Goal: Task Accomplishment & Management: Complete application form

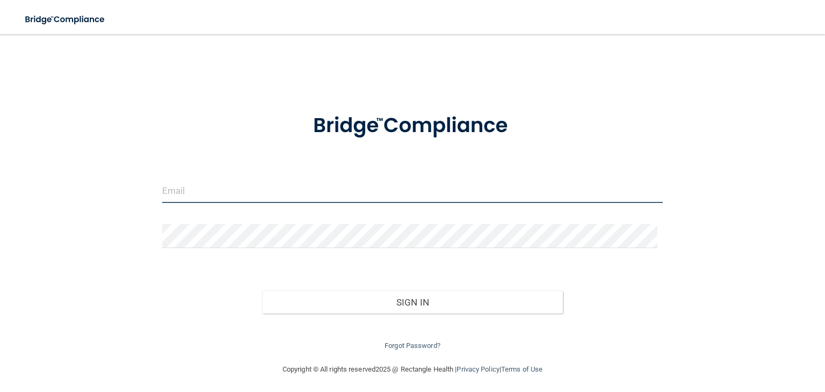
click at [248, 190] on input "email" at bounding box center [412, 191] width 501 height 24
type input "[PERSON_NAME][EMAIL_ADDRESS][DOMAIN_NAME]"
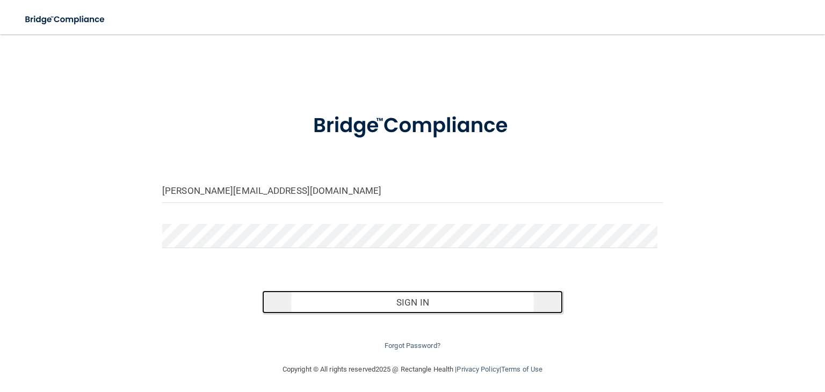
click at [413, 303] on button "Sign In" at bounding box center [412, 303] width 300 height 24
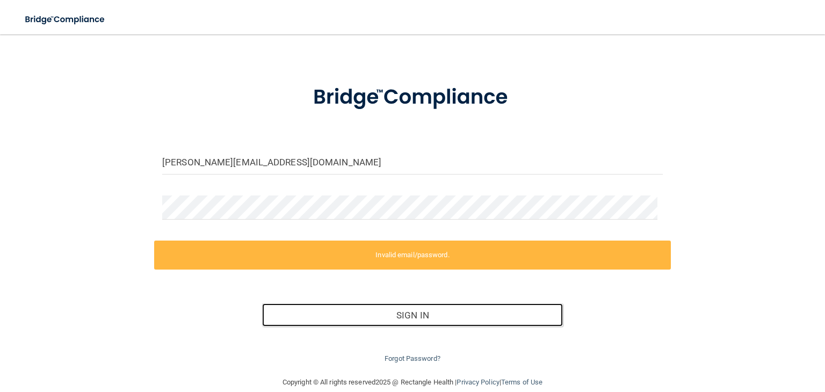
scroll to position [44, 0]
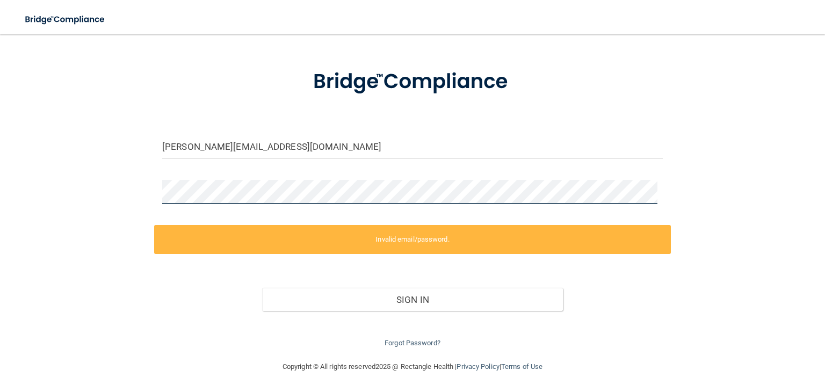
click at [108, 195] on div "mary@mhtwi.com Invalid email/password. You don't have permission to access that…" at bounding box center [412, 175] width 782 height 349
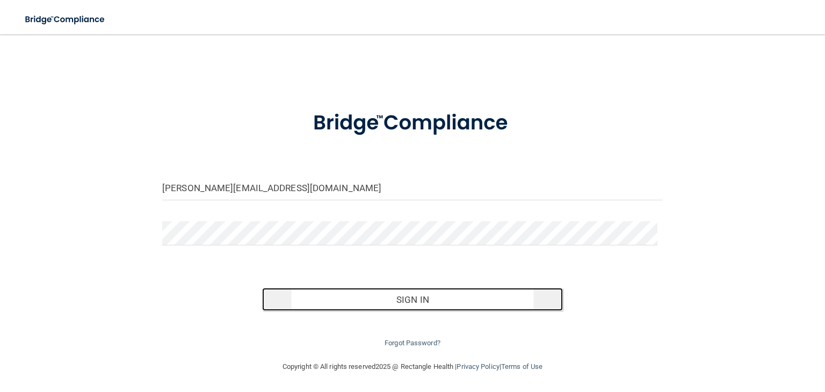
click at [381, 308] on button "Sign In" at bounding box center [412, 300] width 300 height 24
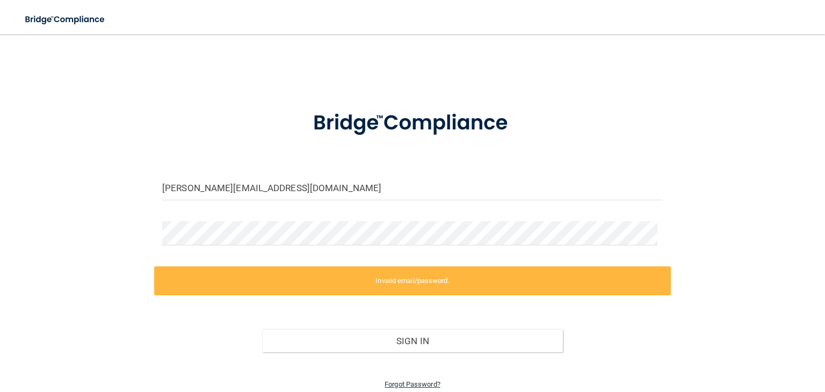
click at [407, 381] on link "Forgot Password?" at bounding box center [413, 384] width 56 height 8
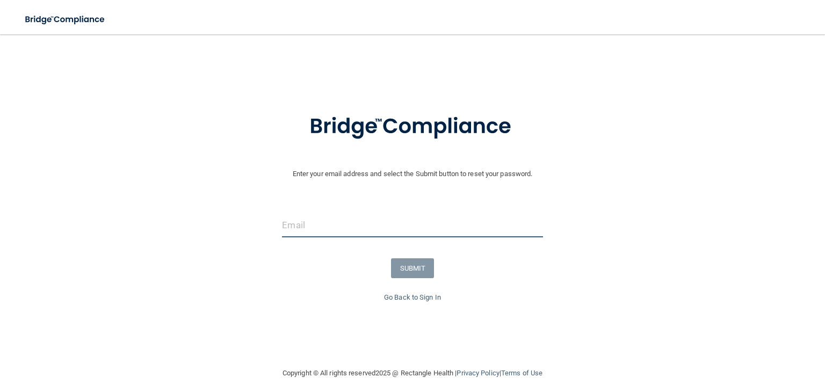
click at [312, 229] on input "email" at bounding box center [412, 225] width 261 height 24
type input "[PERSON_NAME][EMAIL_ADDRESS][DOMAIN_NAME]"
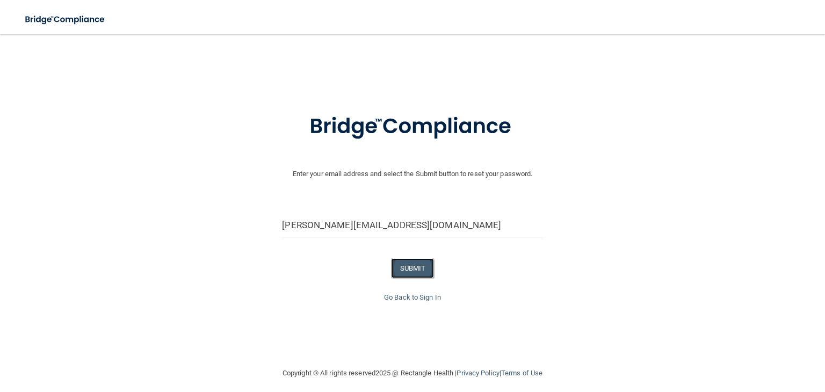
click at [416, 269] on button "SUBMIT" at bounding box center [413, 268] width 44 height 20
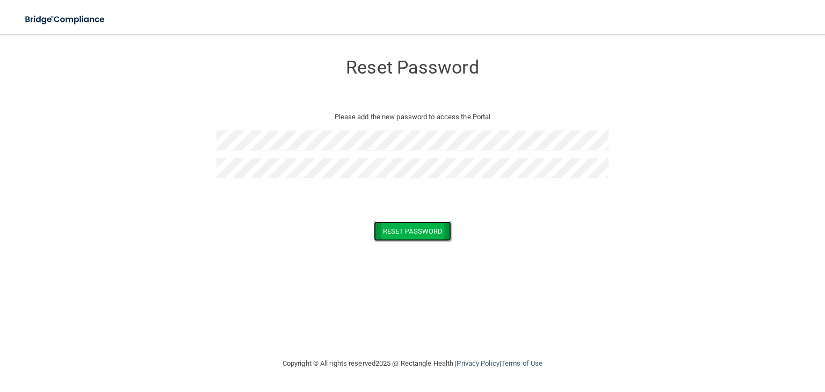
click at [417, 235] on button "Reset Password" at bounding box center [412, 231] width 77 height 20
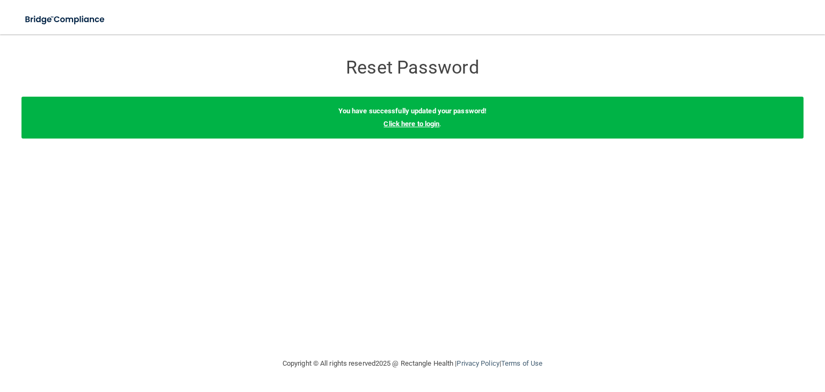
click at [422, 125] on link "Click here to login" at bounding box center [412, 124] width 56 height 8
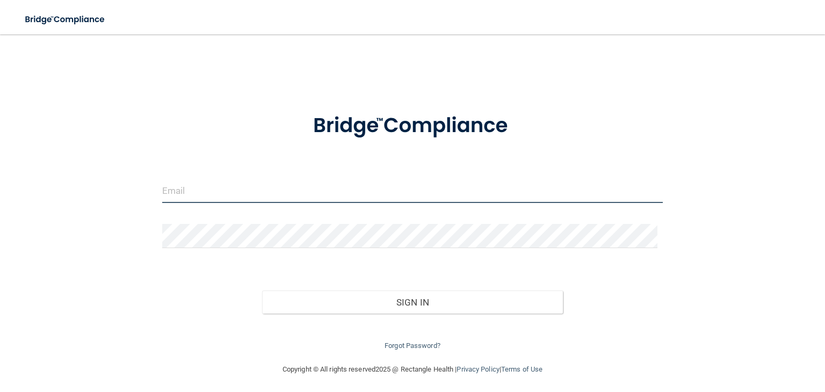
click at [184, 194] on input "email" at bounding box center [412, 191] width 501 height 24
type input "[PERSON_NAME][EMAIL_ADDRESS][DOMAIN_NAME]"
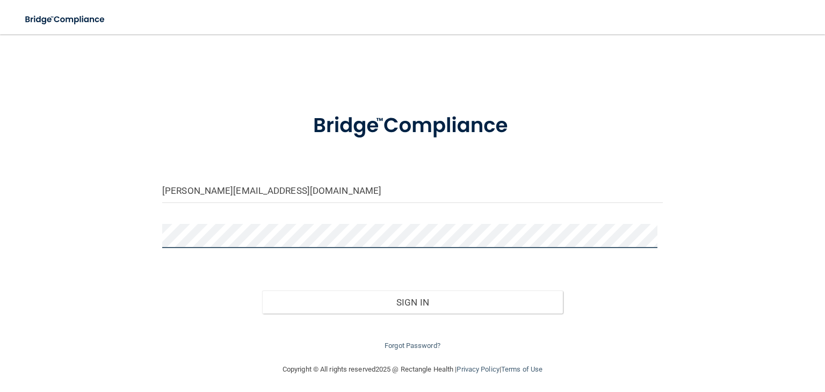
click at [262, 291] on button "Sign In" at bounding box center [412, 303] width 300 height 24
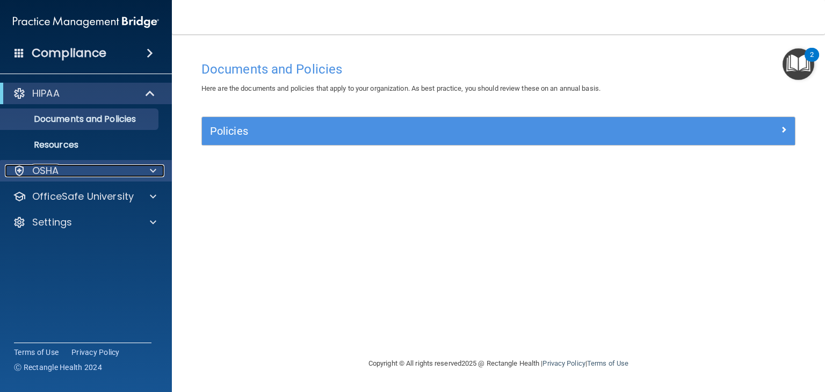
click at [148, 171] on div at bounding box center [151, 170] width 27 height 13
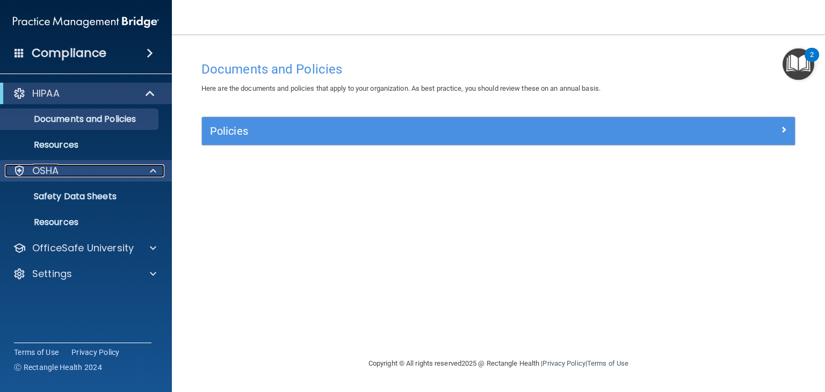
click at [66, 172] on div "OSHA" at bounding box center [71, 170] width 133 height 13
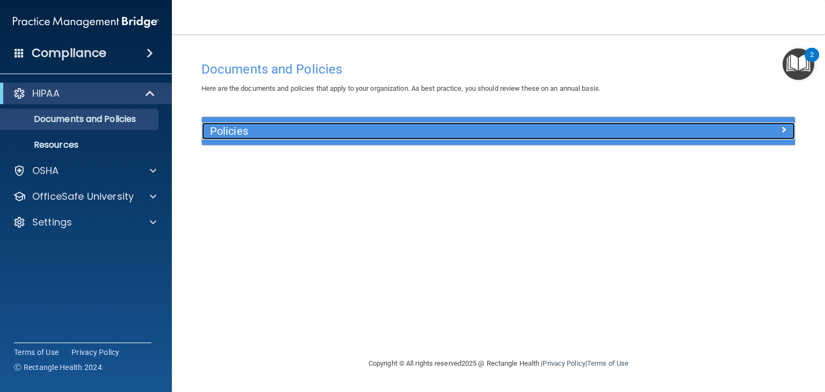
click at [409, 137] on div "Policies" at bounding box center [424, 130] width 445 height 17
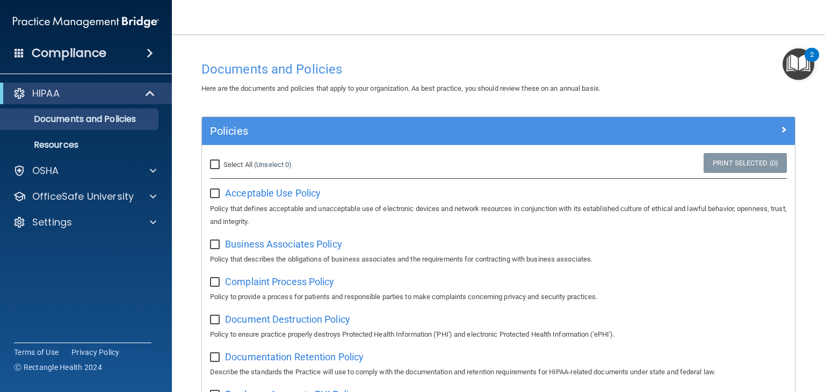
click at [214, 161] on input "Select All (Unselect 0) Unselect All" at bounding box center [216, 165] width 12 height 9
checkbox input "true"
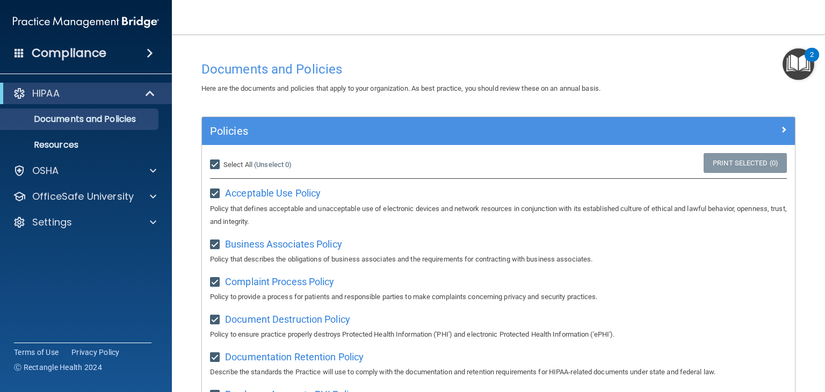
checkbox input "true"
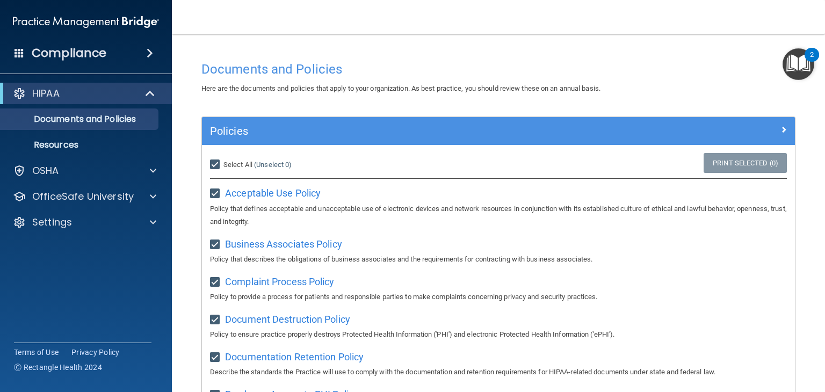
checkbox input "true"
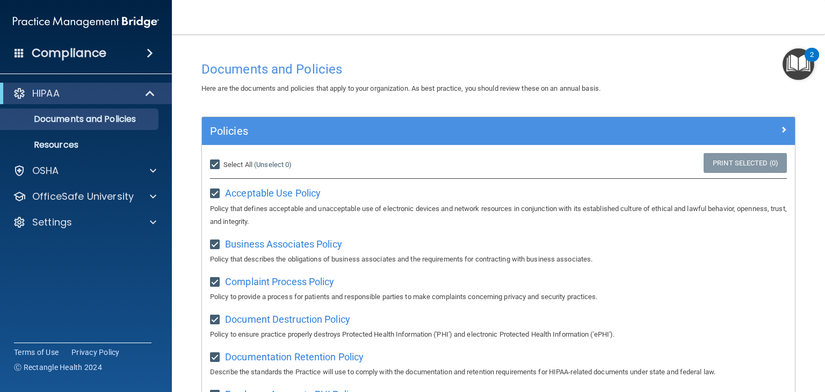
checkbox input "true"
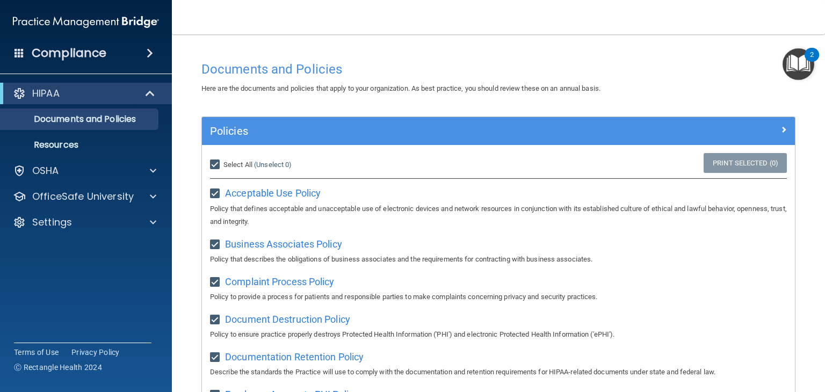
checkbox input "true"
click at [728, 162] on link "Print Selected (21)" at bounding box center [743, 163] width 87 height 20
click at [217, 164] on input "Select All (Unselect 21) Unselect All" at bounding box center [216, 165] width 12 height 9
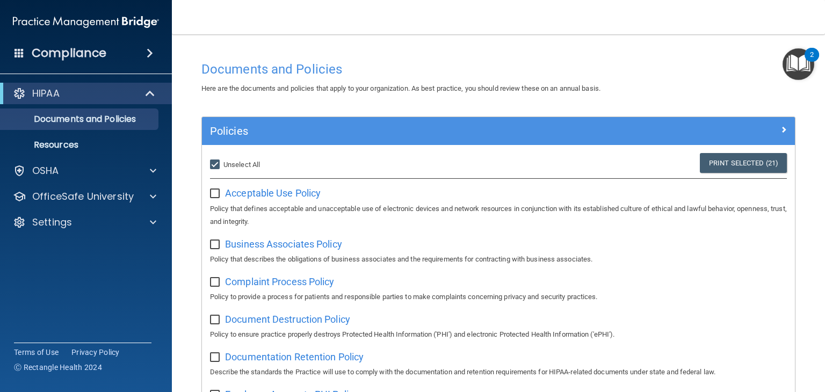
checkbox input "false"
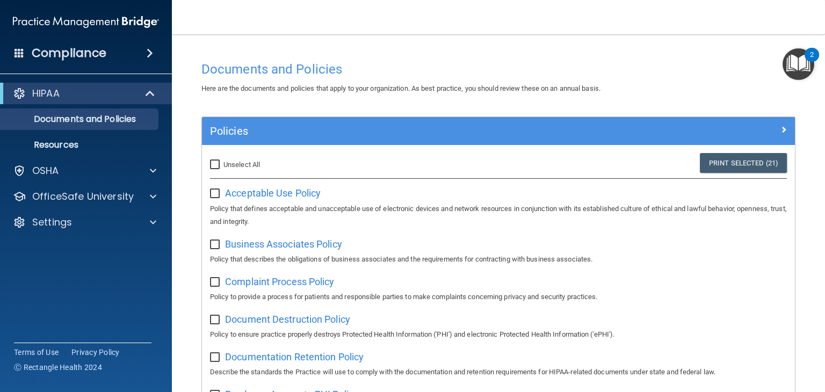
checkbox input "false"
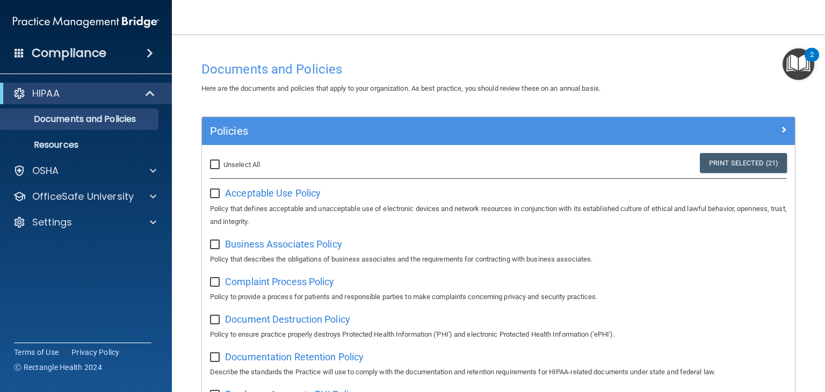
checkbox input "false"
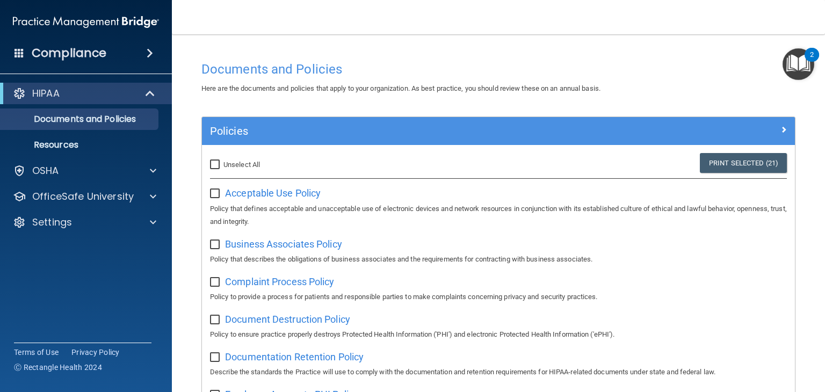
checkbox input "false"
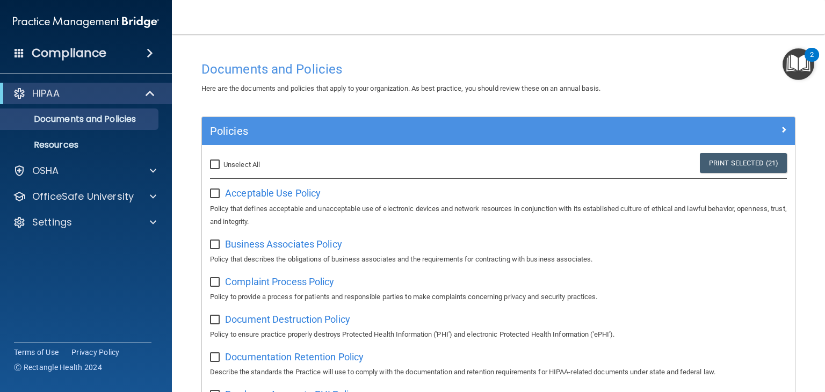
checkbox input "false"
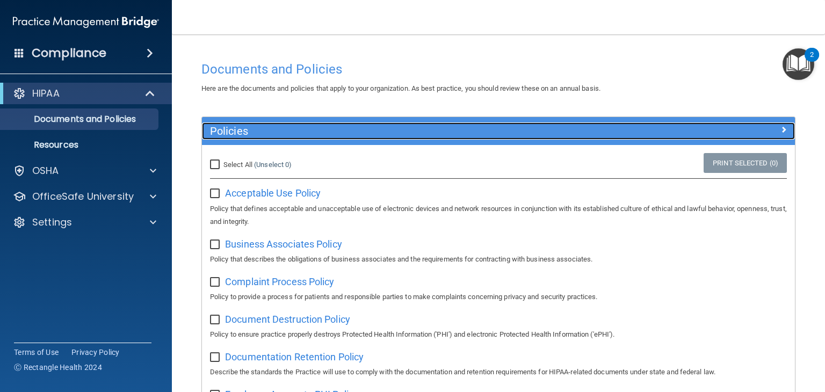
click at [781, 129] on span at bounding box center [784, 129] width 6 height 13
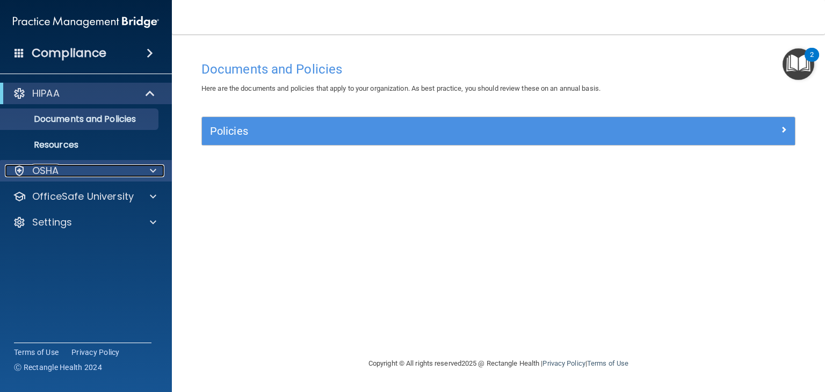
click at [153, 170] on span at bounding box center [153, 170] width 6 height 13
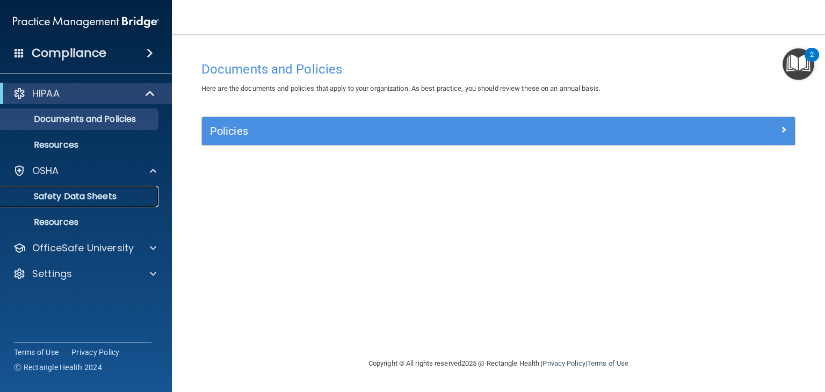
click at [109, 200] on p "Safety Data Sheets" at bounding box center [80, 196] width 147 height 11
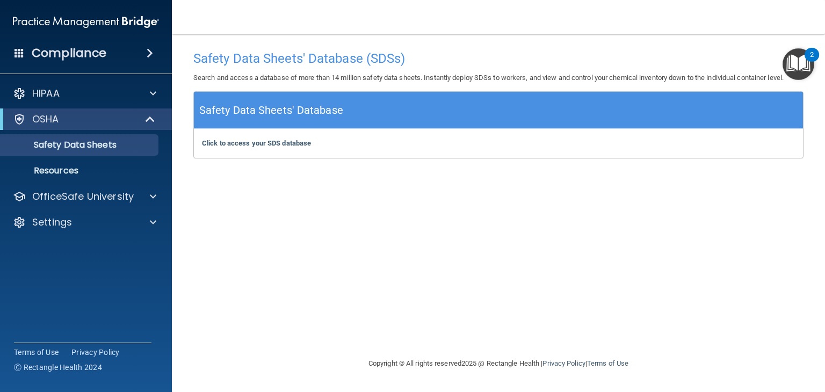
click at [324, 117] on h5 "Safety Data Sheets' Database" at bounding box center [271, 110] width 144 height 19
click at [324, 113] on h5 "Safety Data Sheets' Database" at bounding box center [271, 110] width 144 height 19
click at [250, 144] on b "Click to access your SDS database" at bounding box center [256, 143] width 109 height 8
click at [150, 54] on span at bounding box center [150, 53] width 6 height 13
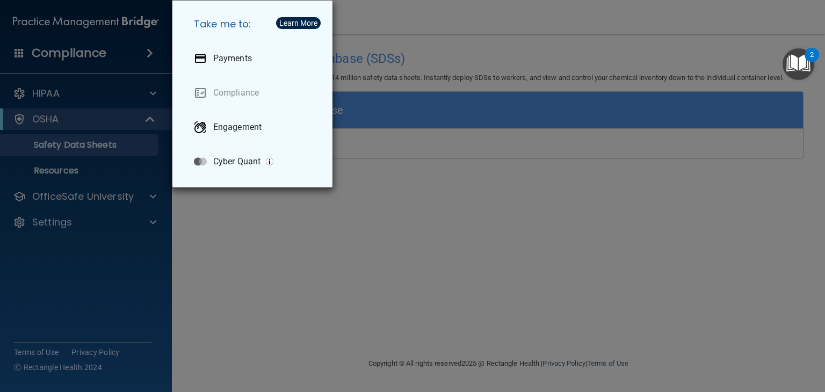
click at [150, 54] on div "Take me to: Payments Compliance Engagement Cyber Quant" at bounding box center [412, 196] width 825 height 392
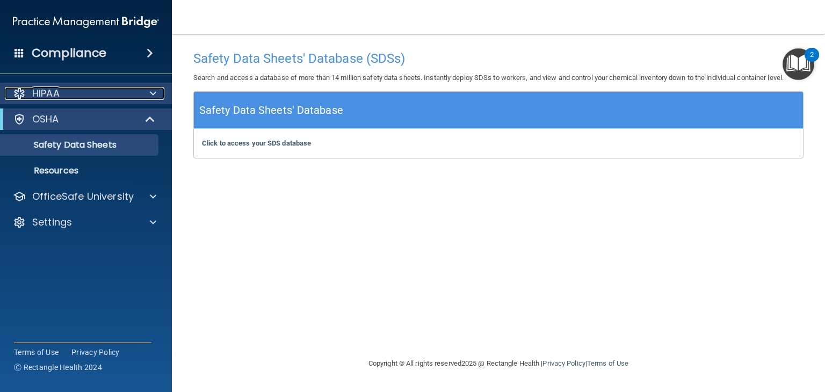
click at [154, 92] on span at bounding box center [153, 93] width 6 height 13
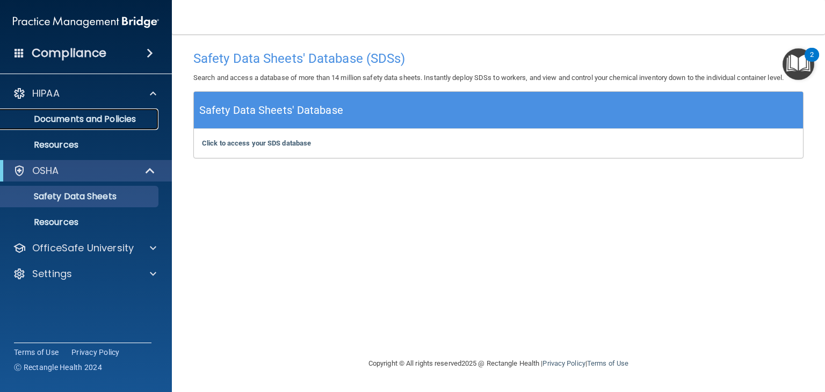
click at [53, 117] on p "Documents and Policies" at bounding box center [80, 119] width 147 height 11
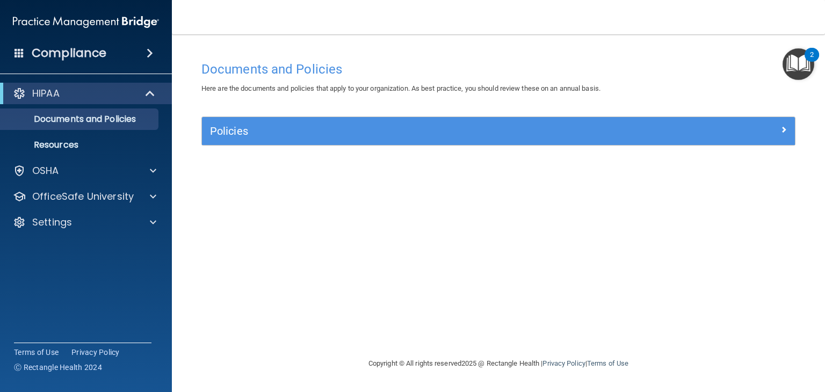
click at [799, 66] on img "Open Resource Center, 2 new notifications" at bounding box center [799, 64] width 32 height 32
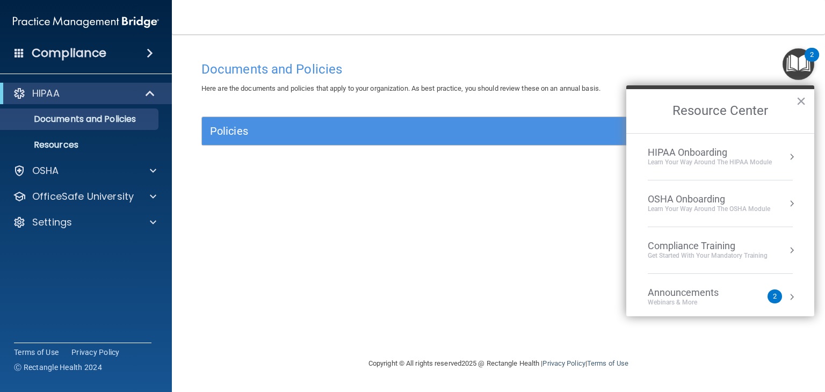
click at [703, 246] on div "Compliance Training" at bounding box center [708, 246] width 120 height 12
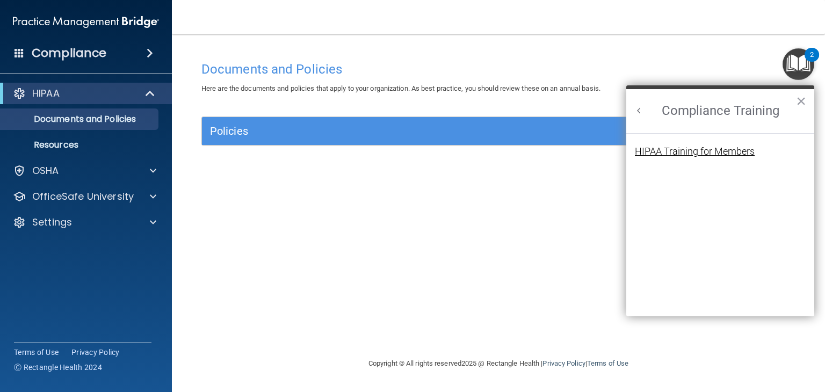
click at [659, 153] on div "HIPAA Training for Members" at bounding box center [695, 152] width 120 height 10
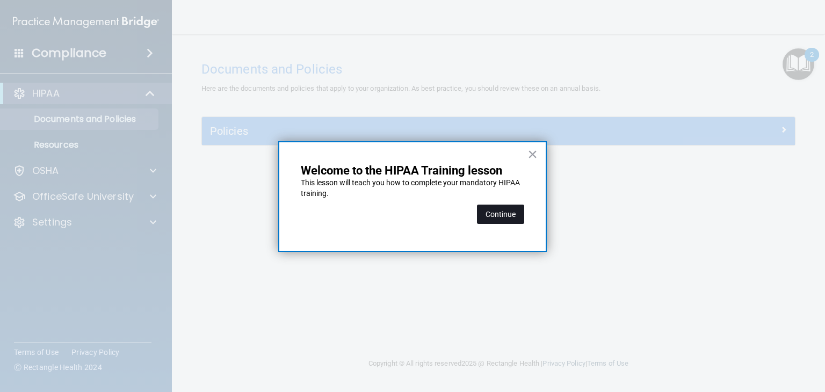
click at [497, 217] on button "Continue" at bounding box center [500, 214] width 47 height 19
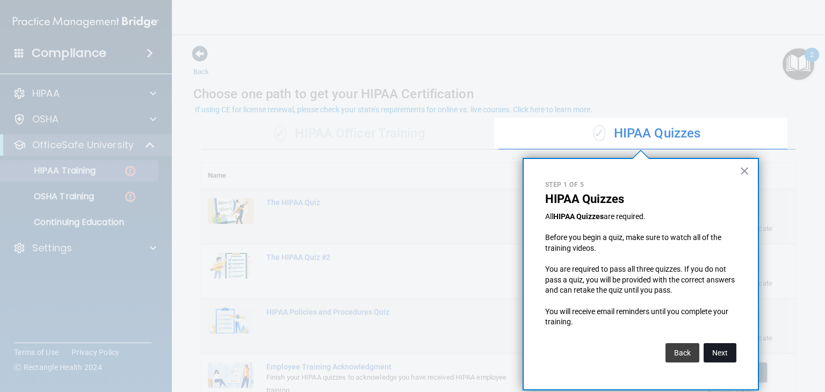
click at [718, 348] on button "Next" at bounding box center [720, 352] width 33 height 19
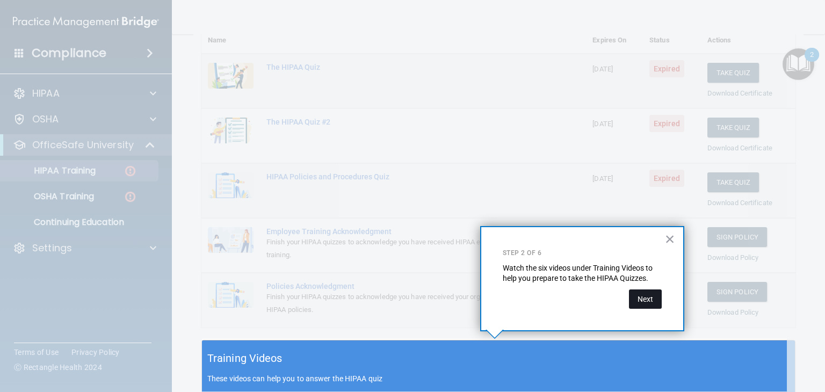
click at [635, 299] on button "Next" at bounding box center [645, 299] width 33 height 19
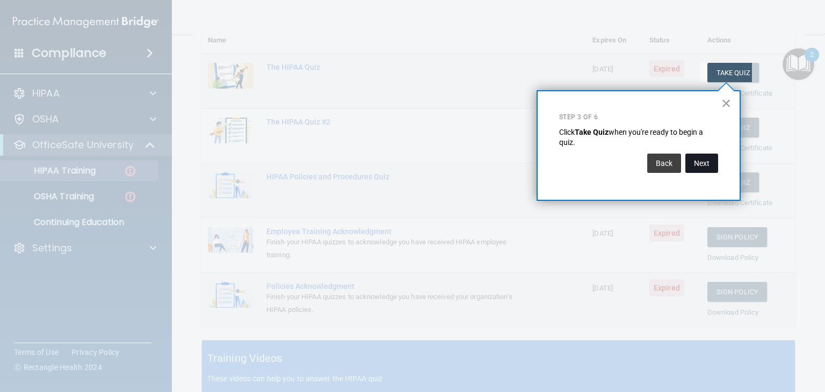
click at [709, 165] on button "Next" at bounding box center [701, 163] width 33 height 19
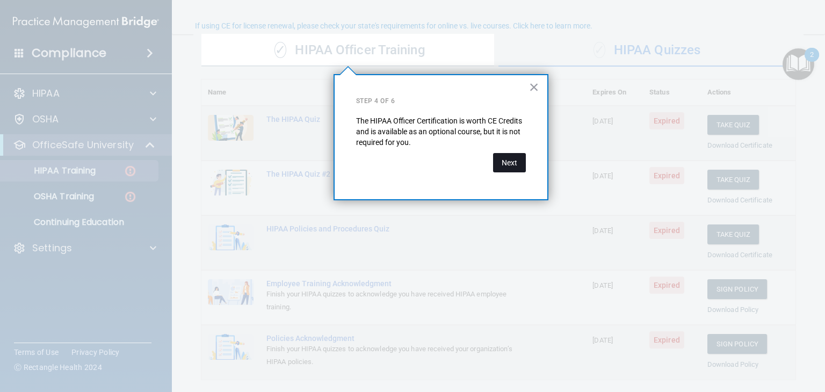
click at [512, 170] on button "Next" at bounding box center [509, 162] width 33 height 19
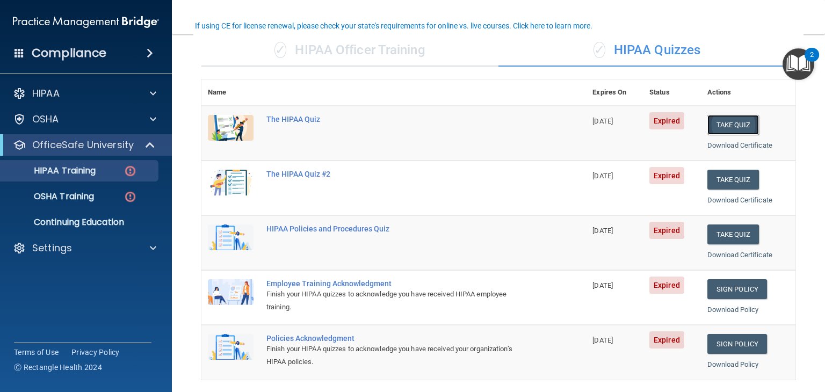
click at [738, 123] on button "Take Quiz" at bounding box center [733, 125] width 52 height 20
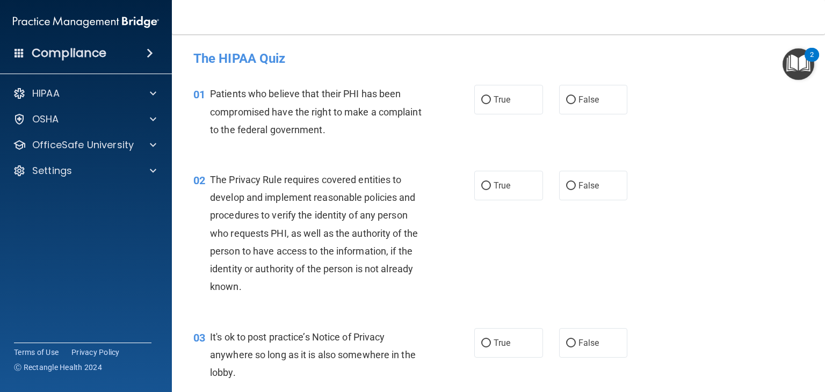
click at [492, 164] on div "02 The Privacy Rule requires covered entities to develop and implement reasonab…" at bounding box center [498, 235] width 626 height 157
click at [482, 100] on input "True" at bounding box center [486, 100] width 10 height 8
radio input "true"
click at [481, 187] on input "True" at bounding box center [486, 186] width 10 height 8
radio input "true"
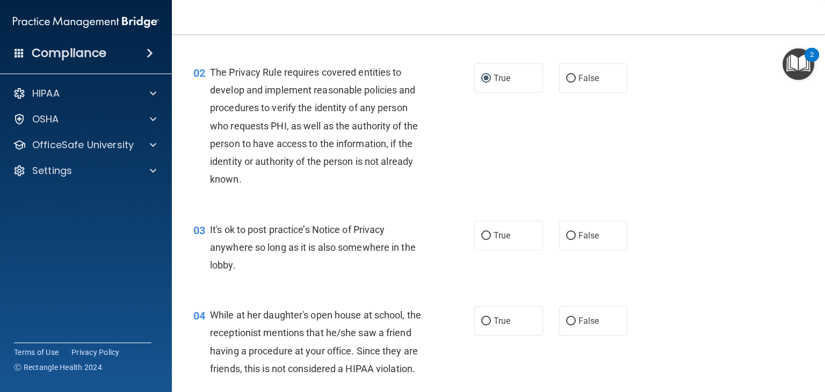
scroll to position [161, 0]
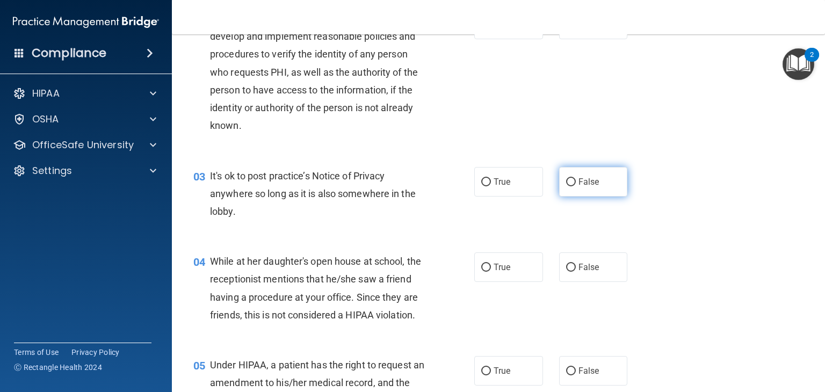
click at [566, 186] on label "False" at bounding box center [593, 182] width 69 height 30
click at [566, 186] on input "False" at bounding box center [571, 182] width 10 height 8
radio input "true"
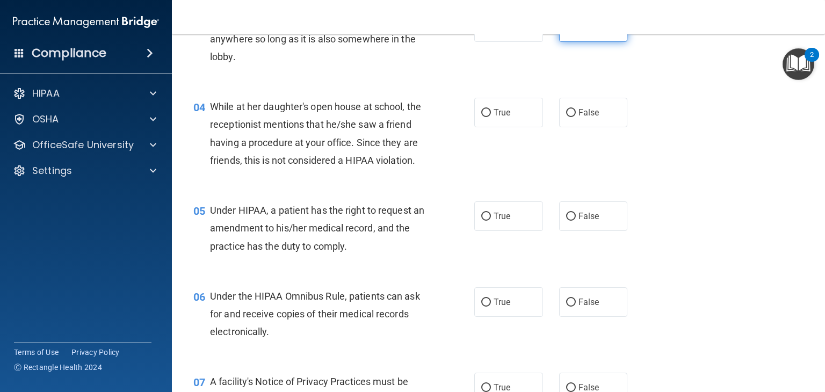
scroll to position [322, 0]
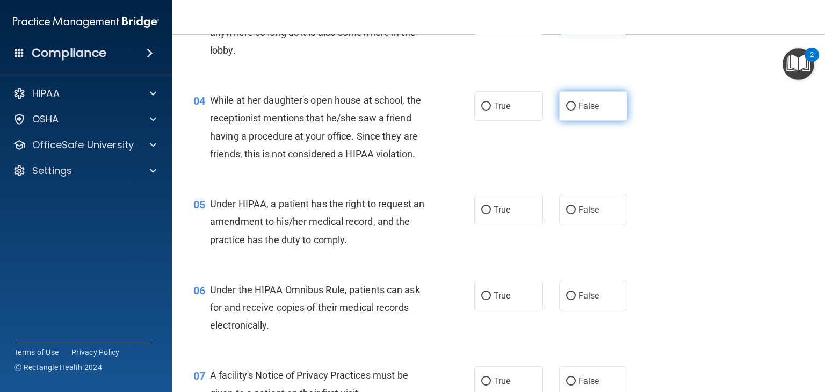
click at [566, 113] on label "False" at bounding box center [593, 106] width 69 height 30
click at [566, 111] on input "False" at bounding box center [571, 107] width 10 height 8
radio input "true"
click at [566, 214] on input "False" at bounding box center [571, 210] width 10 height 8
radio input "true"
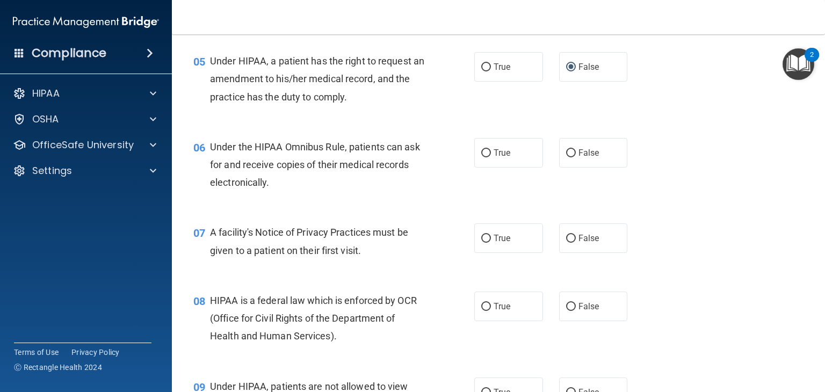
scroll to position [483, 0]
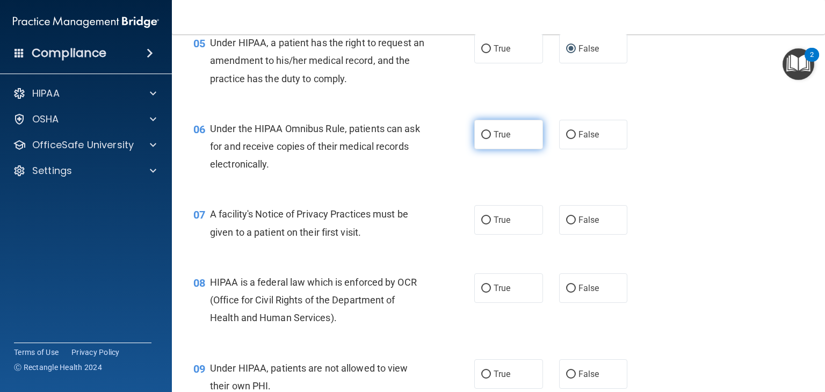
click at [482, 139] on input "True" at bounding box center [486, 135] width 10 height 8
radio input "true"
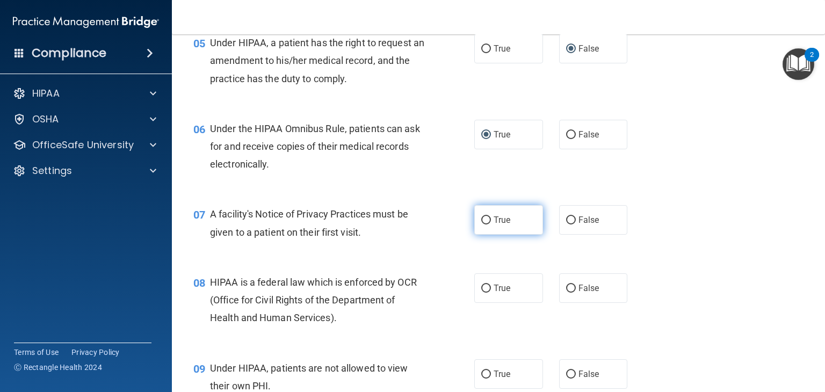
click at [481, 225] on input "True" at bounding box center [486, 220] width 10 height 8
radio input "true"
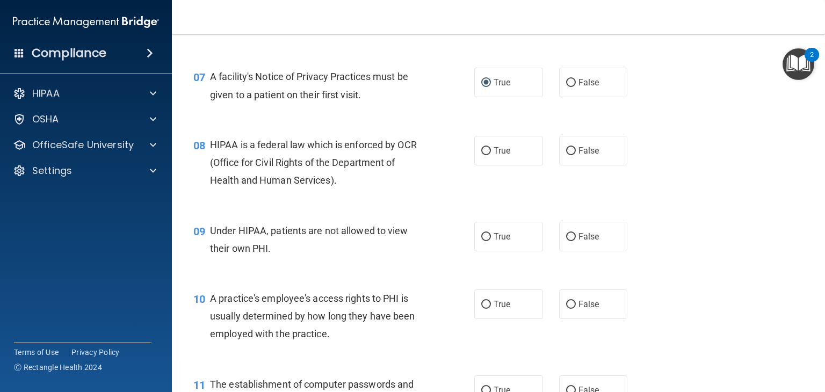
scroll to position [645, 0]
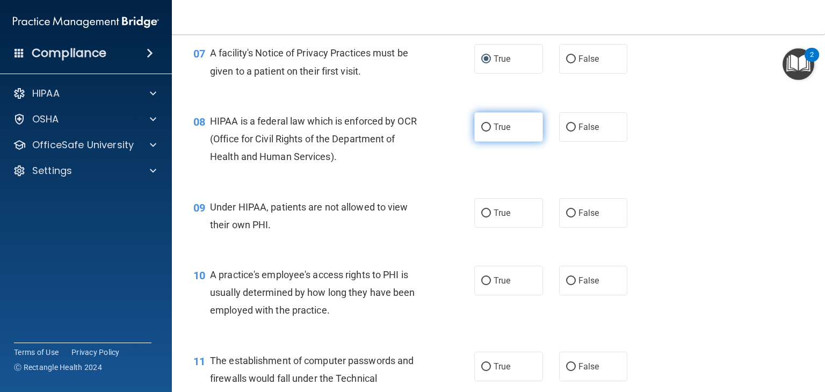
click at [486, 132] on input "True" at bounding box center [486, 128] width 10 height 8
radio input "true"
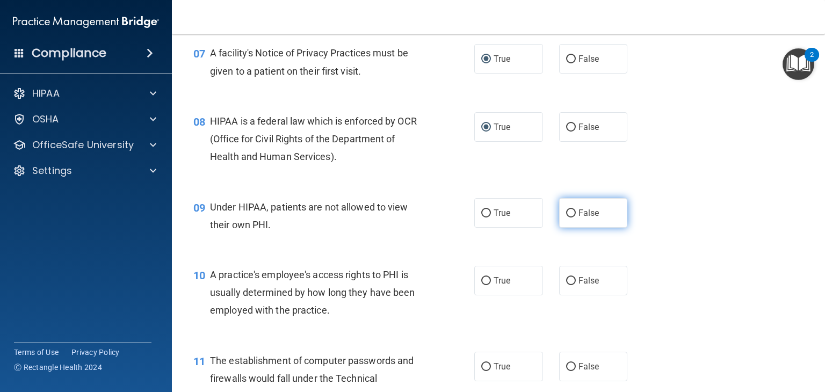
click at [566, 218] on input "False" at bounding box center [571, 214] width 10 height 8
radio input "true"
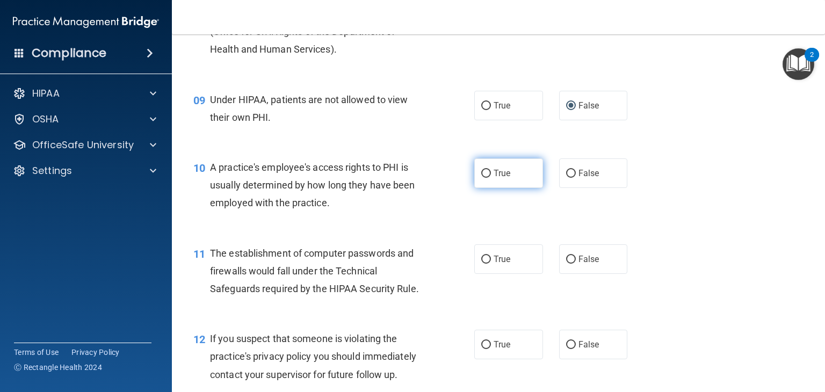
click at [486, 178] on input "True" at bounding box center [486, 174] width 10 height 8
radio input "true"
click at [489, 188] on label "True" at bounding box center [508, 173] width 69 height 30
click at [489, 178] on input "True" at bounding box center [486, 174] width 10 height 8
click at [561, 188] on label "False" at bounding box center [593, 173] width 69 height 30
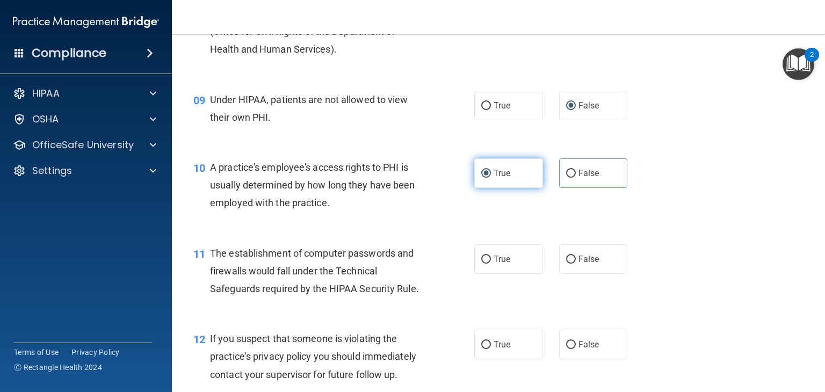
drag, startPoint x: 484, startPoint y: 189, endPoint x: 494, endPoint y: 187, distance: 9.8
click at [489, 188] on label "True" at bounding box center [508, 173] width 69 height 30
drag, startPoint x: 494, startPoint y: 190, endPoint x: 489, endPoint y: 196, distance: 7.6
click at [489, 188] on label "True" at bounding box center [508, 173] width 69 height 30
click at [489, 178] on input "True" at bounding box center [486, 174] width 10 height 8
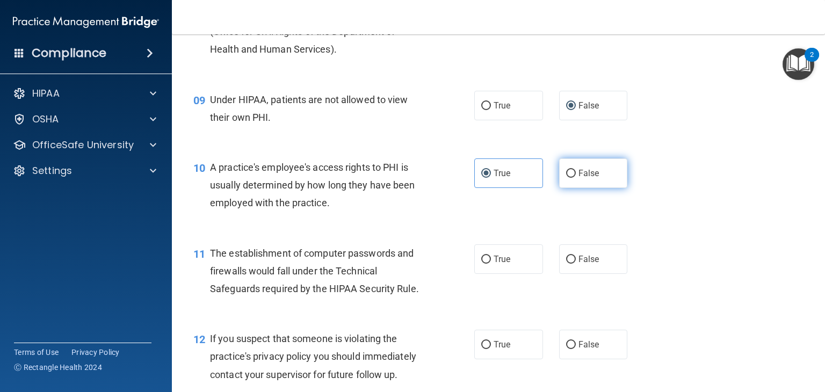
click at [566, 178] on input "False" at bounding box center [571, 174] width 10 height 8
radio input "true"
radio input "false"
click at [566, 178] on input "False" at bounding box center [571, 174] width 10 height 8
click at [567, 178] on input "False" at bounding box center [571, 174] width 10 height 8
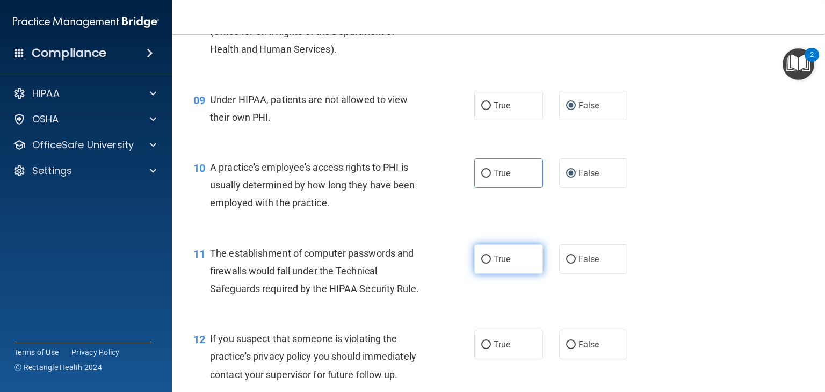
click at [481, 264] on input "True" at bounding box center [486, 260] width 10 height 8
radio input "true"
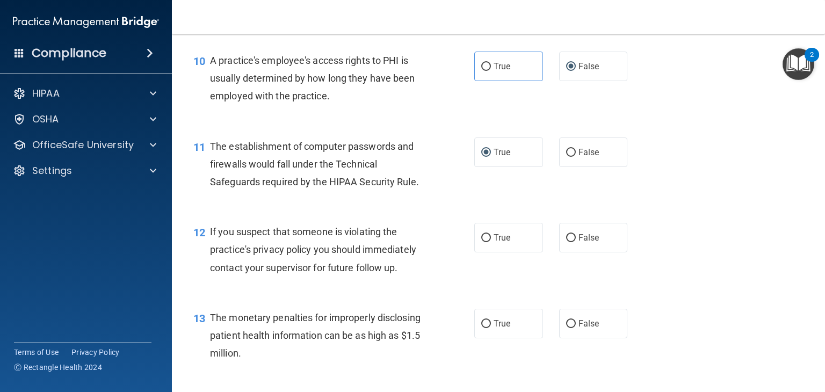
scroll to position [859, 0]
click at [482, 242] on input "True" at bounding box center [486, 238] width 10 height 8
radio input "true"
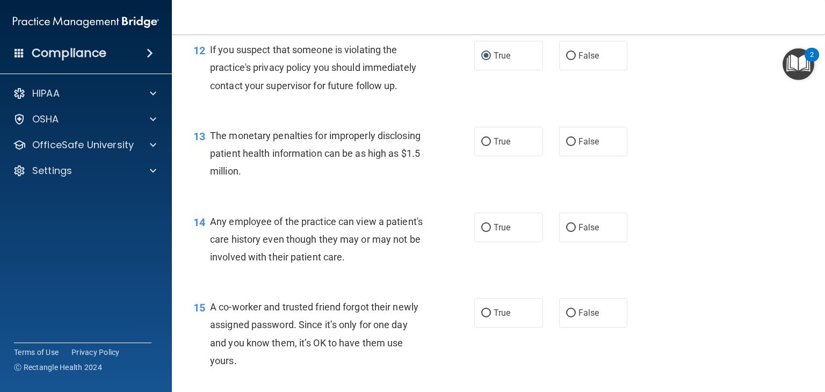
scroll to position [1045, 0]
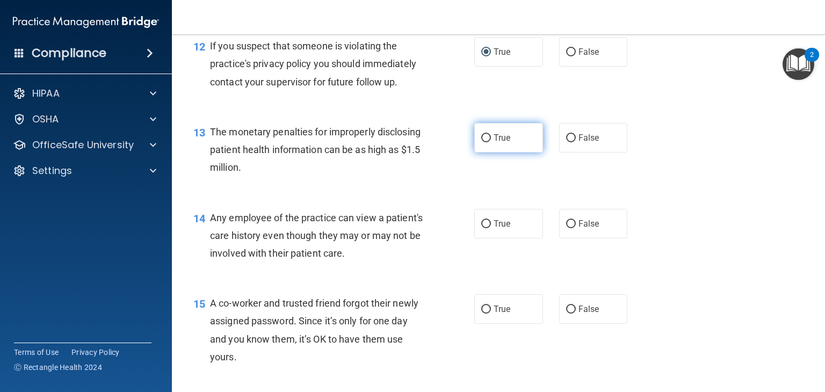
click at [482, 142] on input "True" at bounding box center [486, 138] width 10 height 8
radio input "true"
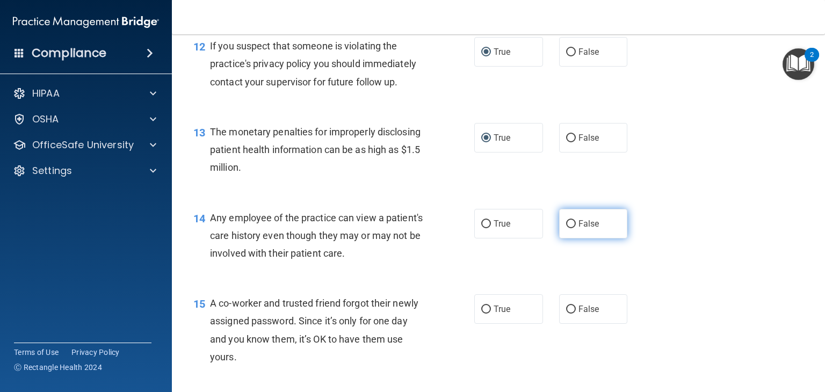
click at [567, 228] on input "False" at bounding box center [571, 224] width 10 height 8
radio input "true"
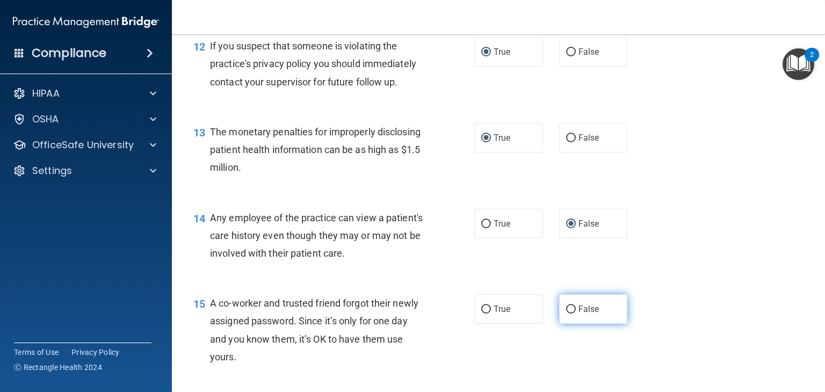
click at [567, 314] on input "False" at bounding box center [571, 310] width 10 height 8
radio input "true"
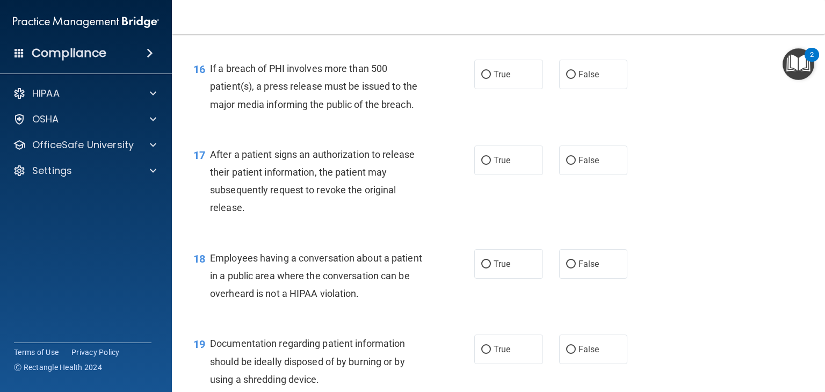
scroll to position [1390, 0]
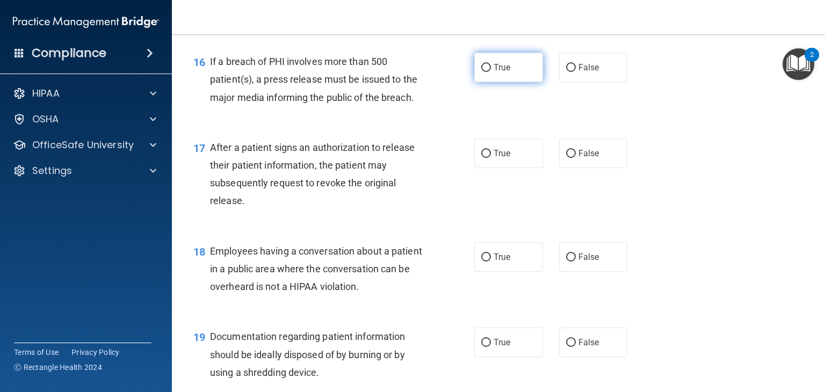
click at [484, 72] on input "True" at bounding box center [486, 68] width 10 height 8
radio input "true"
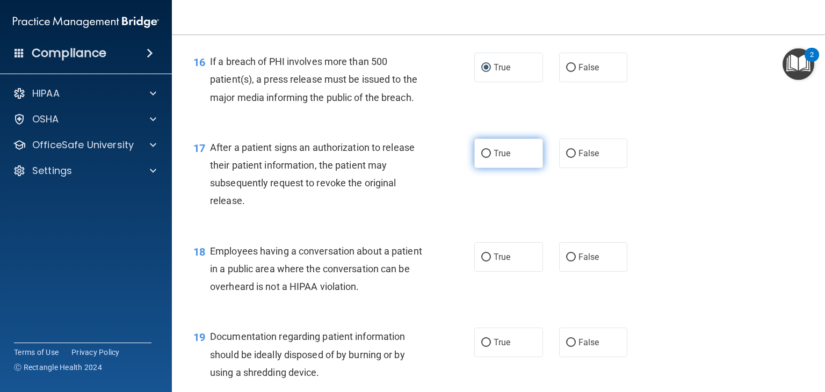
click at [481, 158] on input "True" at bounding box center [486, 154] width 10 height 8
radio input "true"
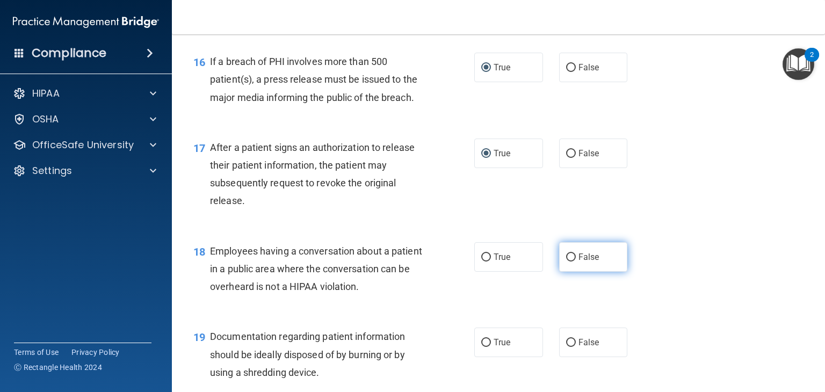
click at [566, 262] on input "False" at bounding box center [571, 258] width 10 height 8
radio input "true"
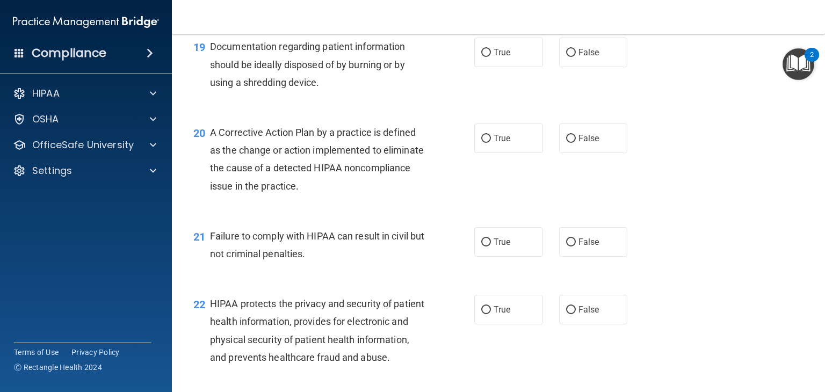
scroll to position [1685, 0]
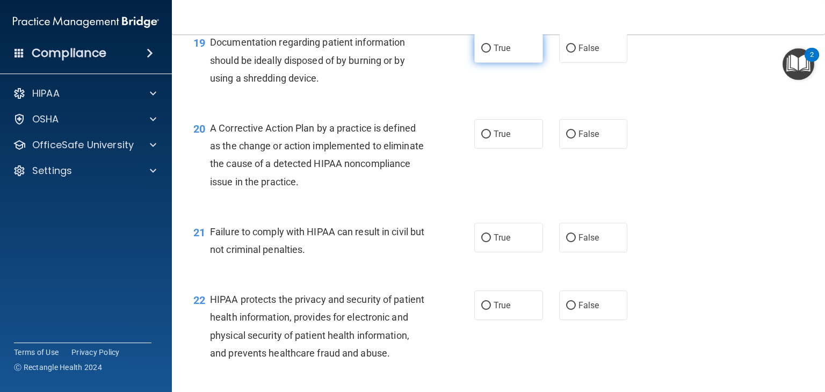
click at [483, 53] on input "True" at bounding box center [486, 49] width 10 height 8
radio input "true"
click at [486, 139] on input "True" at bounding box center [486, 135] width 10 height 8
radio input "true"
click at [566, 242] on input "False" at bounding box center [571, 238] width 10 height 8
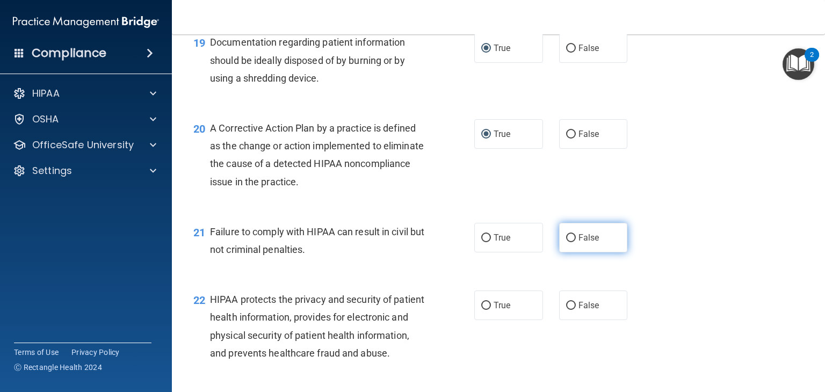
radio input "true"
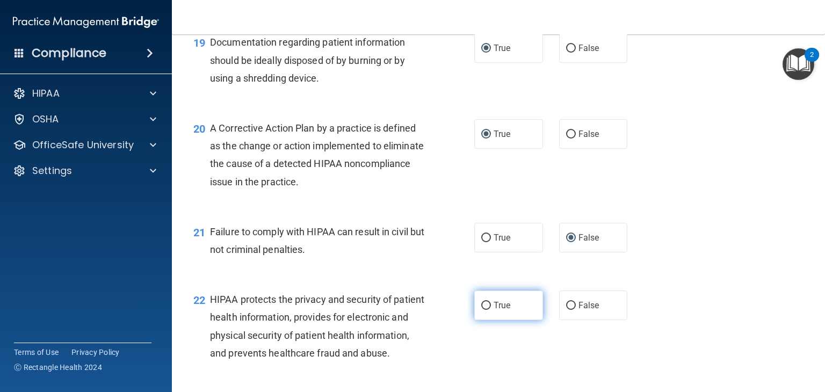
click at [481, 310] on input "True" at bounding box center [486, 306] width 10 height 8
radio input "true"
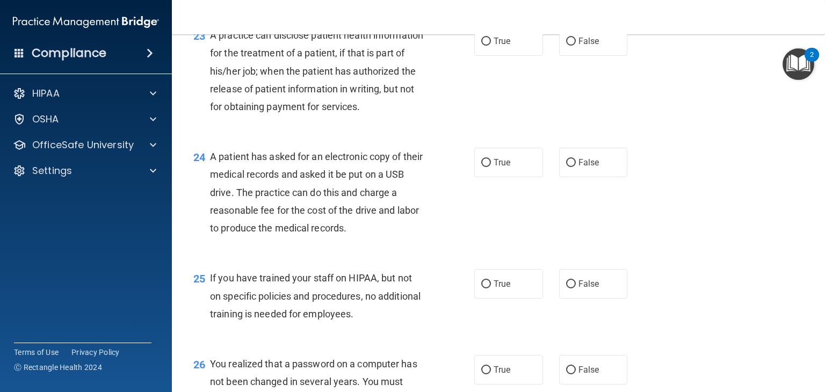
scroll to position [2056, 0]
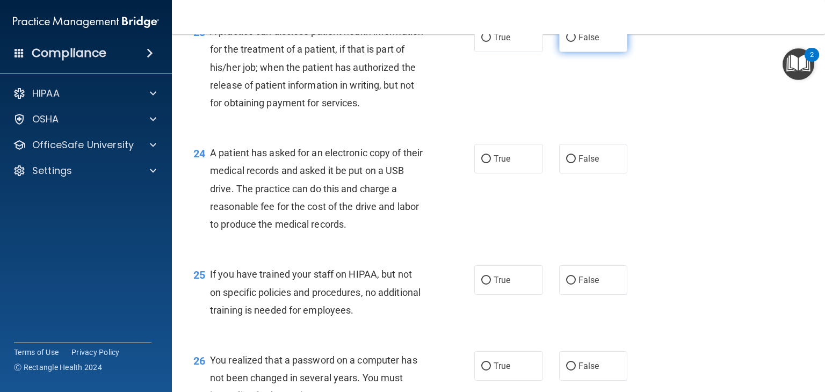
click at [566, 42] on input "False" at bounding box center [571, 38] width 10 height 8
radio input "true"
click at [483, 163] on input "True" at bounding box center [486, 159] width 10 height 8
radio input "true"
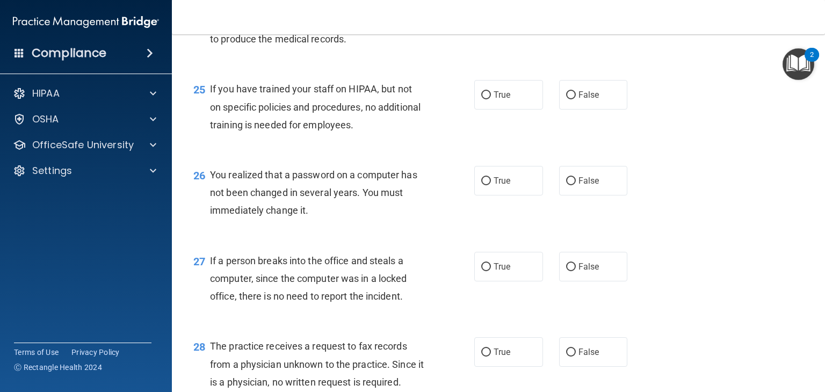
scroll to position [2245, 0]
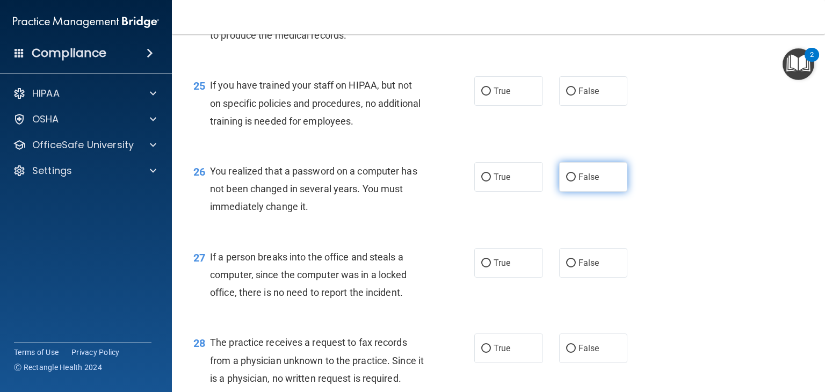
click at [568, 192] on label "False" at bounding box center [593, 177] width 69 height 30
click at [568, 182] on input "False" at bounding box center [571, 178] width 10 height 8
radio input "true"
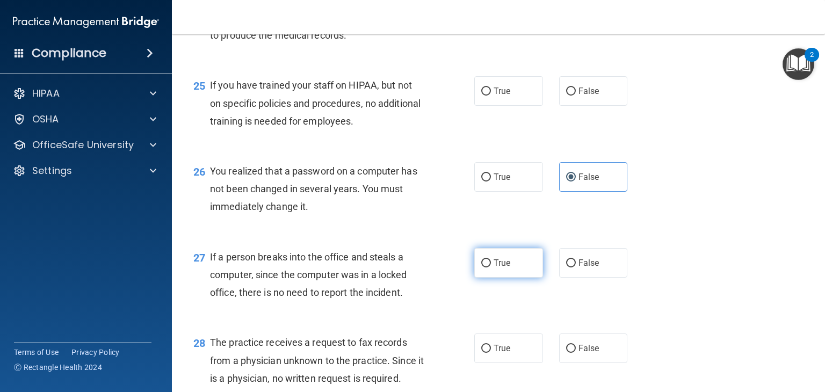
click at [481, 268] on input "True" at bounding box center [486, 263] width 10 height 8
radio input "true"
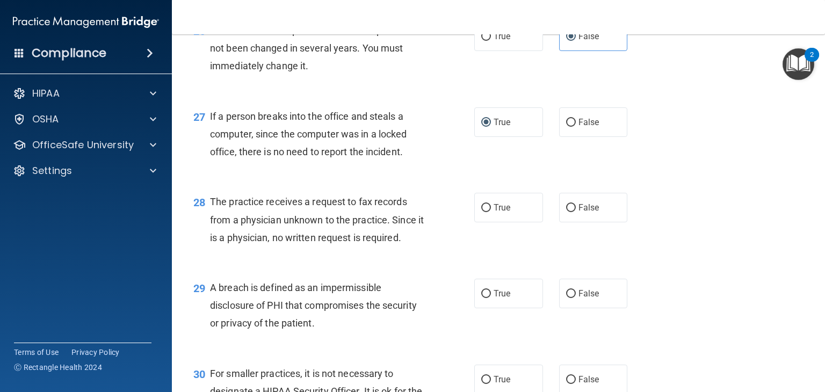
scroll to position [2446, 0]
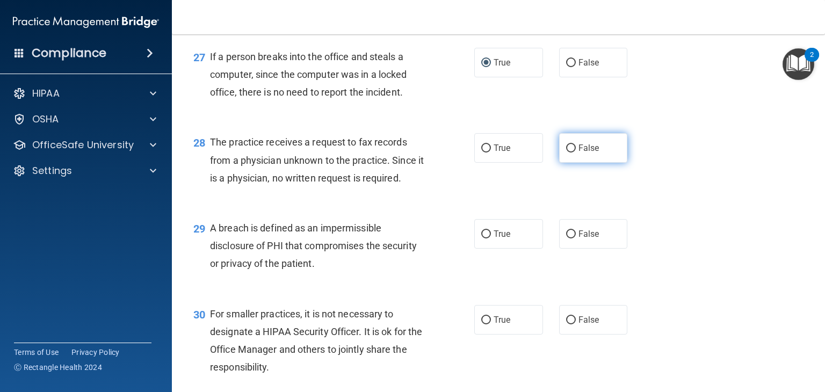
click at [566, 153] on input "False" at bounding box center [571, 149] width 10 height 8
radio input "true"
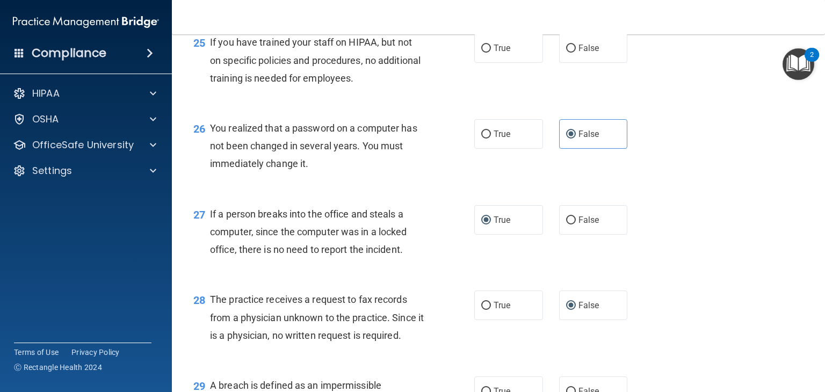
scroll to position [2285, 0]
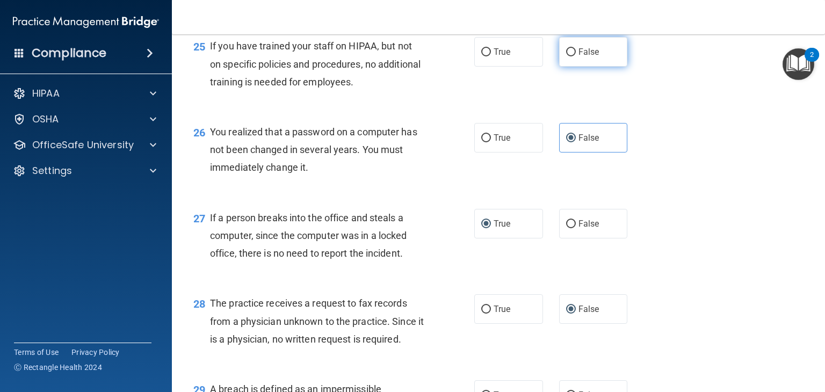
click at [569, 56] on input "False" at bounding box center [571, 52] width 10 height 8
radio input "true"
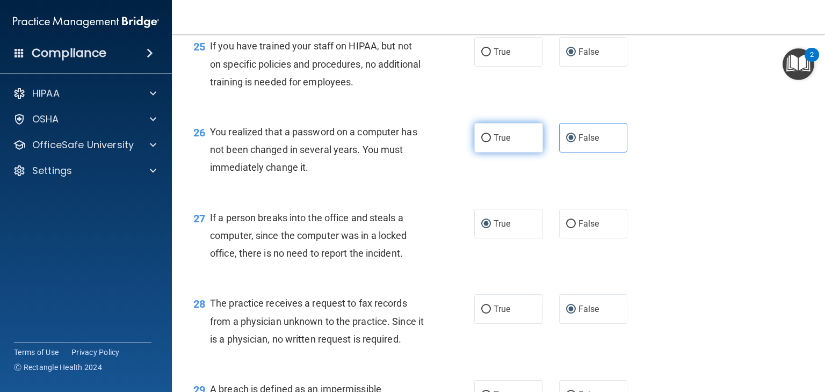
click at [482, 142] on input "True" at bounding box center [486, 138] width 10 height 8
radio input "true"
radio input "false"
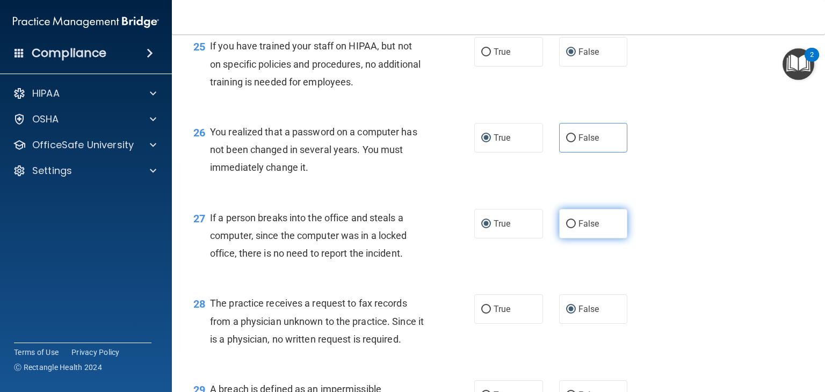
click at [567, 228] on input "False" at bounding box center [571, 224] width 10 height 8
radio input "true"
radio input "false"
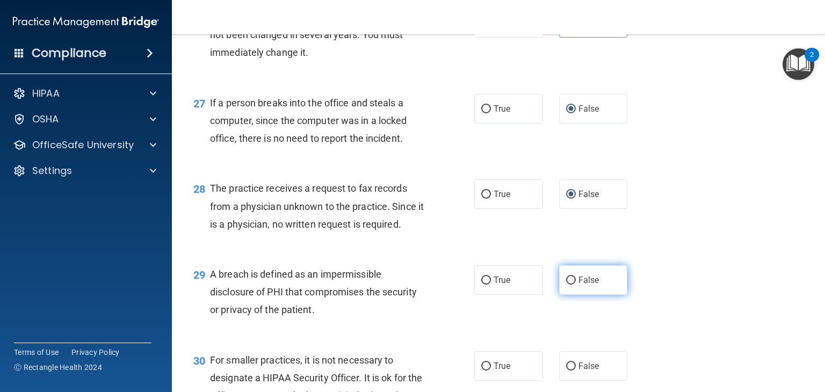
scroll to position [2453, 0]
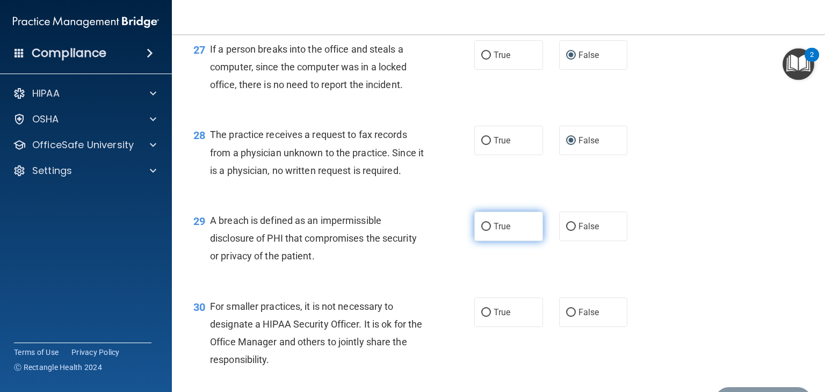
click at [483, 231] on input "True" at bounding box center [486, 227] width 10 height 8
radio input "true"
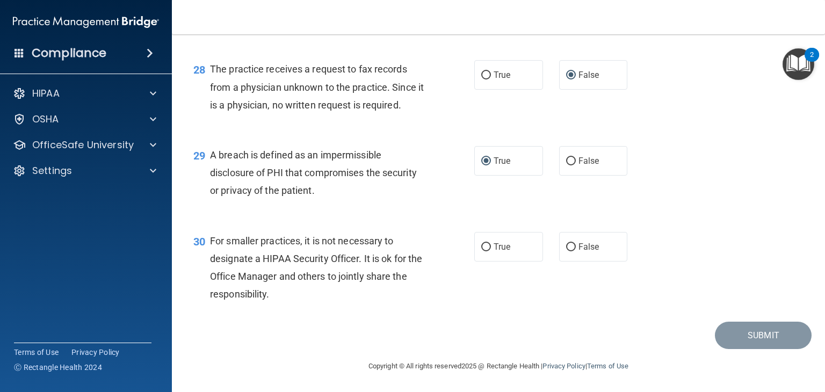
scroll to position [2573, 0]
click at [567, 245] on input "False" at bounding box center [571, 247] width 10 height 8
radio input "true"
click at [761, 336] on button "Submit" at bounding box center [763, 335] width 97 height 27
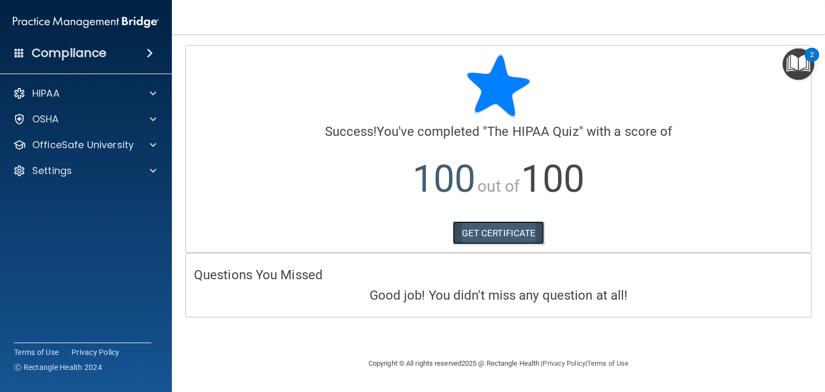
click at [487, 233] on link "GET CERTIFICATE" at bounding box center [499, 233] width 92 height 24
click at [797, 65] on img "Open Resource Center, 2 new notifications" at bounding box center [799, 64] width 32 height 32
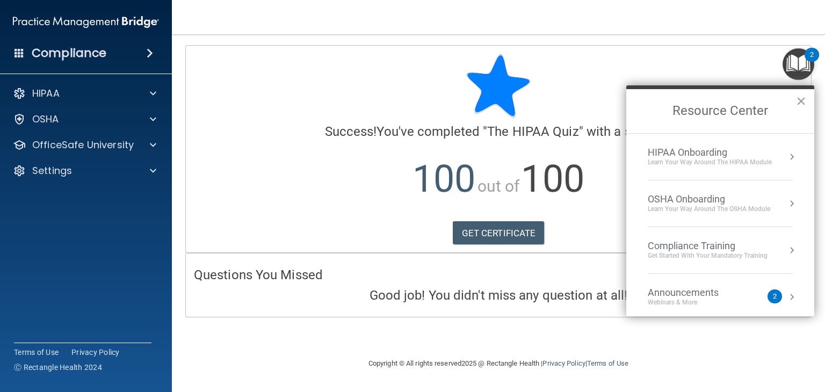
click at [786, 157] on button "Resource Center" at bounding box center [791, 156] width 11 height 11
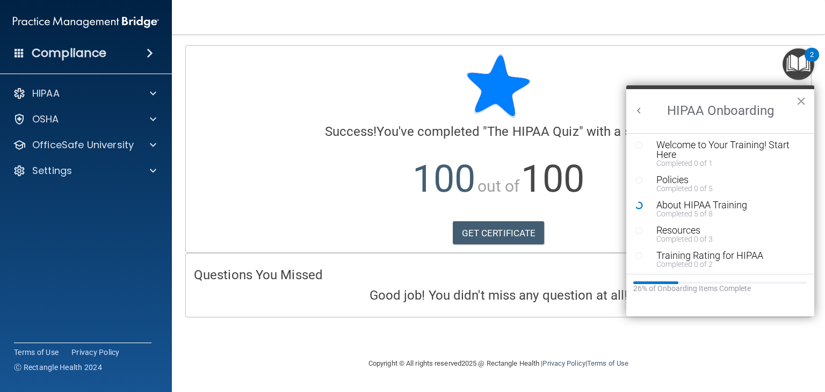
scroll to position [4, 0]
drag, startPoint x: 814, startPoint y: 206, endPoint x: 815, endPoint y: 167, distance: 38.7
click at [815, 169] on main "Calculating your score.... Success! You've completed " The HIPAA Quiz " with a …" at bounding box center [498, 213] width 653 height 358
click at [681, 151] on div "Welcome to Your Training! Start Here" at bounding box center [723, 151] width 135 height 19
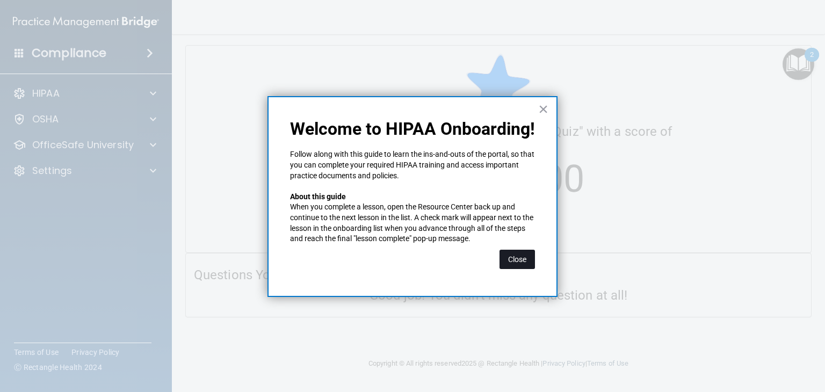
click at [511, 261] on button "Close" at bounding box center [517, 259] width 35 height 19
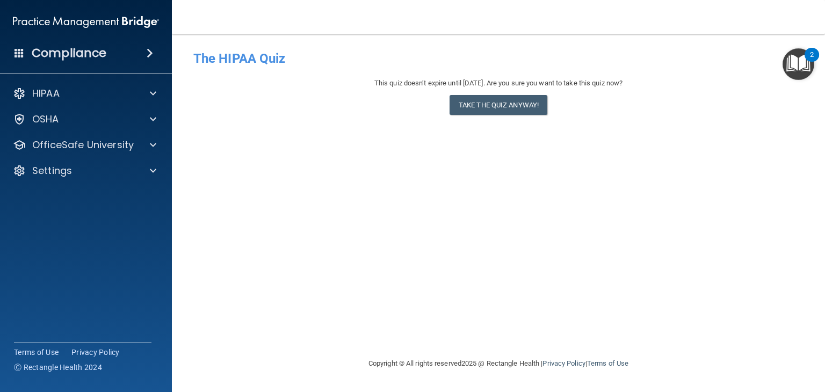
click at [803, 66] on img "Open Resource Center, 2 new notifications" at bounding box center [799, 64] width 32 height 32
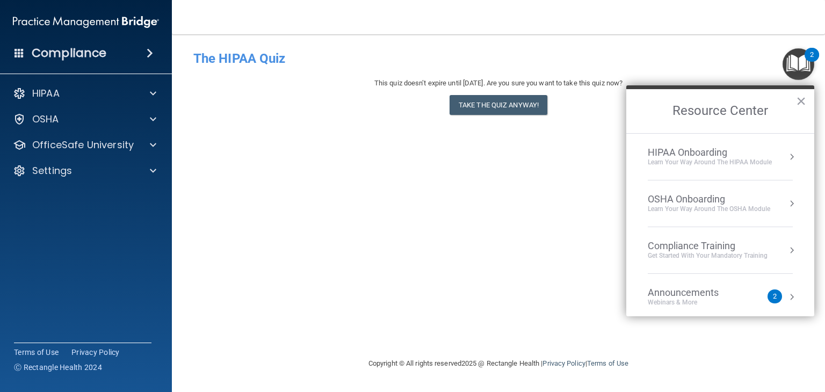
click at [786, 200] on button "Resource Center" at bounding box center [791, 203] width 11 height 11
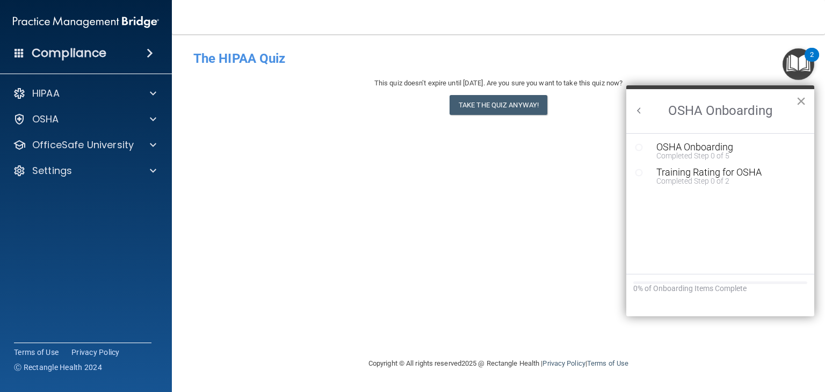
click at [804, 102] on button "×" at bounding box center [801, 100] width 10 height 17
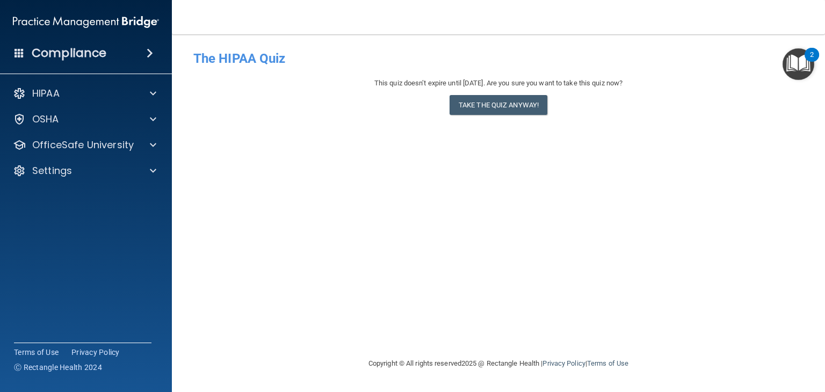
click at [800, 64] on img "Open Resource Center, 2 new notifications" at bounding box center [799, 64] width 32 height 32
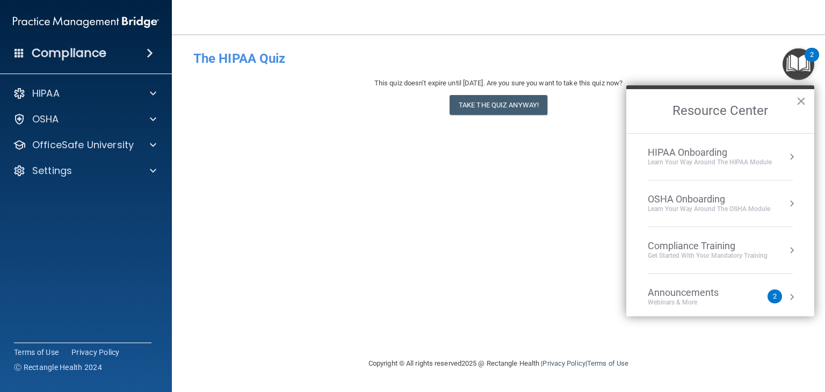
click at [786, 156] on button "Resource Center" at bounding box center [791, 156] width 11 height 11
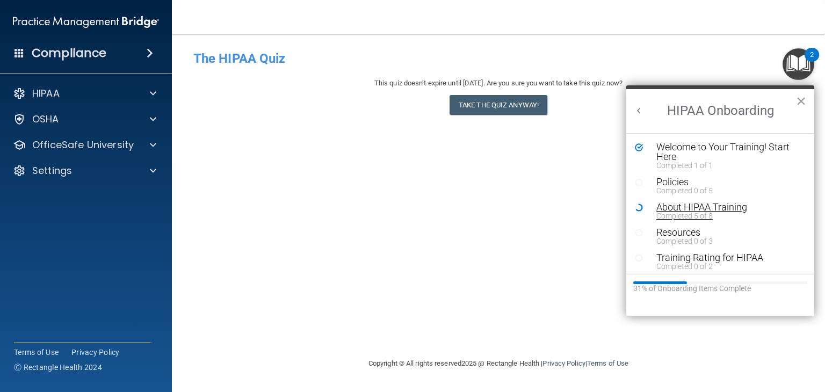
click at [673, 208] on div "About HIPAA Training" at bounding box center [723, 208] width 135 height 10
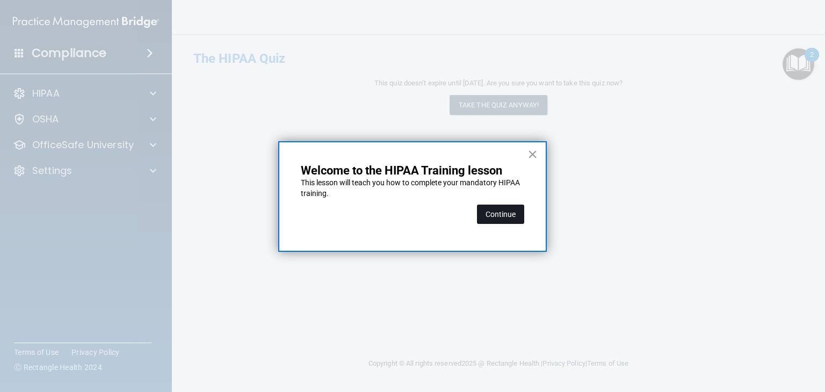
click at [496, 216] on button "Continue" at bounding box center [500, 214] width 47 height 19
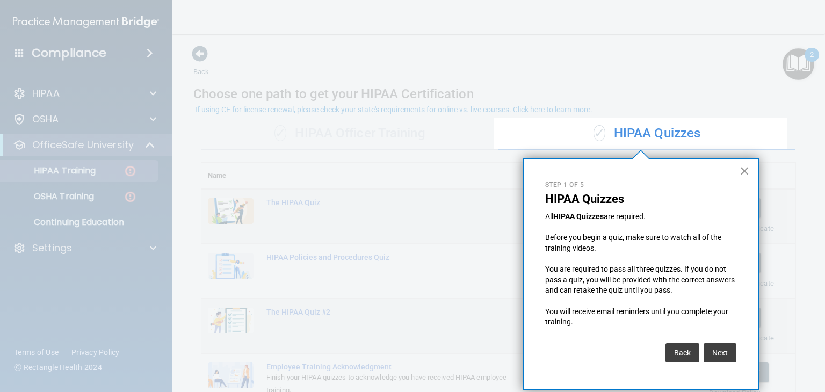
click at [746, 169] on button "×" at bounding box center [745, 170] width 10 height 17
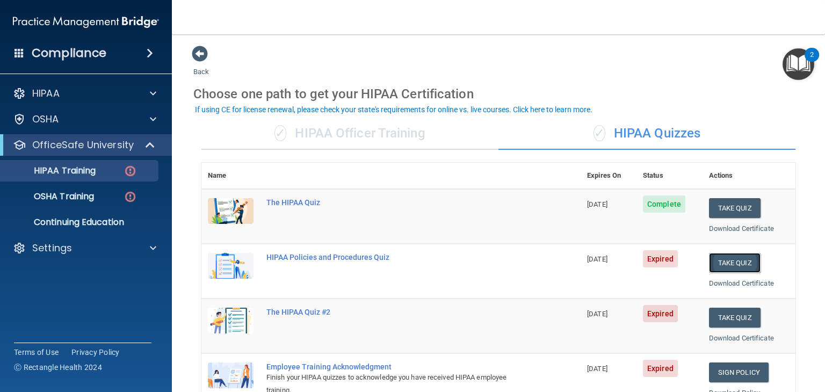
click at [719, 269] on button "Take Quiz" at bounding box center [735, 263] width 52 height 20
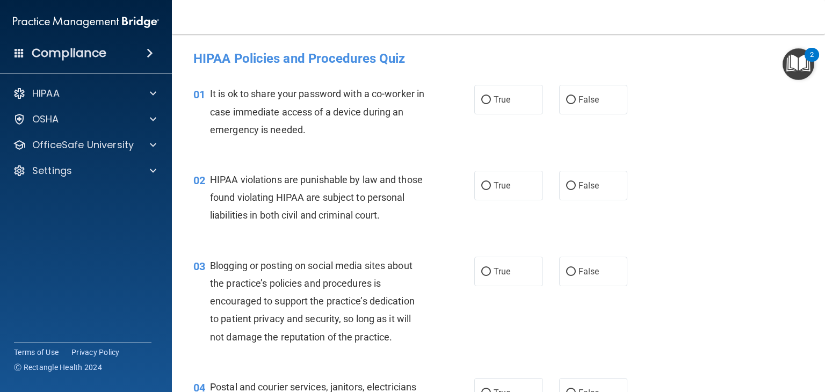
drag, startPoint x: 566, startPoint y: 99, endPoint x: 541, endPoint y: 121, distance: 33.5
click at [566, 99] on input "False" at bounding box center [571, 100] width 10 height 8
radio input "true"
click at [485, 194] on label "True" at bounding box center [508, 186] width 69 height 30
click at [485, 190] on input "True" at bounding box center [486, 186] width 10 height 8
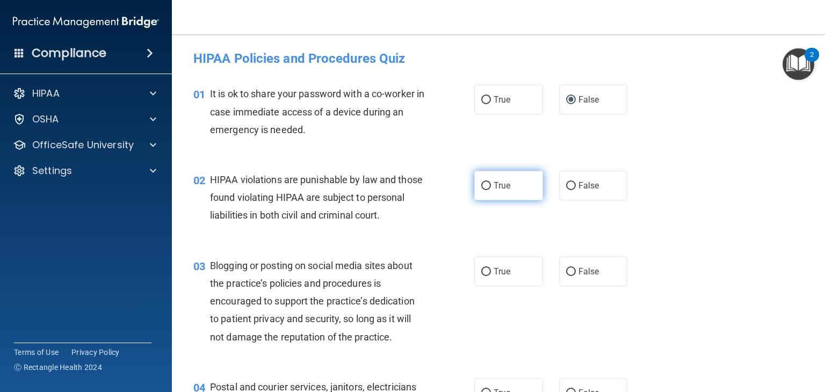
radio input "true"
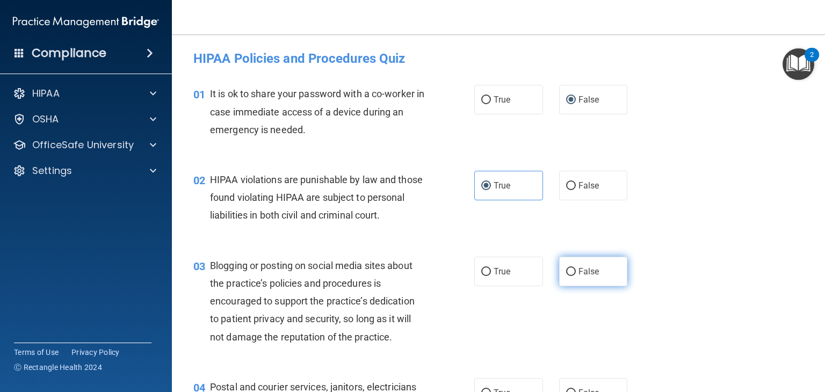
click at [566, 276] on input "False" at bounding box center [571, 272] width 10 height 8
radio input "true"
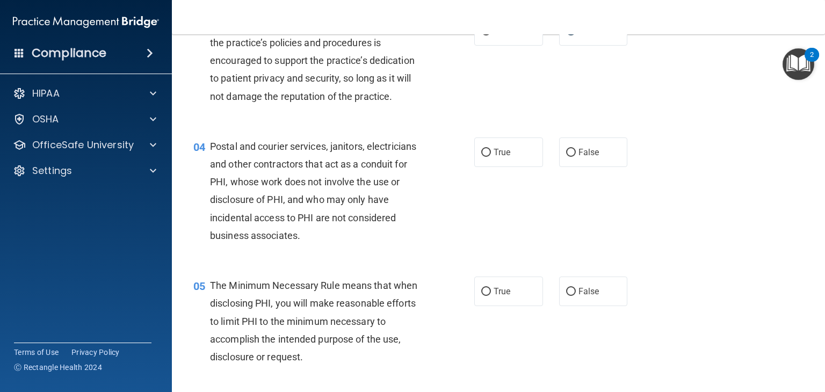
scroll to position [215, 0]
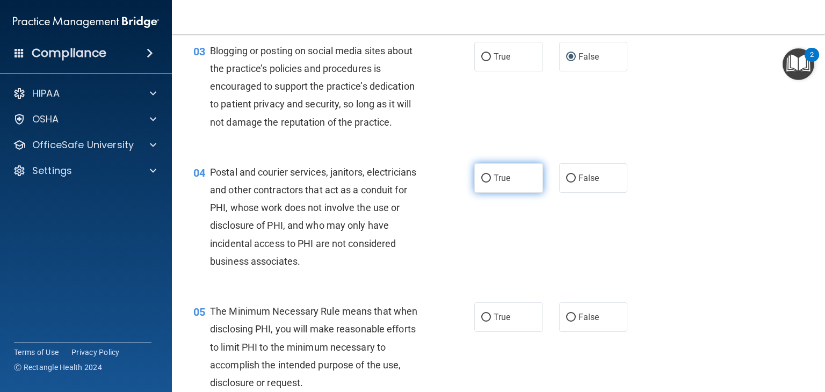
click at [483, 183] on input "True" at bounding box center [486, 179] width 10 height 8
radio input "true"
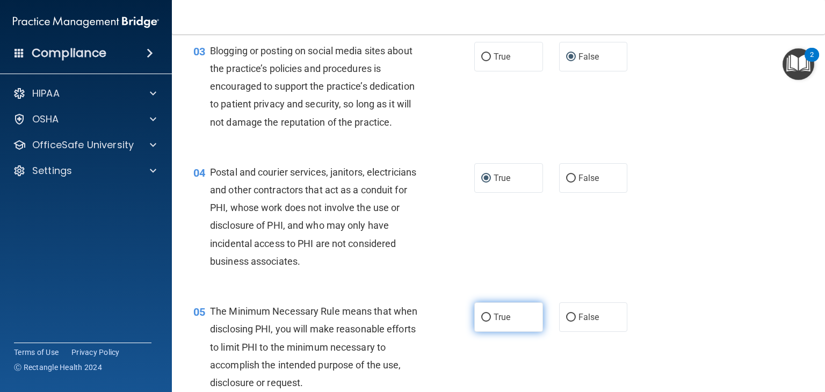
click at [486, 322] on input "True" at bounding box center [486, 318] width 10 height 8
radio input "true"
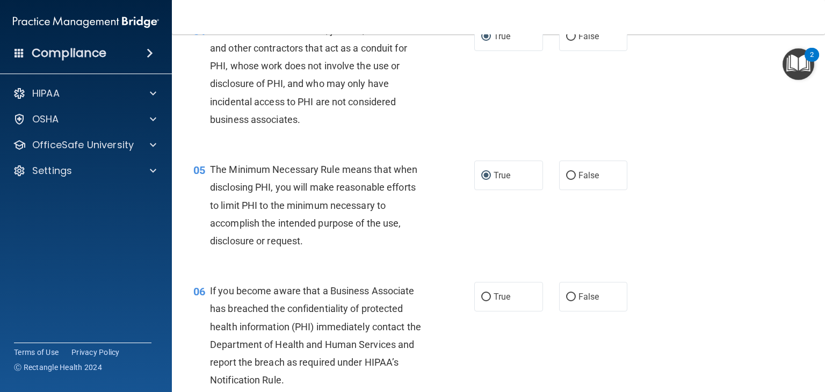
scroll to position [376, 0]
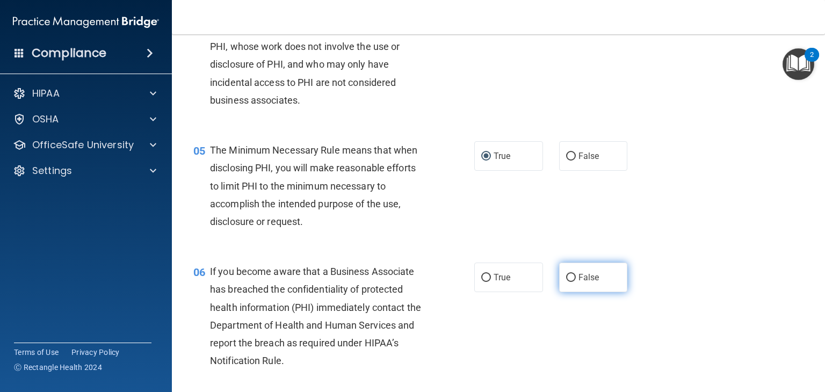
click at [566, 282] on input "False" at bounding box center [571, 278] width 10 height 8
radio input "true"
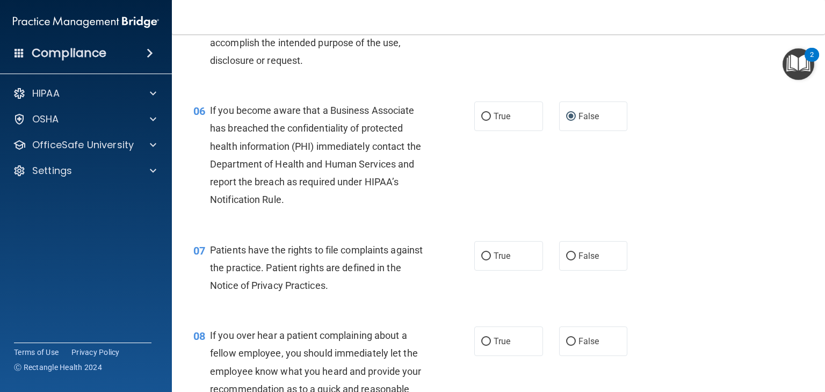
scroll to position [645, 0]
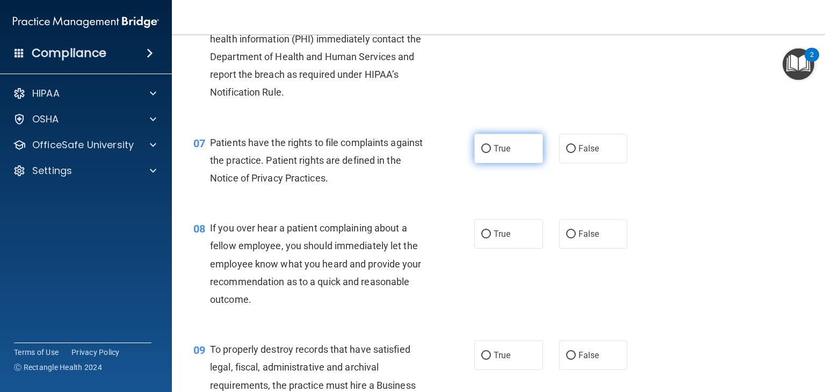
click at [482, 153] on input "True" at bounding box center [486, 149] width 10 height 8
radio input "true"
drag, startPoint x: 569, startPoint y: 254, endPoint x: 566, endPoint y: 260, distance: 6.5
click at [569, 239] on input "False" at bounding box center [571, 234] width 10 height 8
radio input "true"
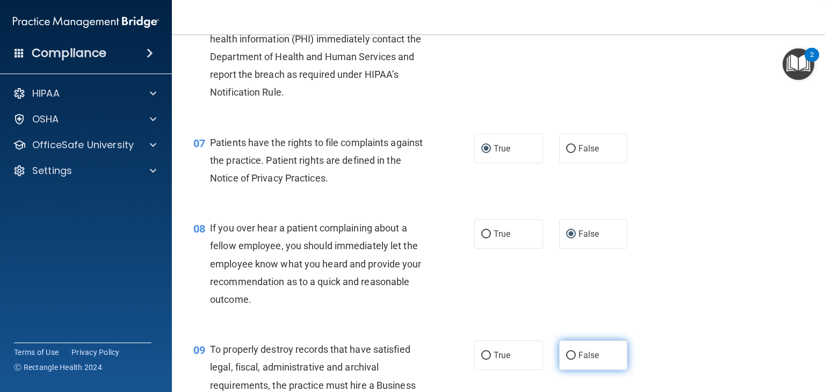
click at [566, 360] on input "False" at bounding box center [571, 356] width 10 height 8
radio input "true"
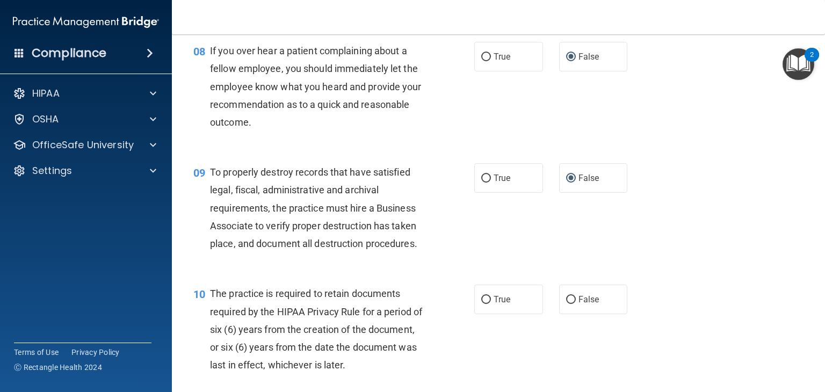
scroll to position [859, 0]
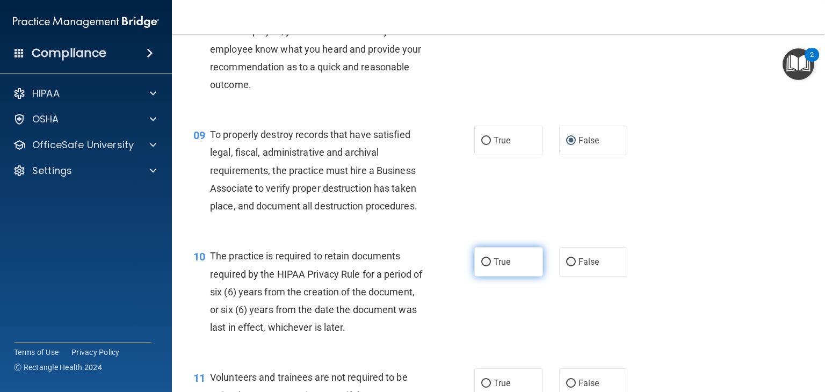
click at [474, 277] on label "True" at bounding box center [508, 262] width 69 height 30
click at [481, 266] on input "True" at bounding box center [486, 262] width 10 height 8
radio input "true"
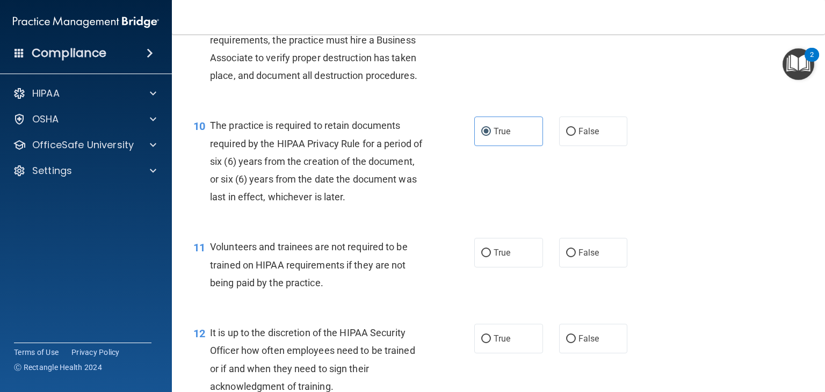
scroll to position [1021, 0]
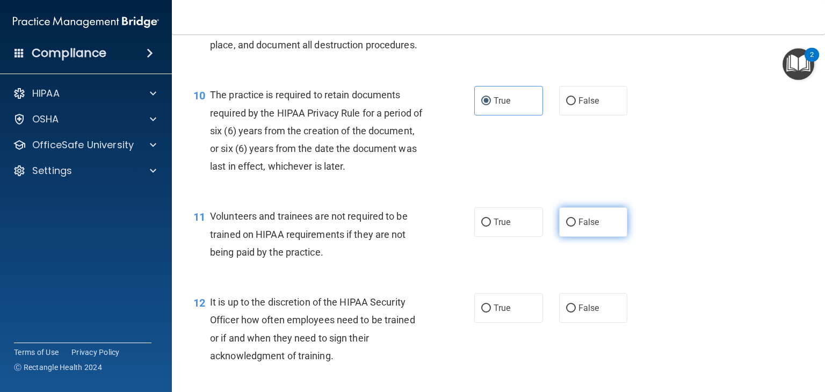
click at [566, 227] on input "False" at bounding box center [571, 223] width 10 height 8
radio input "true"
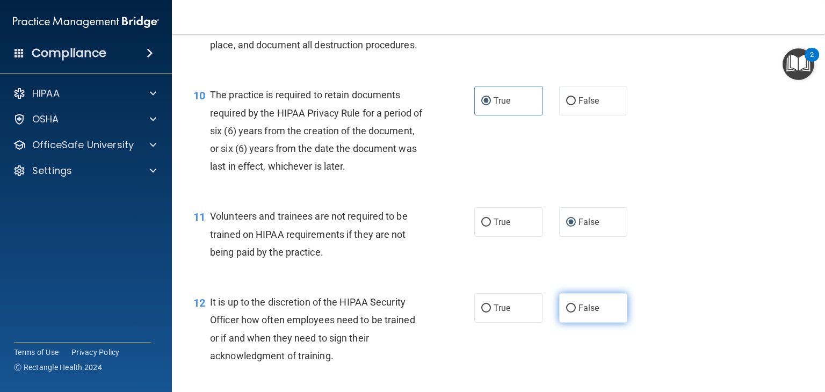
click at [566, 313] on input "False" at bounding box center [571, 309] width 10 height 8
radio input "true"
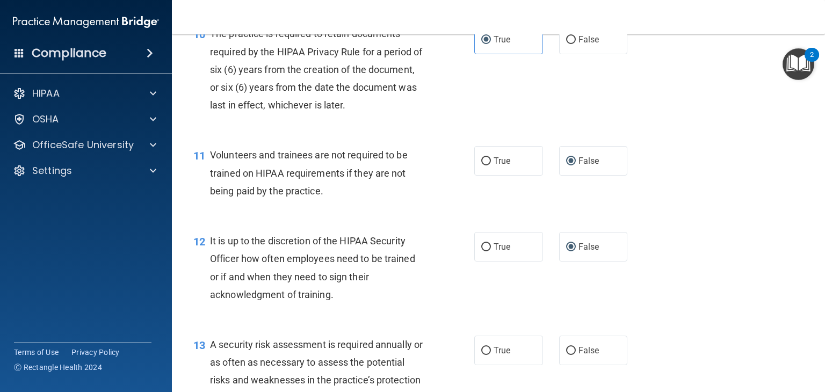
scroll to position [1182, 0]
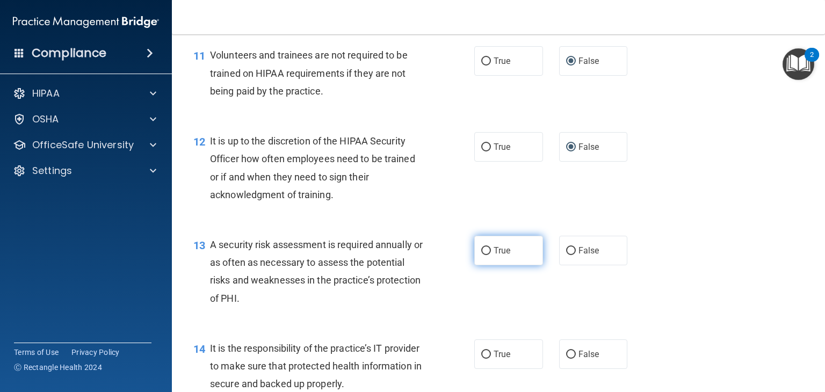
click at [483, 255] on input "True" at bounding box center [486, 251] width 10 height 8
radio input "true"
click at [566, 359] on input "False" at bounding box center [571, 355] width 10 height 8
radio input "true"
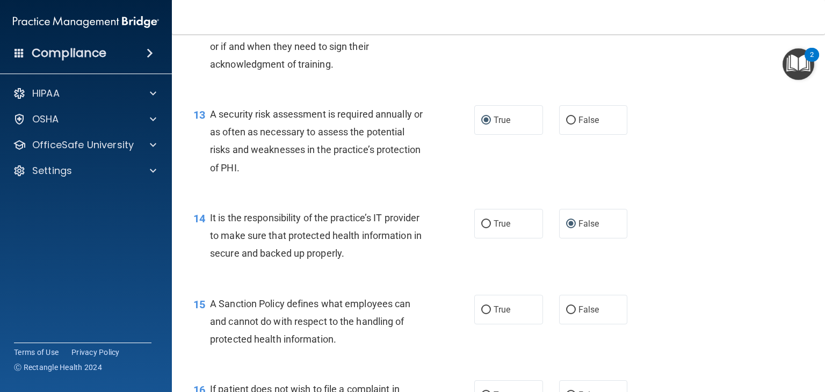
scroll to position [1343, 0]
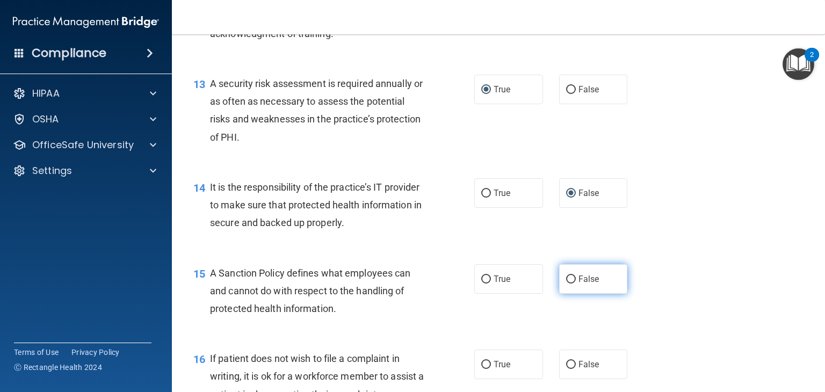
click at [579, 284] on span "False" at bounding box center [589, 279] width 21 height 10
click at [576, 284] on input "False" at bounding box center [571, 280] width 10 height 8
radio input "true"
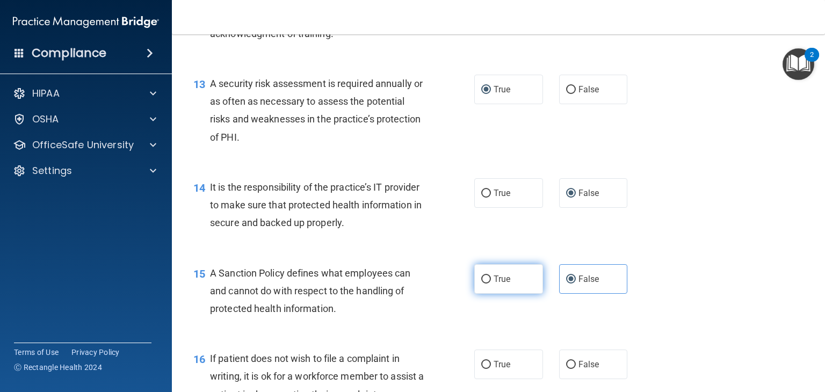
click at [482, 284] on input "True" at bounding box center [486, 280] width 10 height 8
radio input "true"
radio input "false"
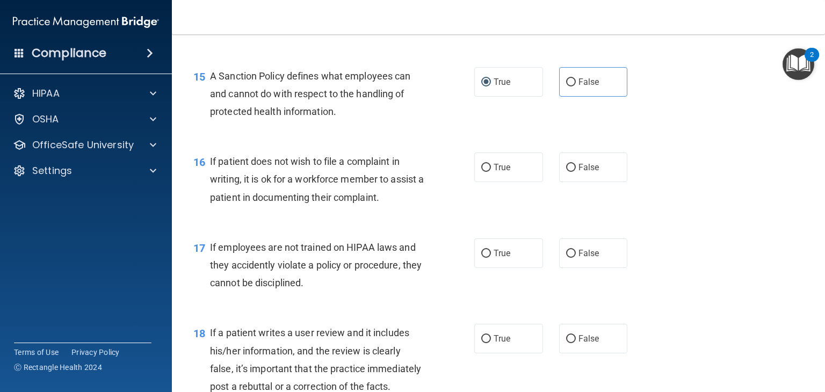
scroll to position [1558, 0]
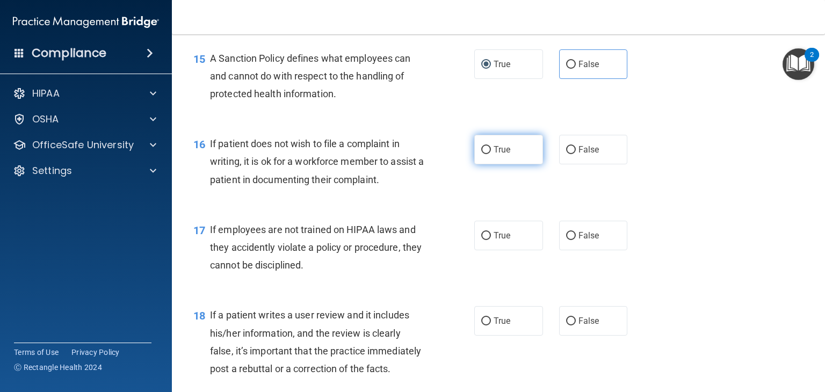
click at [481, 154] on input "True" at bounding box center [486, 150] width 10 height 8
radio input "true"
click at [568, 240] on input "False" at bounding box center [571, 236] width 10 height 8
radio input "true"
click at [566, 326] on input "False" at bounding box center [571, 321] width 10 height 8
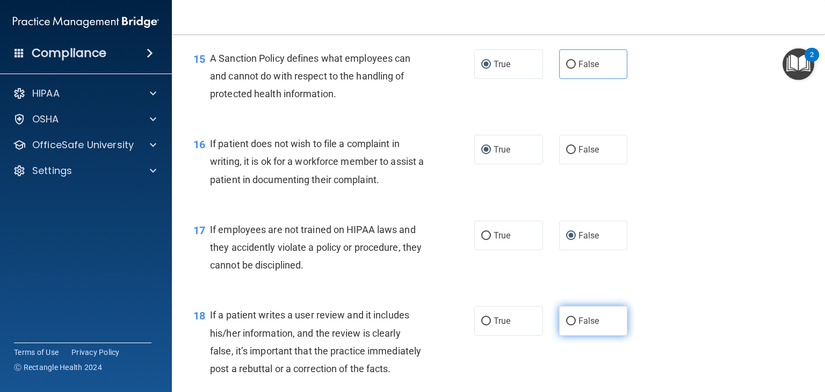
radio input "true"
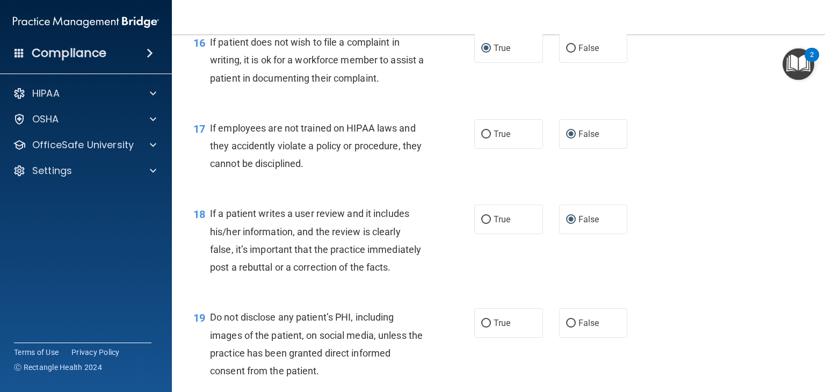
scroll to position [1665, 0]
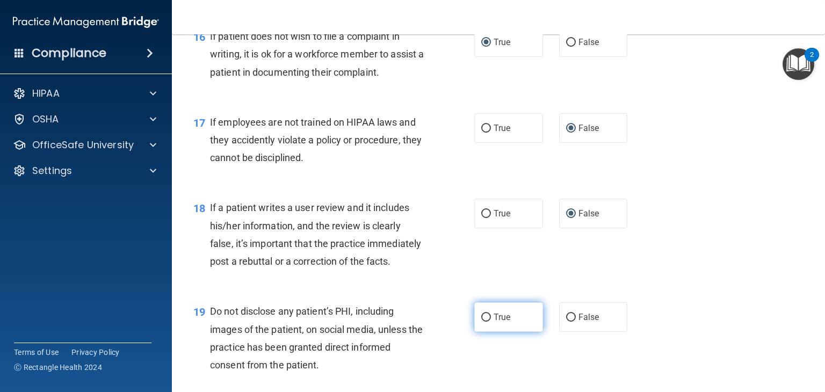
click at [487, 332] on label "True" at bounding box center [508, 317] width 69 height 30
click at [487, 322] on input "True" at bounding box center [486, 318] width 10 height 8
radio input "true"
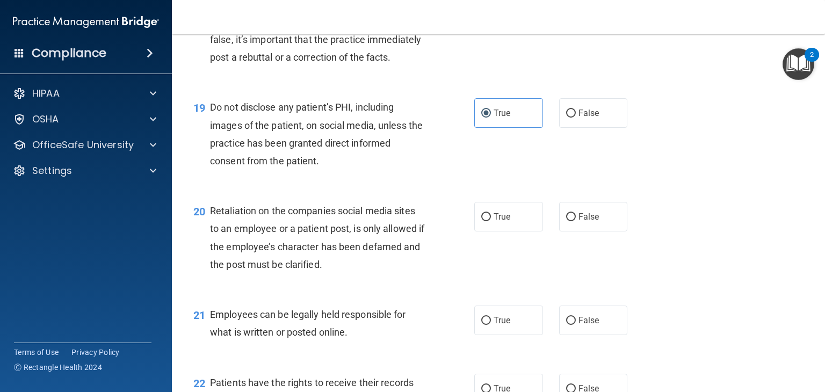
scroll to position [1880, 0]
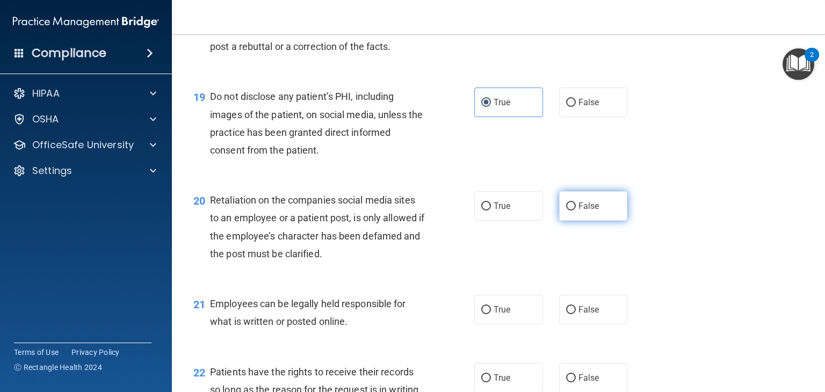
click at [566, 211] on input "False" at bounding box center [571, 207] width 10 height 8
radio input "true"
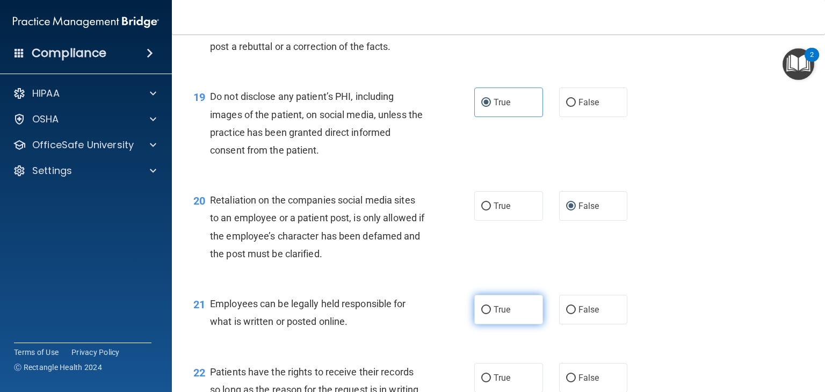
click at [485, 314] on input "True" at bounding box center [486, 310] width 10 height 8
radio input "true"
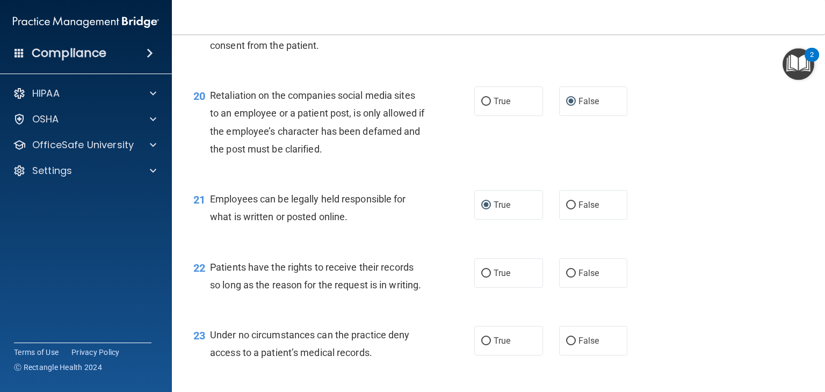
scroll to position [1988, 0]
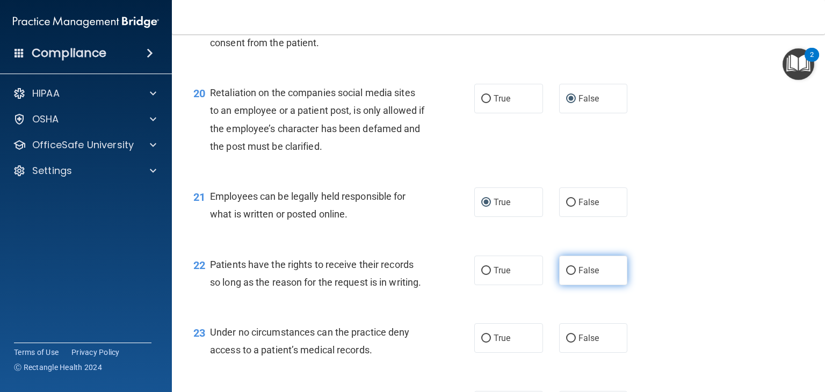
click at [572, 285] on label "False" at bounding box center [593, 271] width 69 height 30
click at [572, 275] on input "False" at bounding box center [571, 271] width 10 height 8
radio input "true"
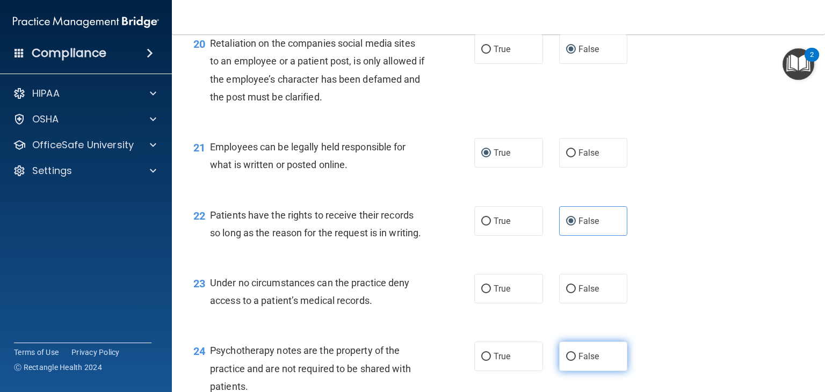
scroll to position [2149, 0]
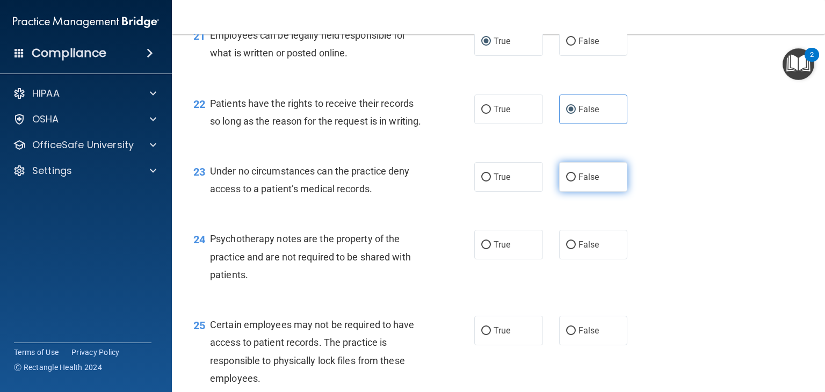
click at [566, 182] on input "False" at bounding box center [571, 178] width 10 height 8
radio input "true"
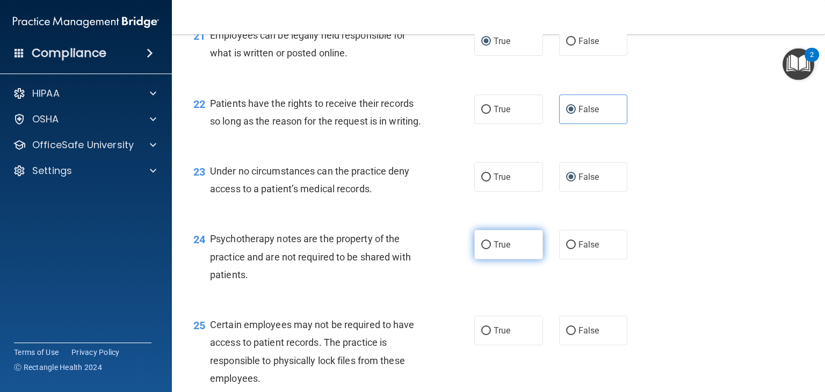
click at [481, 249] on input "True" at bounding box center [486, 245] width 10 height 8
radio input "true"
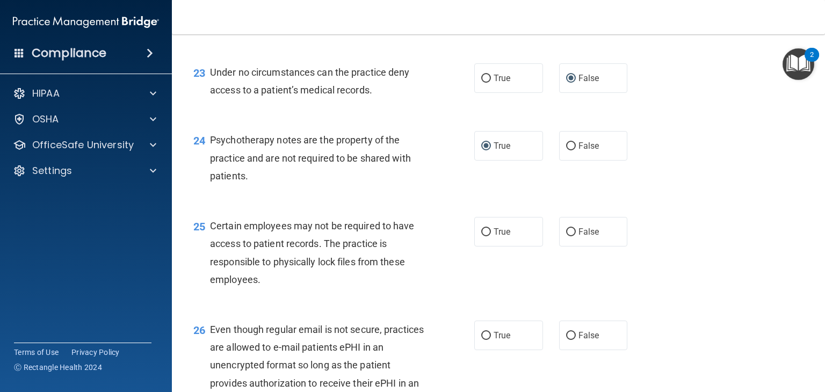
scroll to position [2256, 0]
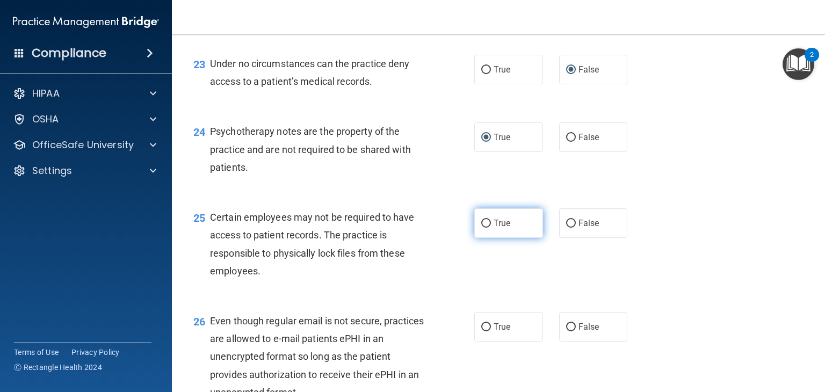
click at [486, 238] on label "True" at bounding box center [508, 223] width 69 height 30
click at [486, 228] on input "True" at bounding box center [486, 224] width 10 height 8
radio input "true"
click at [481, 331] on input "True" at bounding box center [486, 327] width 10 height 8
radio input "true"
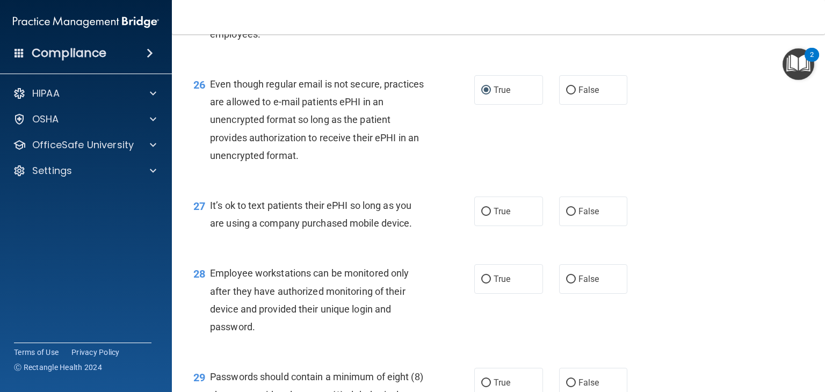
scroll to position [2525, 0]
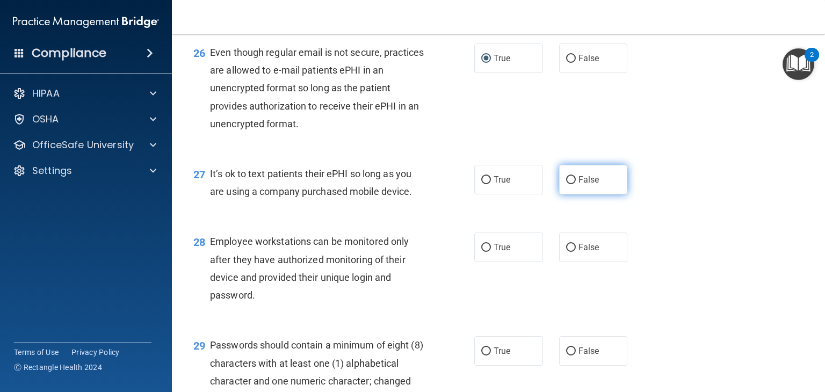
click at [566, 194] on label "False" at bounding box center [593, 180] width 69 height 30
click at [566, 184] on input "False" at bounding box center [571, 180] width 10 height 8
radio input "true"
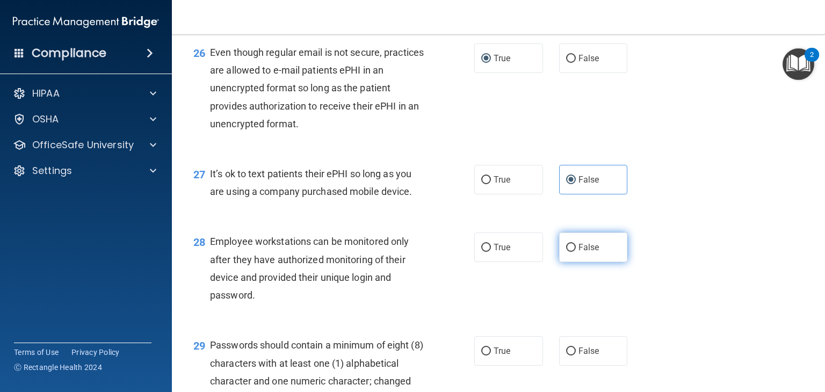
click at [566, 252] on input "False" at bounding box center [571, 248] width 10 height 8
radio input "true"
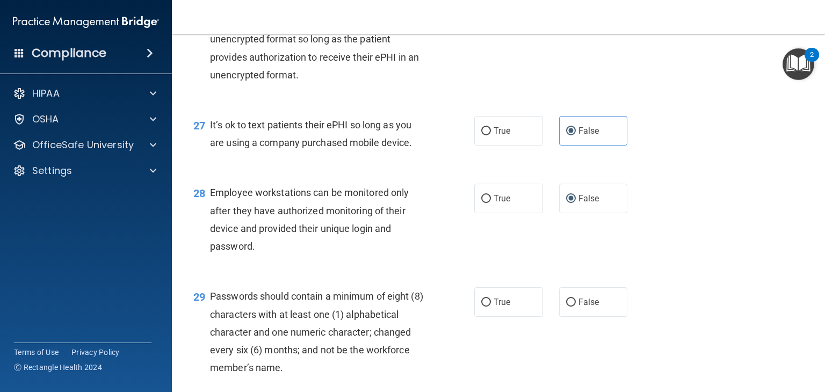
scroll to position [2632, 0]
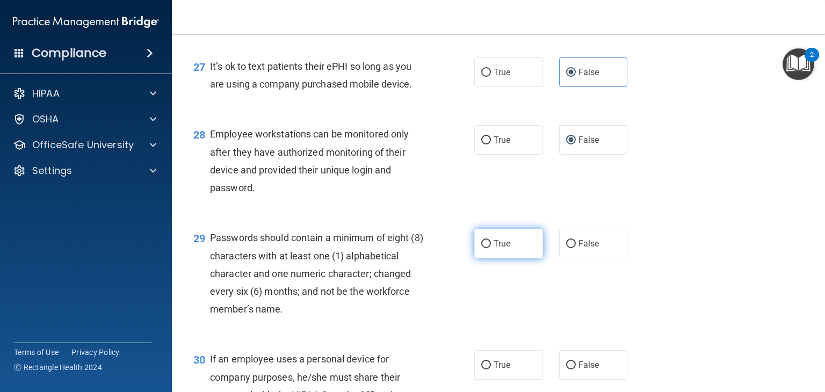
click at [487, 258] on label "True" at bounding box center [508, 244] width 69 height 30
click at [487, 248] on input "True" at bounding box center [486, 244] width 10 height 8
radio input "true"
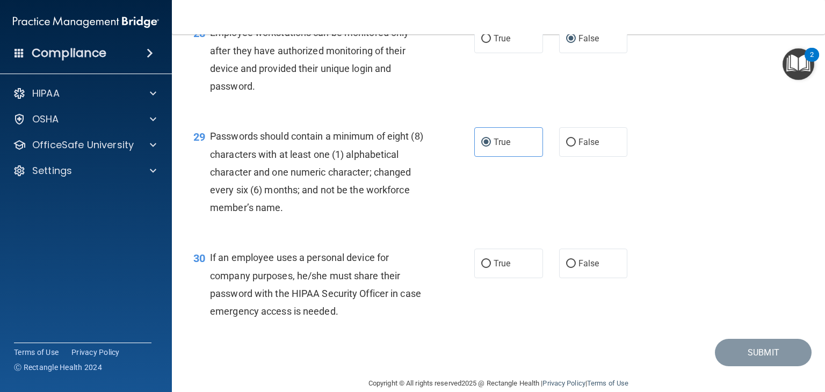
scroll to position [2740, 0]
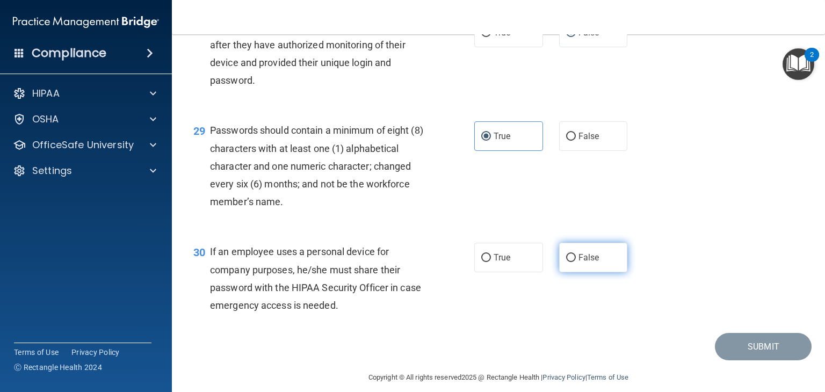
click at [569, 262] on input "False" at bounding box center [571, 258] width 10 height 8
radio input "true"
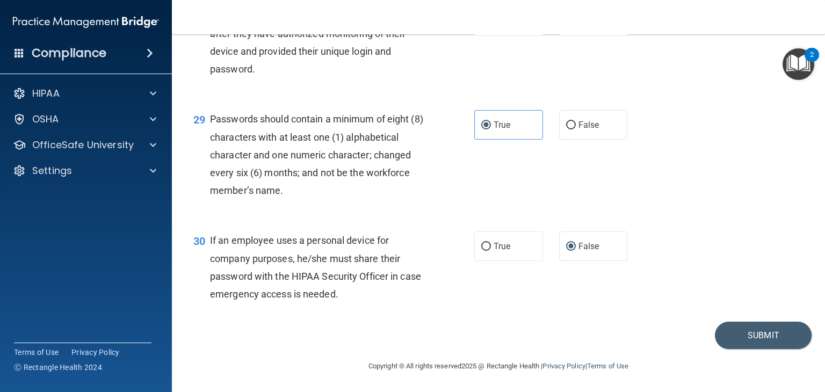
scroll to position [2805, 0]
click at [749, 331] on button "Submit" at bounding box center [763, 335] width 97 height 27
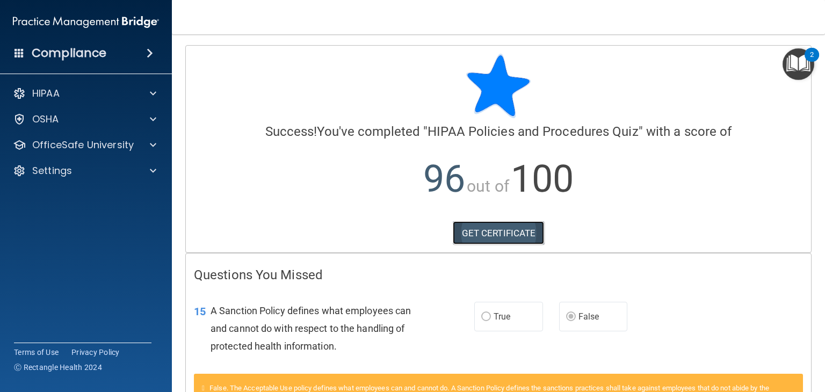
click at [517, 233] on link "GET CERTIFICATE" at bounding box center [499, 233] width 92 height 24
click at [799, 66] on img "Open Resource Center, 2 new notifications" at bounding box center [799, 64] width 32 height 32
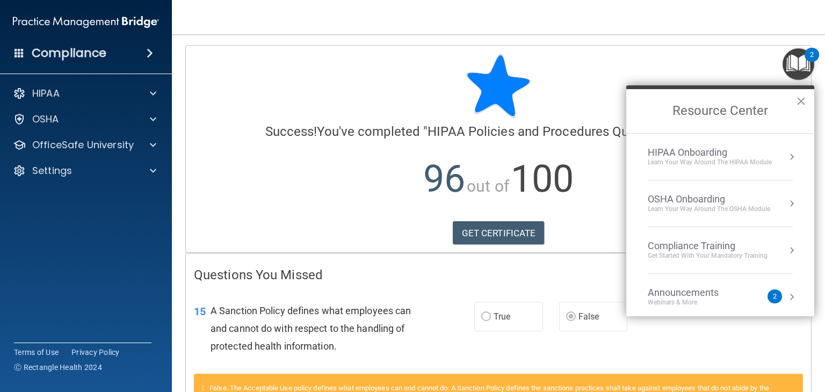
click at [786, 159] on button "Resource Center" at bounding box center [791, 156] width 11 height 11
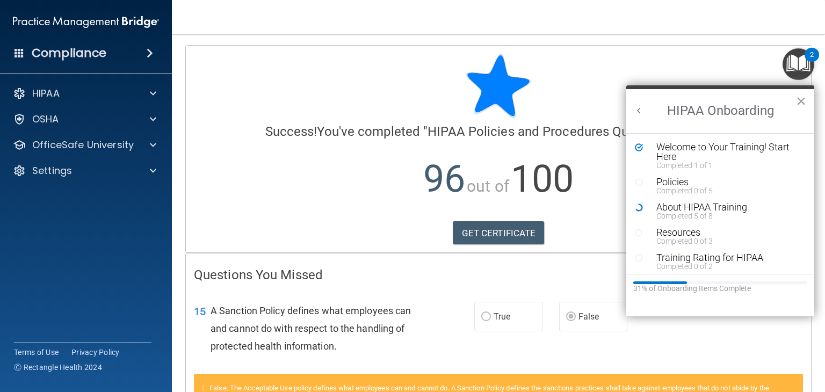
click at [803, 99] on button "×" at bounding box center [801, 100] width 10 height 17
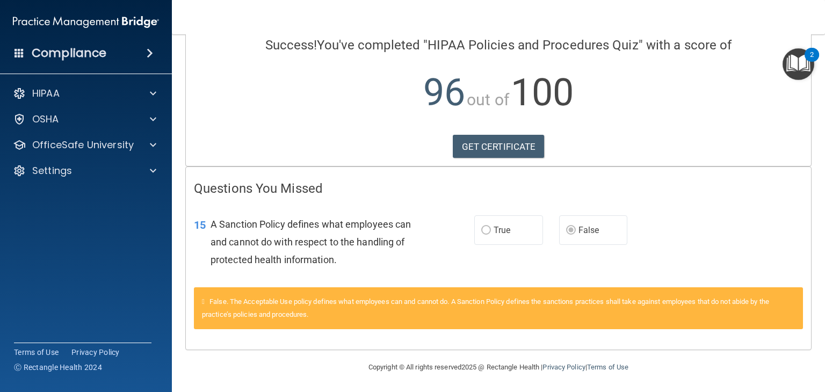
scroll to position [87, 0]
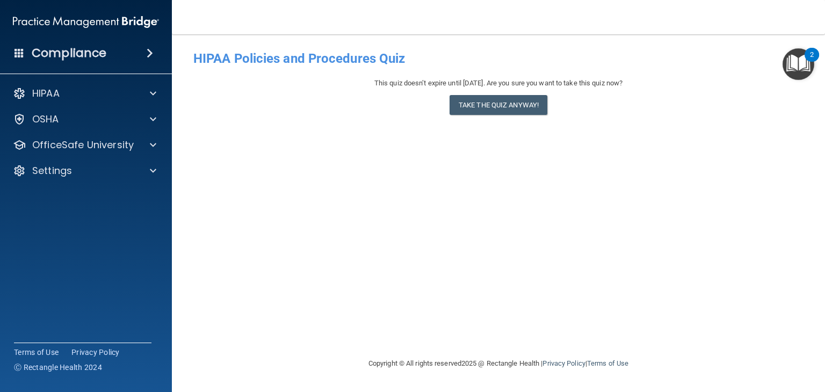
click at [801, 69] on img "Open Resource Center, 2 new notifications" at bounding box center [799, 64] width 32 height 32
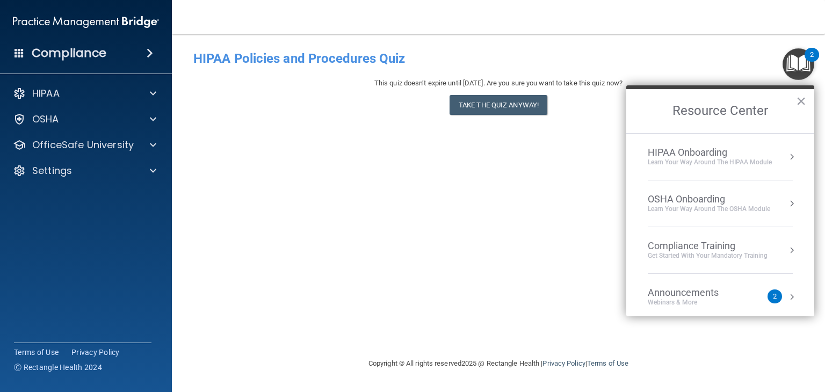
click at [786, 155] on button "Resource Center" at bounding box center [791, 156] width 11 height 11
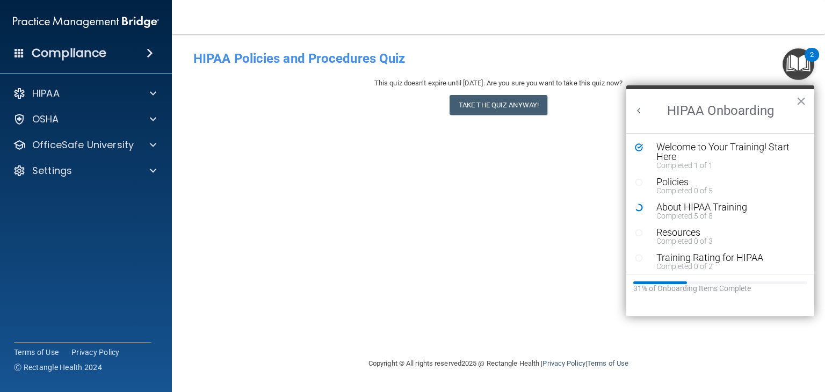
scroll to position [4, 0]
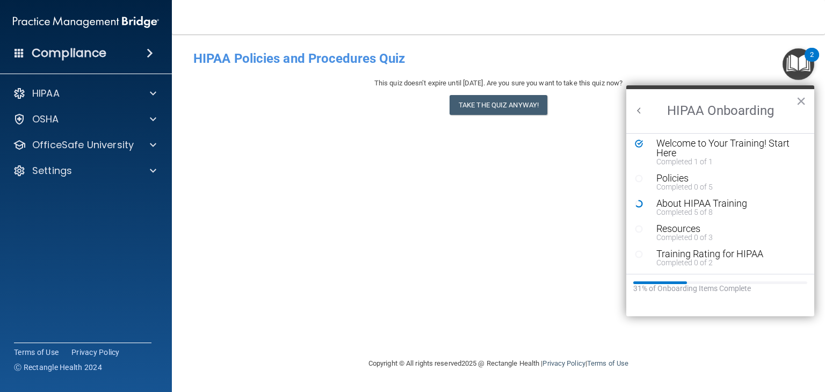
click at [432, 155] on div "- HIPAA Policies and Procedures Quiz This quiz doesn’t expire until 08/22/2026.…" at bounding box center [498, 195] width 610 height 301
click at [799, 62] on img "Open Resource Center, 2 new notifications" at bounding box center [799, 64] width 32 height 32
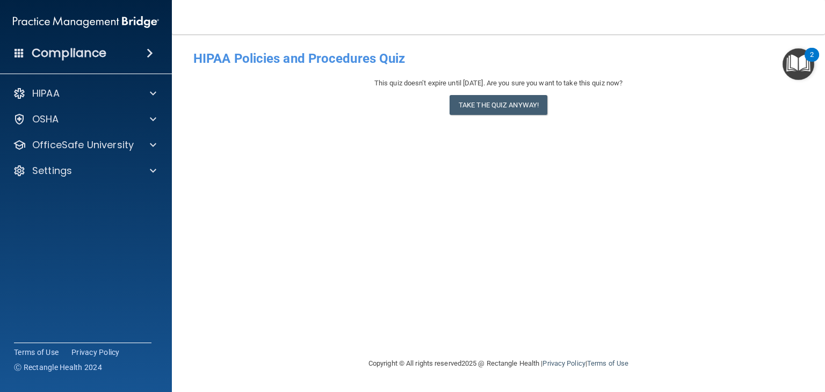
click at [632, 93] on div "This quiz doesn’t expire until 08/22/2026. Are you sure you want to take this q…" at bounding box center [498, 99] width 610 height 44
click at [803, 71] on img "Open Resource Center, 2 new notifications" at bounding box center [799, 64] width 32 height 32
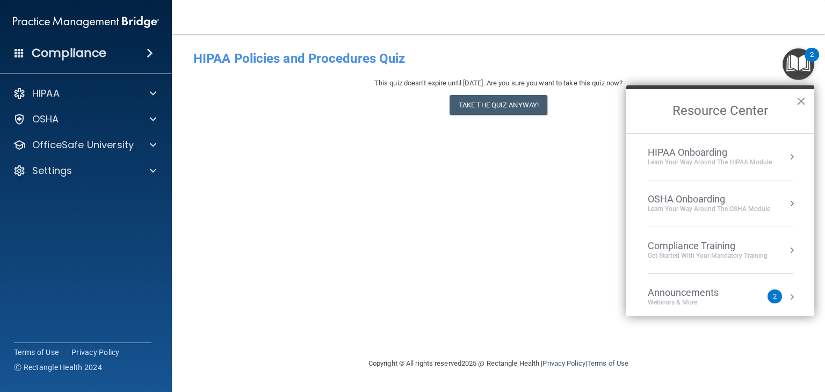
click at [786, 155] on button "Resource Center" at bounding box center [791, 156] width 11 height 11
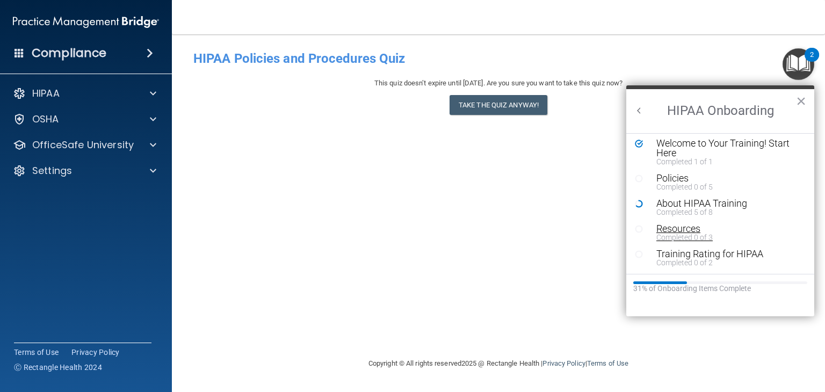
click at [679, 234] on div "Completed 0 of 3" at bounding box center [723, 238] width 135 height 8
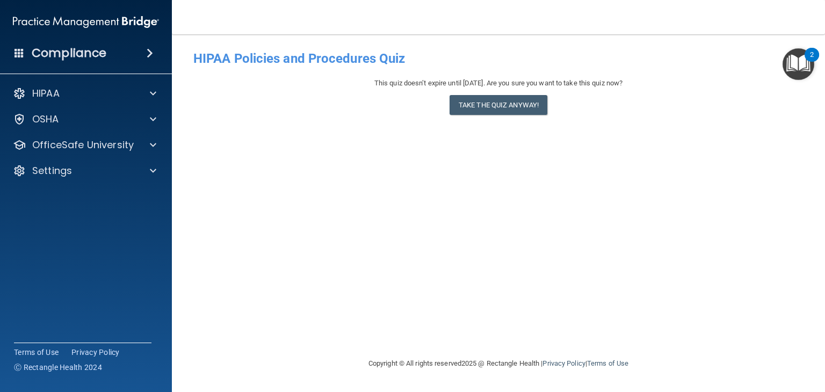
click at [810, 68] on button "2" at bounding box center [799, 64] width 32 height 32
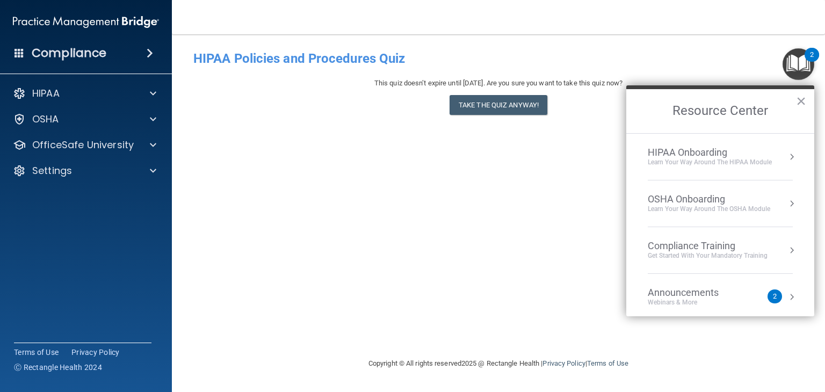
click at [786, 156] on button "Resource Center" at bounding box center [791, 156] width 11 height 11
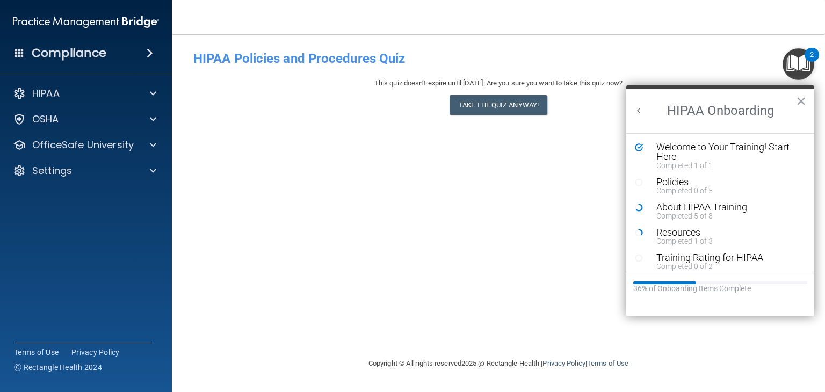
scroll to position [0, 0]
click at [689, 212] on div "Completed 5 of 8" at bounding box center [723, 216] width 135 height 8
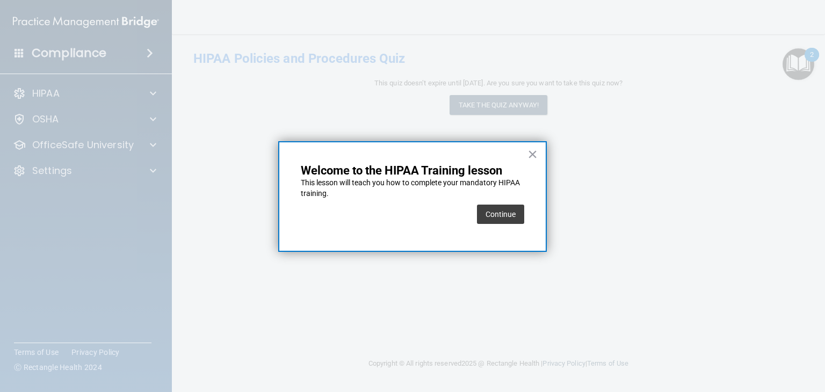
drag, startPoint x: 533, startPoint y: 154, endPoint x: 569, endPoint y: 129, distance: 44.1
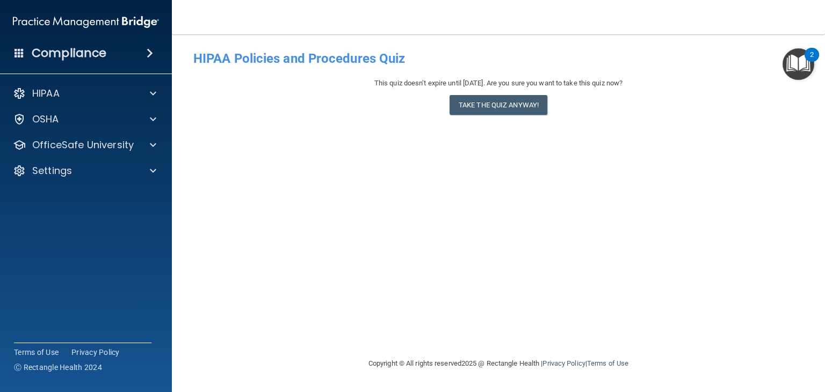
click at [804, 64] on img "Open Resource Center, 2 new notifications" at bounding box center [799, 64] width 32 height 32
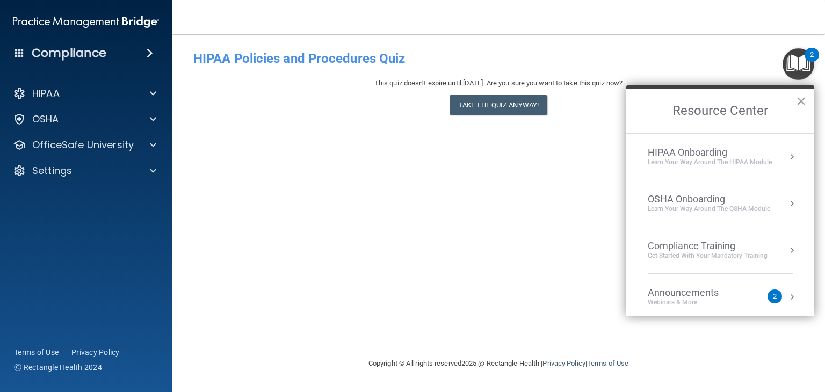
click at [731, 248] on div "Compliance Training" at bounding box center [708, 246] width 120 height 12
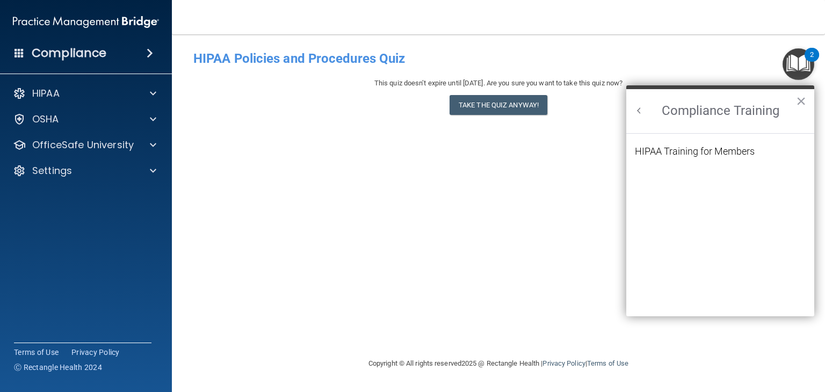
click at [731, 243] on ol "HIPAA Training for Members" at bounding box center [720, 226] width 171 height 184
click at [641, 110] on button "Back to Resource Center Home" at bounding box center [639, 110] width 11 height 11
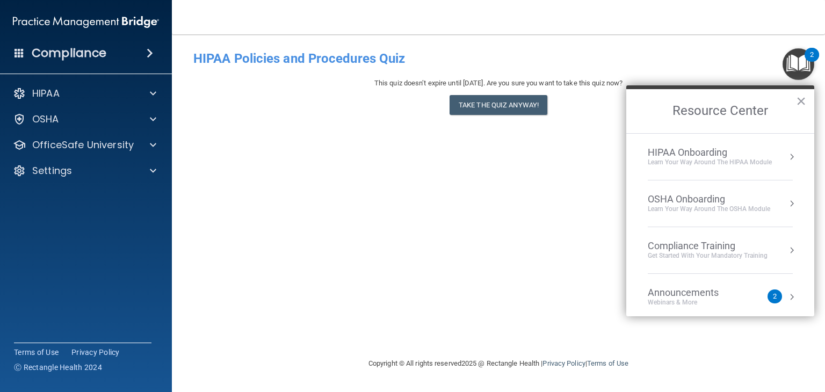
click at [786, 155] on button "Resource Center" at bounding box center [791, 156] width 11 height 11
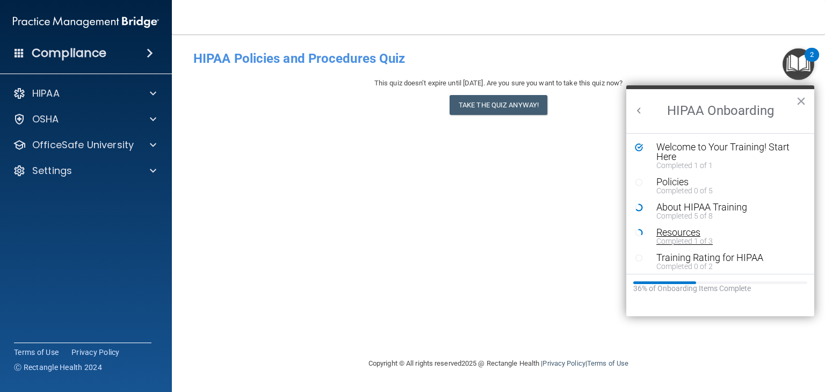
click at [713, 237] on div "Completed 1 of 3" at bounding box center [723, 241] width 135 height 8
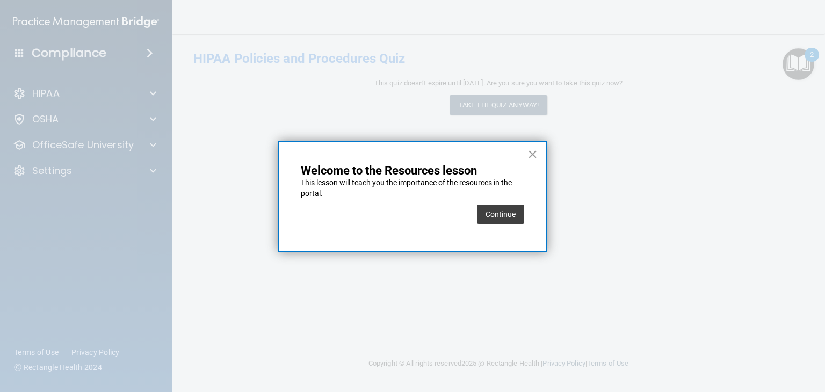
click at [533, 155] on button "×" at bounding box center [533, 154] width 10 height 17
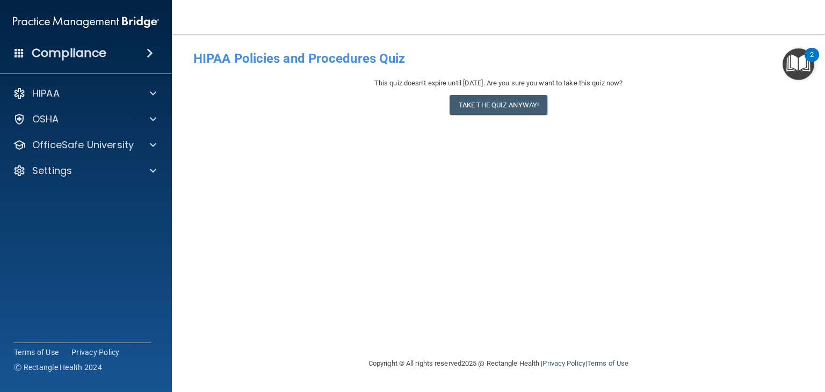
click at [780, 61] on h4 "HIPAA Policies and Procedures Quiz" at bounding box center [498, 59] width 610 height 14
click at [150, 52] on span at bounding box center [150, 53] width 6 height 13
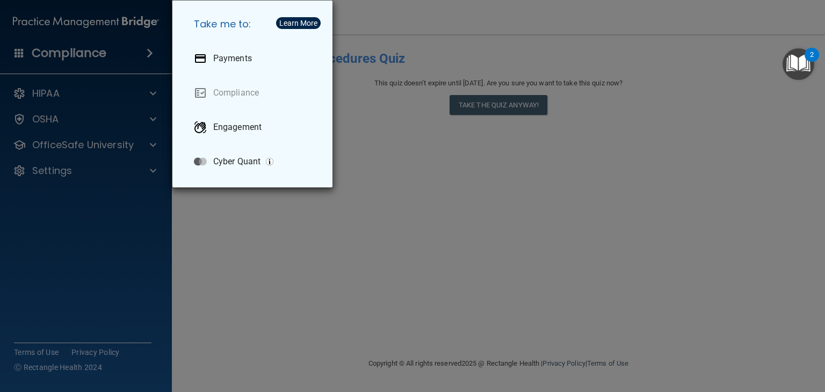
click at [155, 51] on div "Take me to: Payments Compliance Engagement Cyber Quant" at bounding box center [412, 196] width 825 height 392
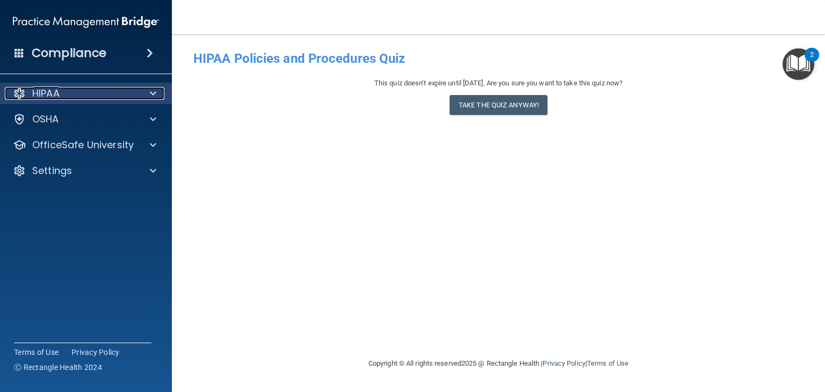
click at [155, 93] on span at bounding box center [153, 93] width 6 height 13
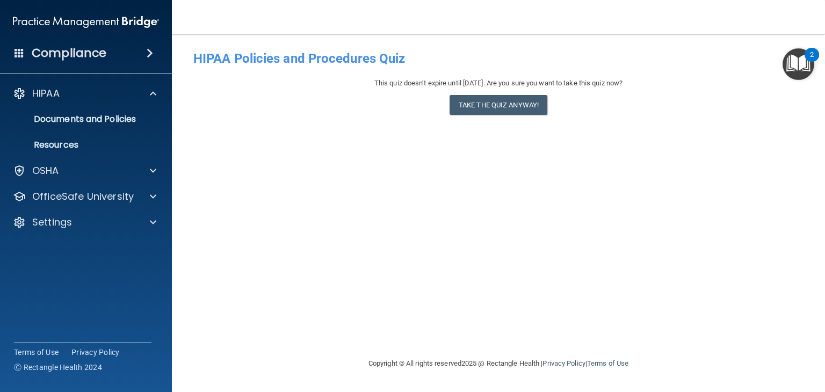
click at [316, 60] on h4 "HIPAA Policies and Procedures Quiz" at bounding box center [498, 59] width 610 height 14
drag, startPoint x: 521, startPoint y: 104, endPoint x: 784, endPoint y: 105, distance: 263.2
click at [781, 118] on div "This quiz doesn’t expire until 08/22/2026. Are you sure you want to take this q…" at bounding box center [498, 99] width 610 height 44
click at [811, 63] on div "2" at bounding box center [812, 62] width 4 height 14
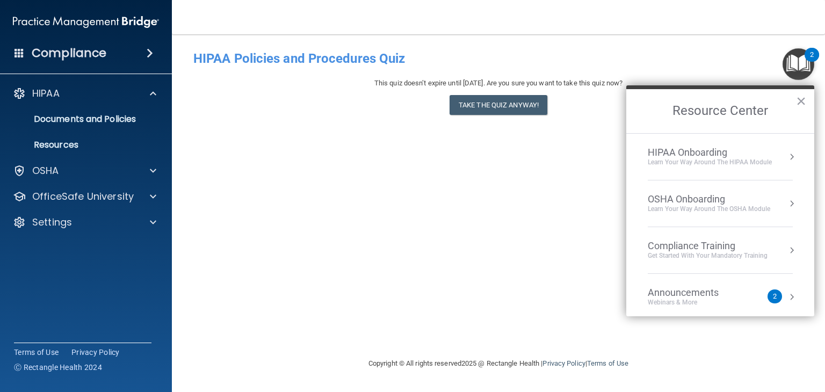
click at [786, 295] on button "Resource Center" at bounding box center [791, 297] width 11 height 11
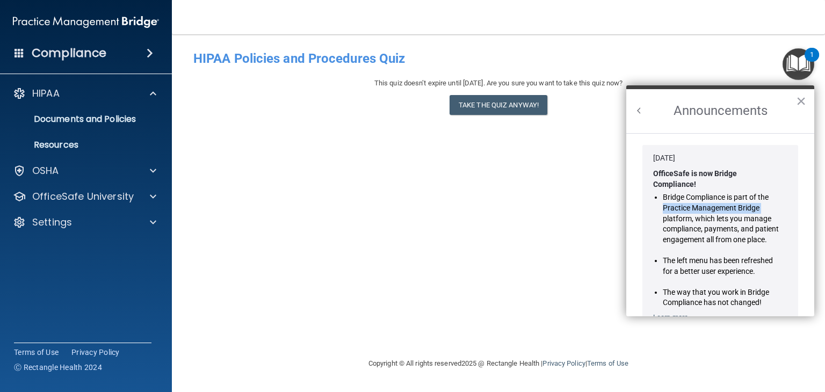
drag, startPoint x: 802, startPoint y: 192, endPoint x: 806, endPoint y: 211, distance: 19.7
click at [806, 211] on ol "Jan 30, 2024 OfficeSafe is now Bridge Compliance! Bridge Compliance is part of …" at bounding box center [720, 225] width 188 height 184
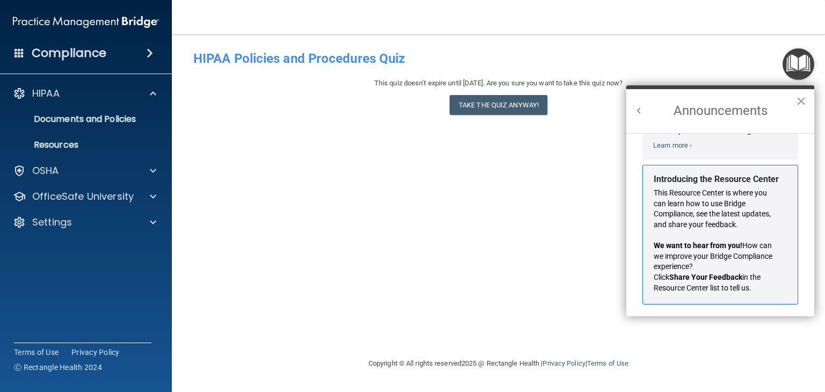
scroll to position [176, 0]
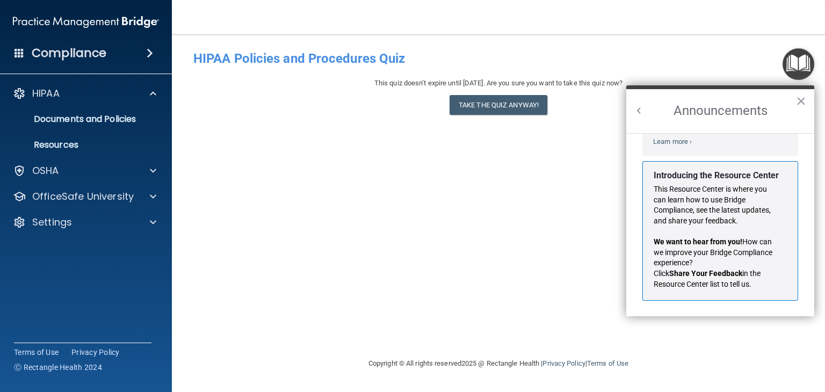
click at [249, 63] on h4 "HIPAA Policies and Procedures Quiz" at bounding box center [498, 59] width 610 height 14
drag, startPoint x: 254, startPoint y: 60, endPoint x: 260, endPoint y: 60, distance: 5.9
click at [256, 60] on h4 "HIPAA Policies and Procedures Quiz" at bounding box center [498, 59] width 610 height 14
drag, startPoint x: 279, startPoint y: 62, endPoint x: 472, endPoint y: 70, distance: 193.0
click at [279, 62] on h4 "HIPAA Policies and Procedures Quiz" at bounding box center [498, 59] width 610 height 14
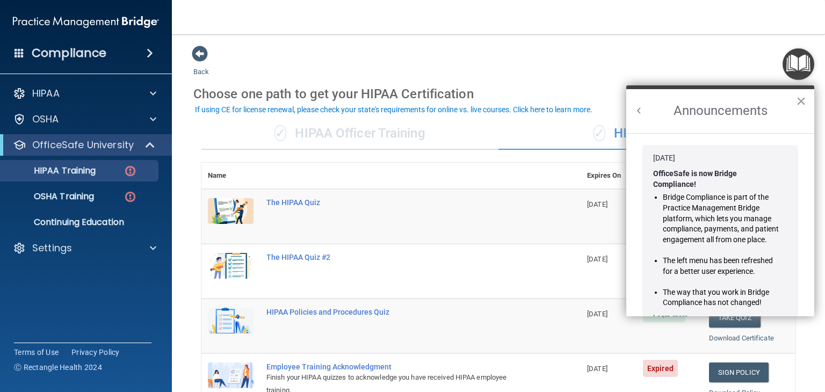
click at [801, 98] on button "×" at bounding box center [801, 100] width 10 height 17
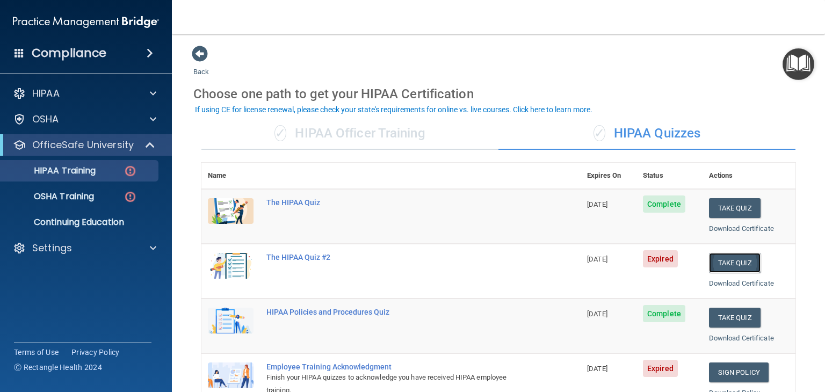
click at [737, 261] on button "Take Quiz" at bounding box center [735, 263] width 52 height 20
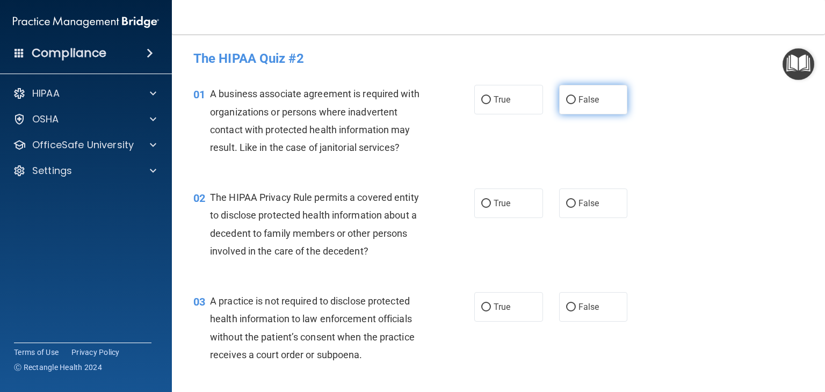
drag, startPoint x: 566, startPoint y: 99, endPoint x: 558, endPoint y: 108, distance: 11.8
click at [566, 102] on input "False" at bounding box center [571, 100] width 10 height 8
radio input "true"
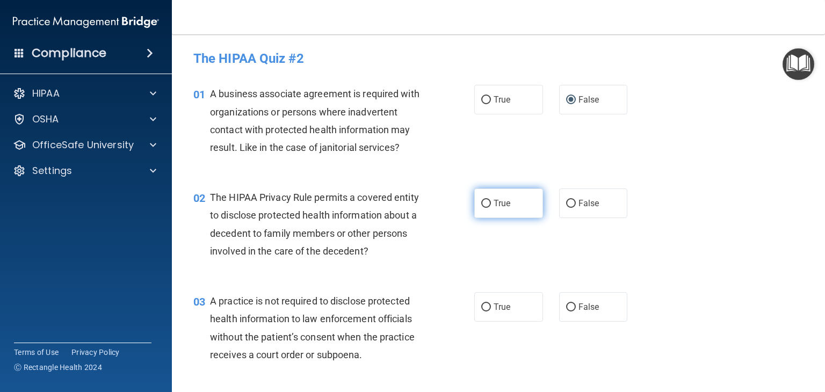
click at [484, 206] on input "True" at bounding box center [486, 204] width 10 height 8
radio input "true"
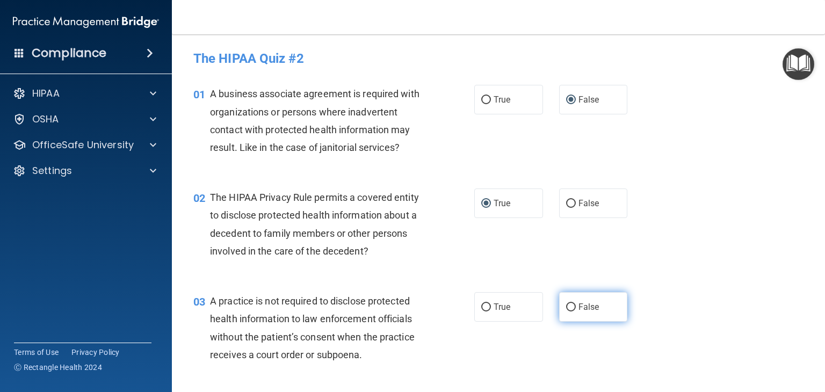
click at [567, 308] on input "False" at bounding box center [571, 308] width 10 height 8
radio input "true"
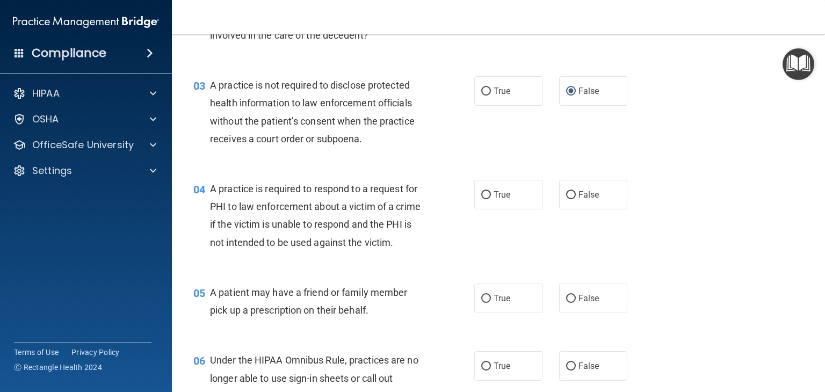
scroll to position [269, 0]
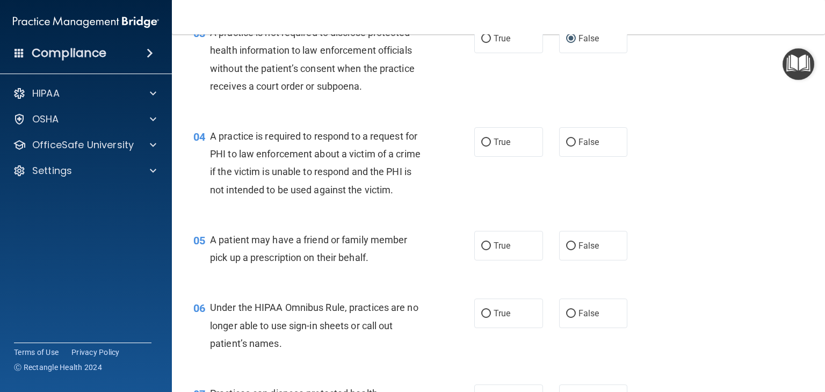
drag, startPoint x: 478, startPoint y: 142, endPoint x: 470, endPoint y: 192, distance: 50.6
click at [478, 142] on label "True" at bounding box center [508, 142] width 69 height 30
click at [483, 140] on input "True" at bounding box center [486, 143] width 10 height 8
radio input "true"
drag, startPoint x: 486, startPoint y: 265, endPoint x: 493, endPoint y: 269, distance: 8.4
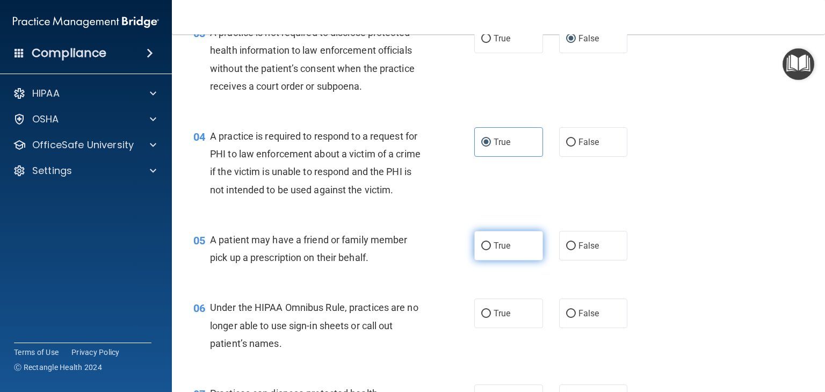
click at [487, 261] on label "True" at bounding box center [508, 246] width 69 height 30
click at [481, 250] on input "True" at bounding box center [486, 246] width 10 height 8
radio input "true"
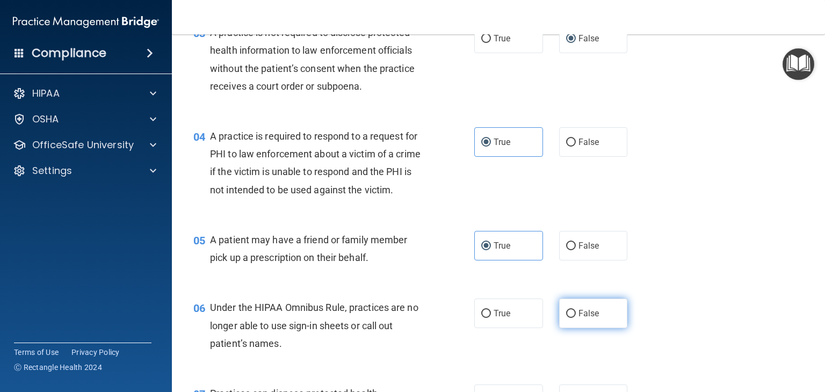
click at [569, 318] on input "False" at bounding box center [571, 314] width 10 height 8
radio input "true"
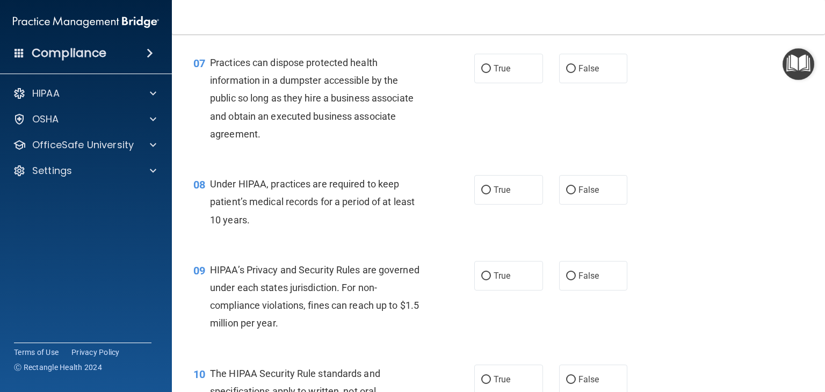
scroll to position [584, 0]
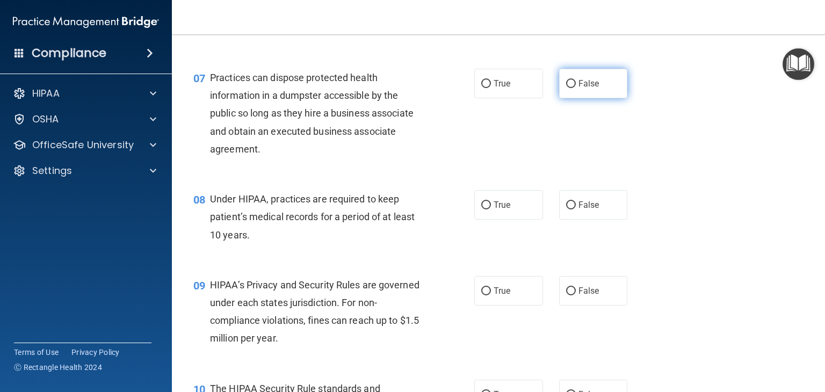
click at [568, 88] on input "False" at bounding box center [571, 84] width 10 height 8
radio input "true"
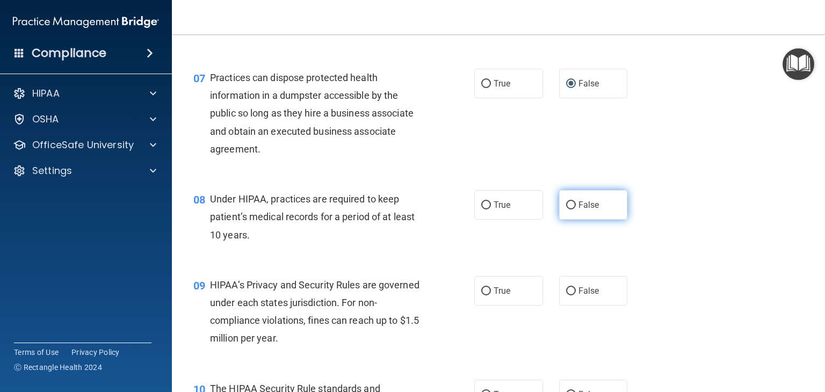
click at [573, 220] on label "False" at bounding box center [593, 205] width 69 height 30
click at [573, 210] on input "False" at bounding box center [571, 205] width 10 height 8
radio input "true"
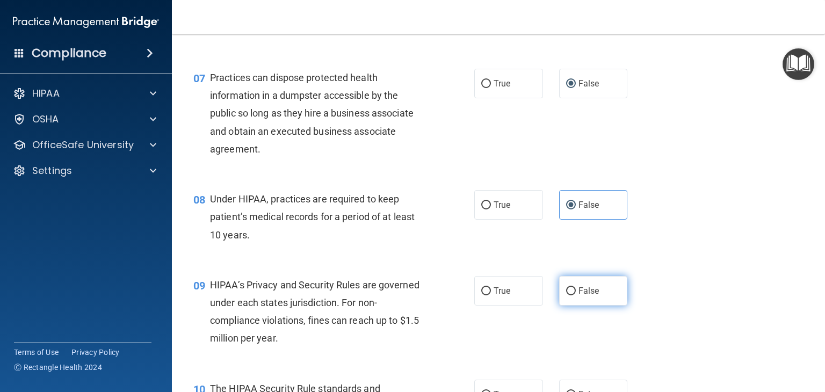
click at [561, 306] on label "False" at bounding box center [593, 291] width 69 height 30
click at [566, 295] on input "False" at bounding box center [571, 291] width 10 height 8
radio input "true"
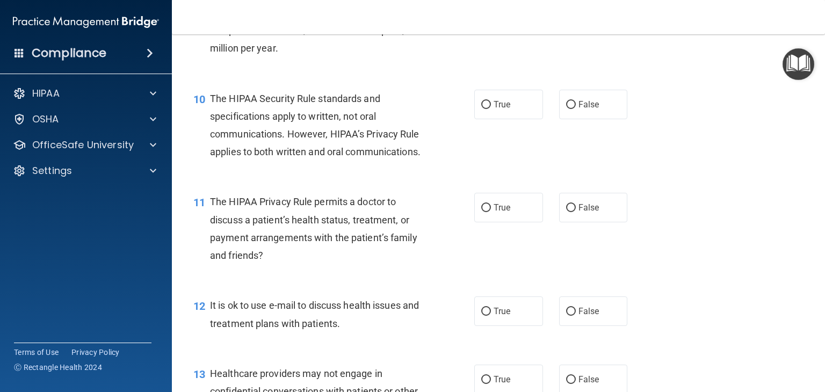
scroll to position [890, 0]
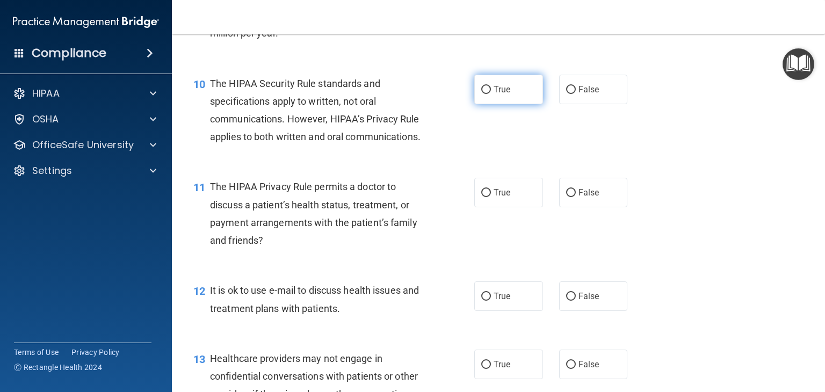
click at [483, 94] on input "True" at bounding box center [486, 90] width 10 height 8
radio input "true"
click at [481, 197] on input "True" at bounding box center [486, 193] width 10 height 8
radio input "true"
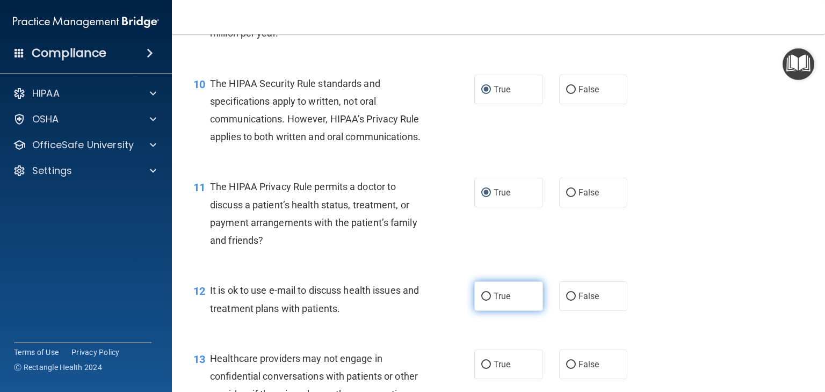
click at [481, 301] on input "True" at bounding box center [486, 297] width 10 height 8
radio input "true"
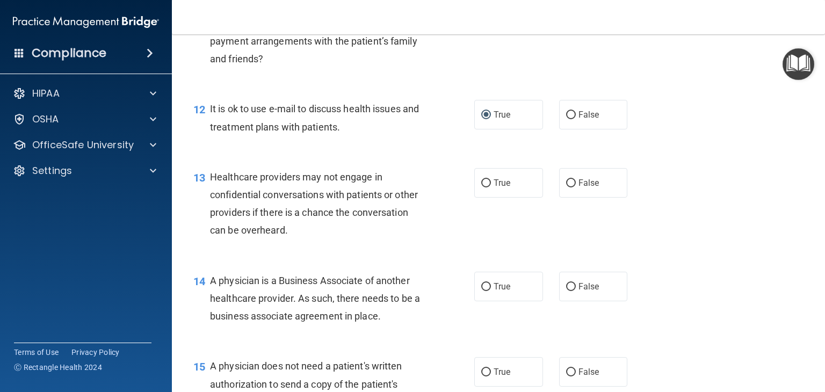
scroll to position [1082, 0]
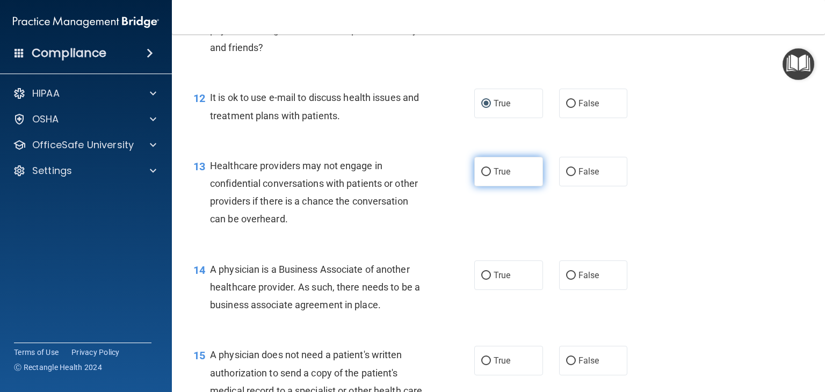
click at [485, 176] on input "True" at bounding box center [486, 172] width 10 height 8
radio input "true"
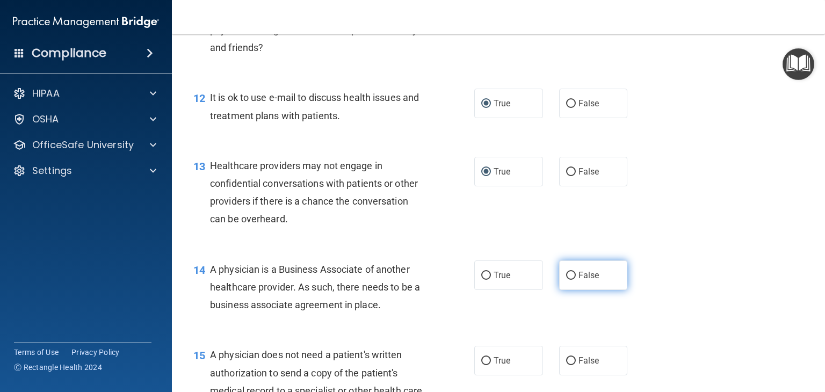
click at [572, 290] on label "False" at bounding box center [593, 276] width 69 height 30
click at [572, 280] on input "False" at bounding box center [571, 276] width 10 height 8
radio input "true"
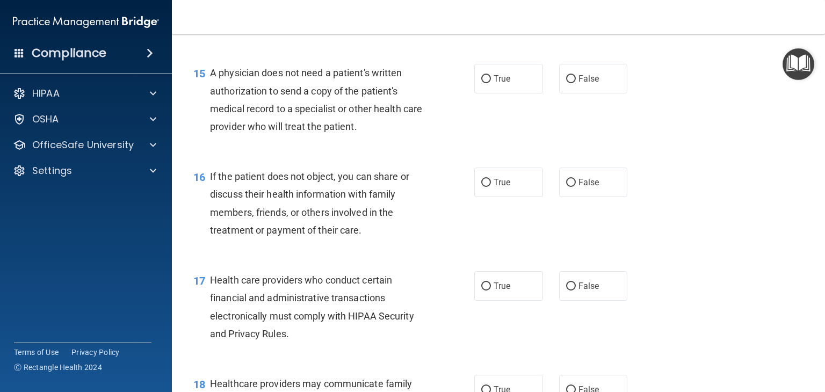
scroll to position [1372, 0]
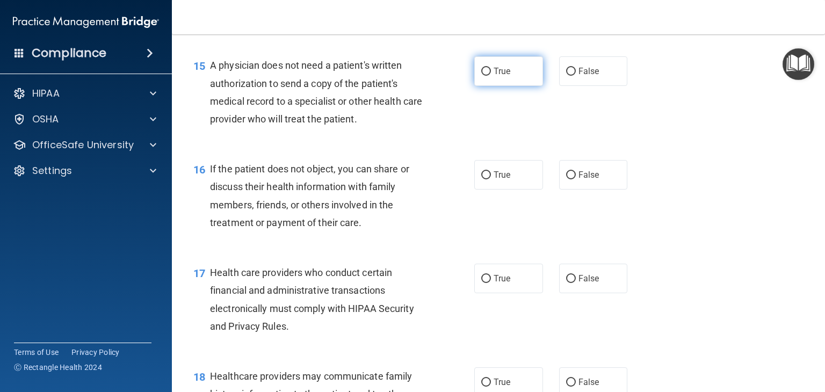
click at [482, 76] on input "True" at bounding box center [486, 72] width 10 height 8
radio input "true"
click at [483, 190] on label "True" at bounding box center [508, 175] width 69 height 30
click at [483, 179] on input "True" at bounding box center [486, 175] width 10 height 8
radio input "true"
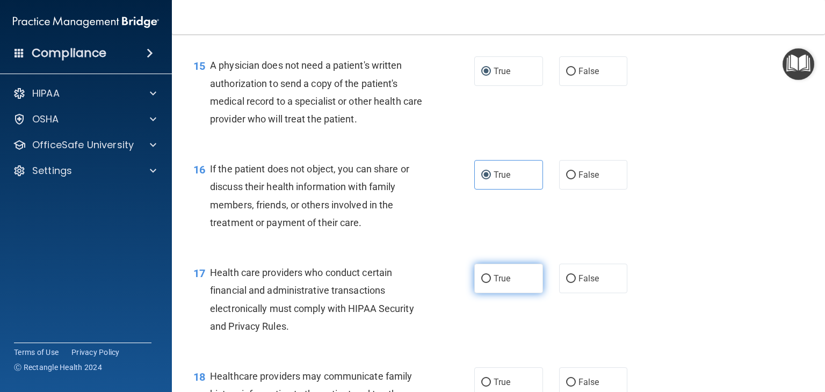
click at [488, 293] on label "True" at bounding box center [508, 279] width 69 height 30
click at [488, 283] on input "True" at bounding box center [486, 279] width 10 height 8
radio input "true"
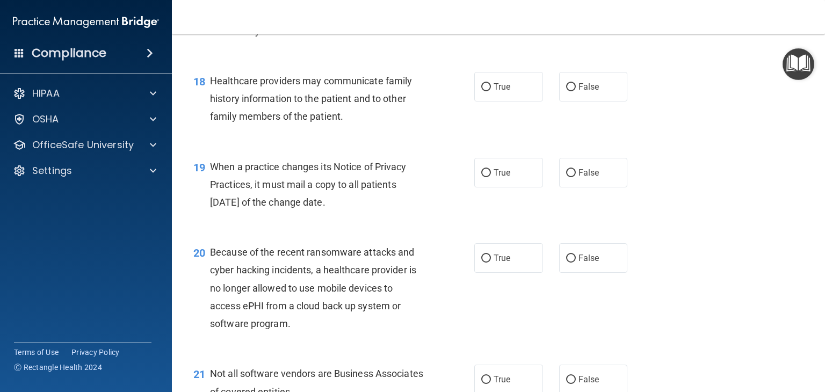
scroll to position [1694, 0]
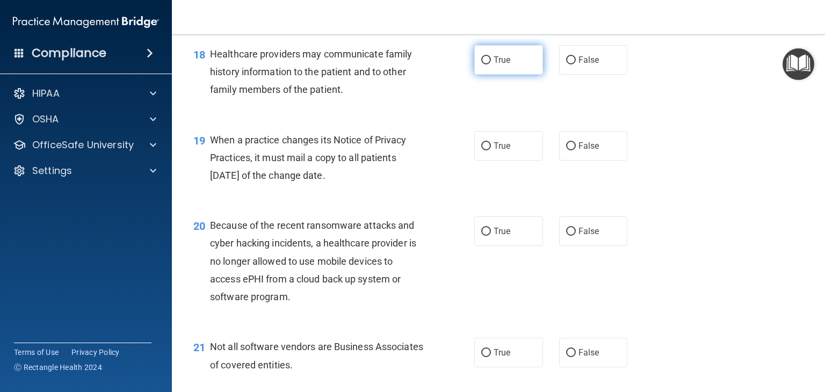
click at [487, 75] on label "True" at bounding box center [508, 60] width 69 height 30
click at [487, 64] on input "True" at bounding box center [486, 60] width 10 height 8
radio input "true"
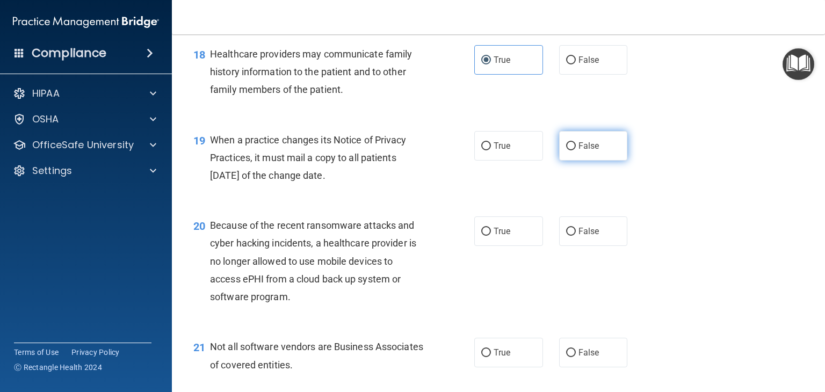
click at [566, 150] on input "False" at bounding box center [571, 146] width 10 height 8
radio input "true"
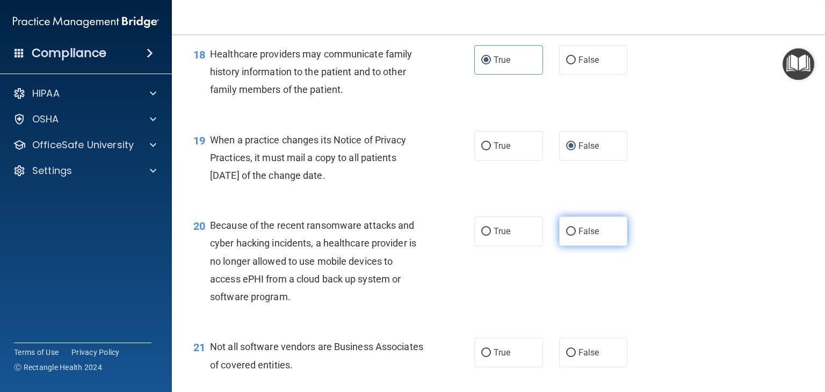
click at [564, 246] on label "False" at bounding box center [593, 231] width 69 height 30
click at [566, 236] on input "False" at bounding box center [571, 232] width 10 height 8
radio input "true"
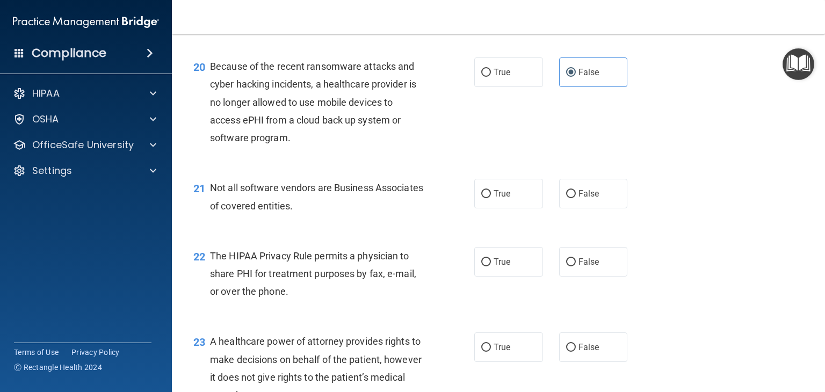
scroll to position [1855, 0]
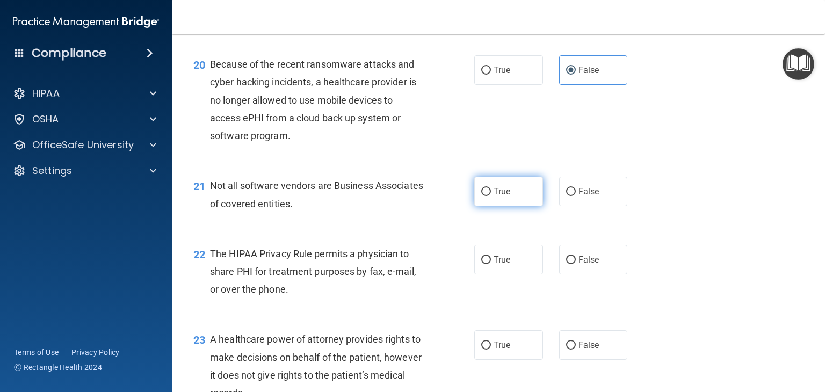
click at [474, 206] on label "True" at bounding box center [508, 192] width 69 height 30
click at [481, 196] on input "True" at bounding box center [486, 192] width 10 height 8
radio input "true"
click at [481, 264] on input "True" at bounding box center [486, 260] width 10 height 8
radio input "true"
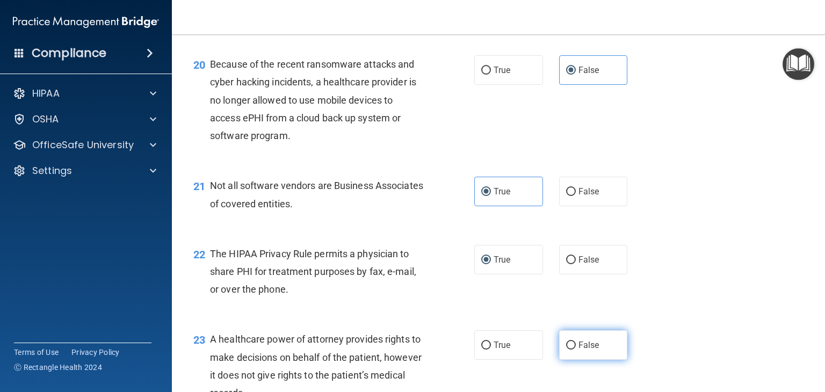
click at [566, 350] on input "False" at bounding box center [571, 346] width 10 height 8
radio input "true"
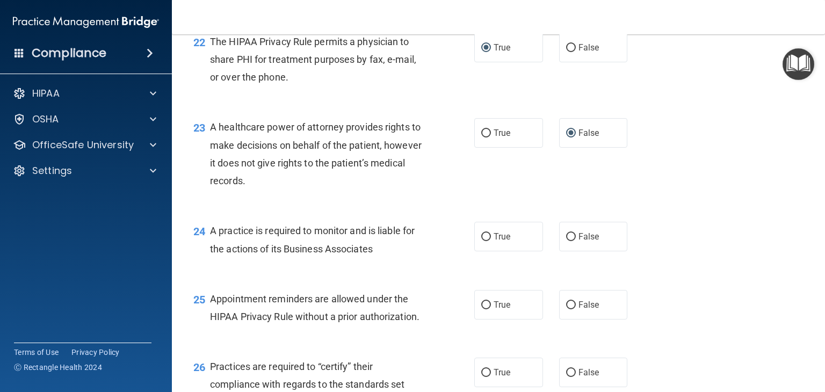
scroll to position [2070, 0]
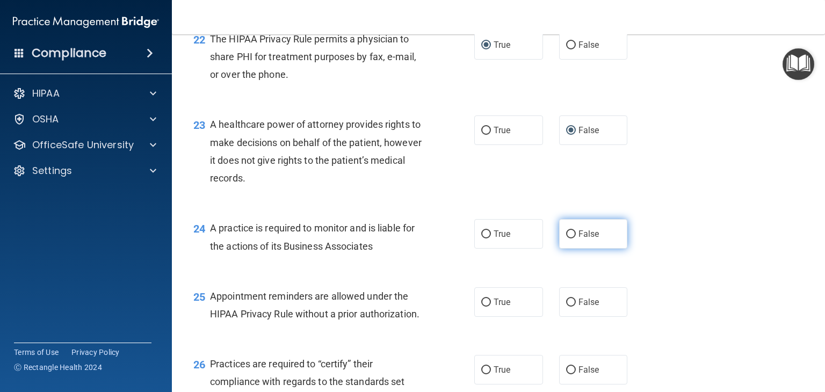
click at [567, 249] on label "False" at bounding box center [593, 234] width 69 height 30
click at [567, 239] on input "False" at bounding box center [571, 234] width 10 height 8
radio input "true"
click at [485, 307] on input "True" at bounding box center [486, 303] width 10 height 8
radio input "true"
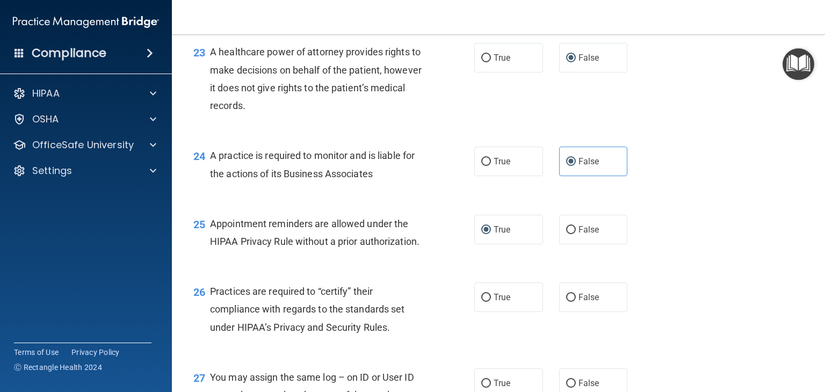
scroll to position [2285, 0]
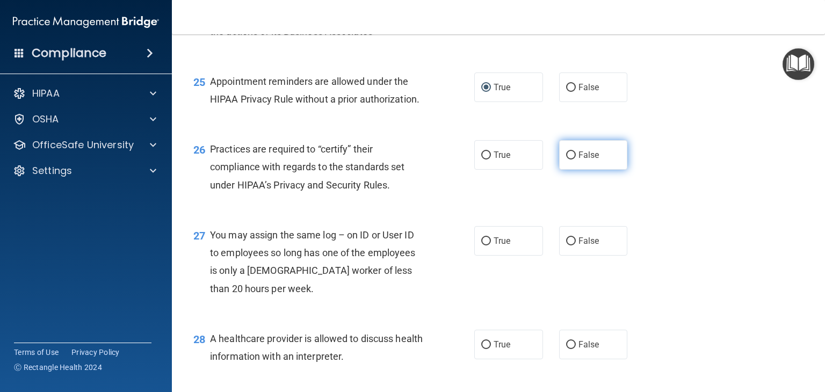
click at [565, 170] on label "False" at bounding box center [593, 155] width 69 height 30
click at [566, 160] on input "False" at bounding box center [571, 155] width 10 height 8
radio input "true"
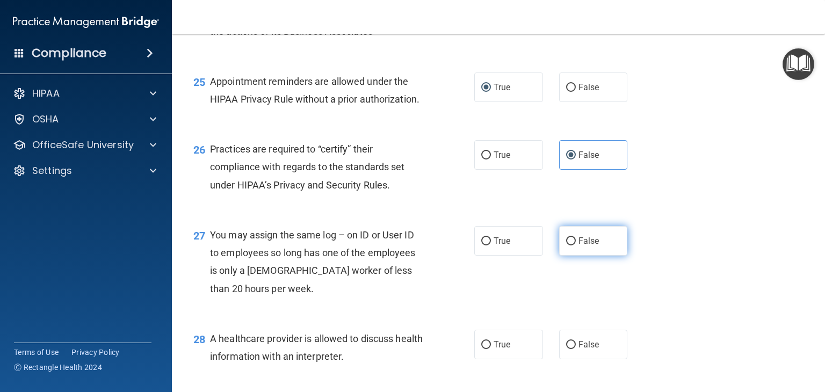
click at [566, 245] on input "False" at bounding box center [571, 241] width 10 height 8
radio input "true"
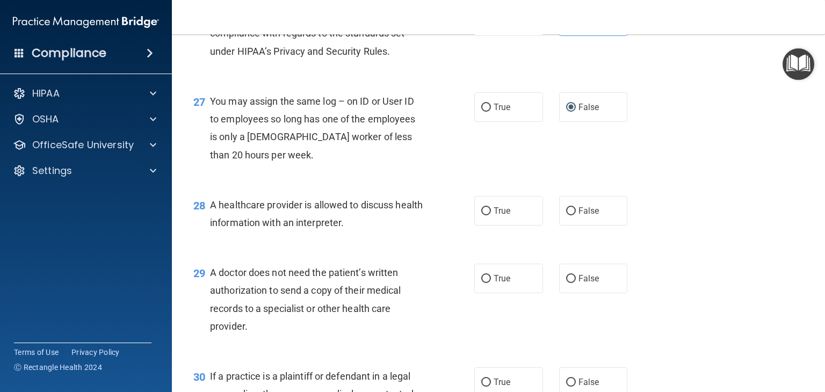
scroll to position [2339, 0]
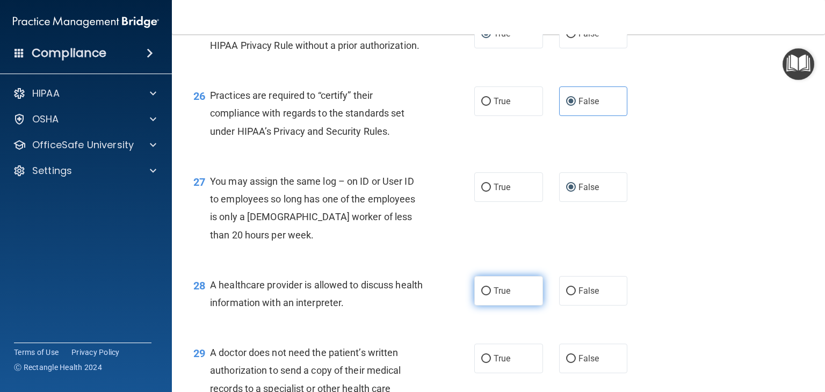
click at [481, 295] on input "True" at bounding box center [486, 291] width 10 height 8
radio input "true"
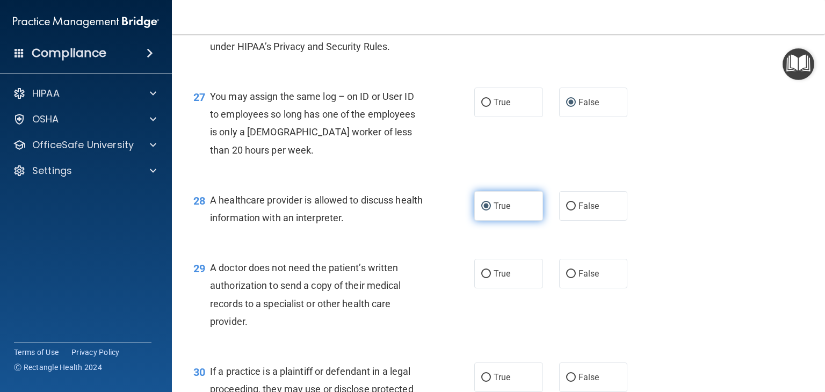
scroll to position [2446, 0]
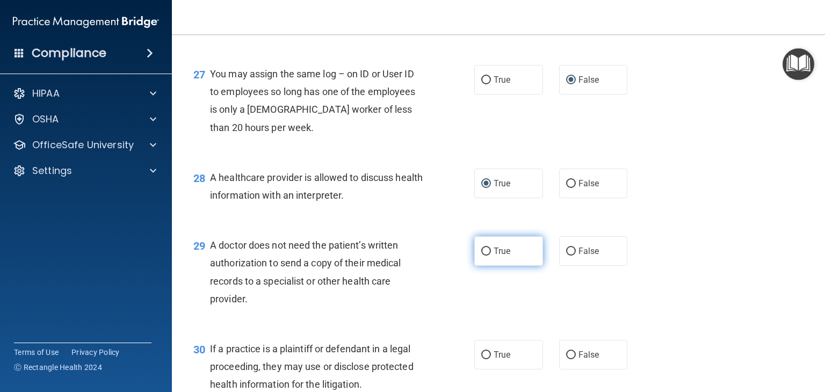
click at [481, 256] on input "True" at bounding box center [486, 252] width 10 height 8
radio input "true"
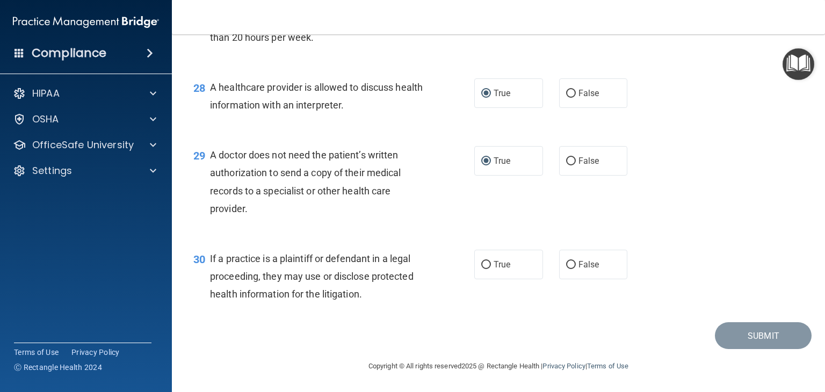
scroll to position [2573, 0]
click at [482, 269] on label "True" at bounding box center [508, 265] width 69 height 30
click at [482, 269] on input "True" at bounding box center [486, 265] width 10 height 8
radio input "true"
click at [748, 339] on button "Submit" at bounding box center [763, 335] width 97 height 27
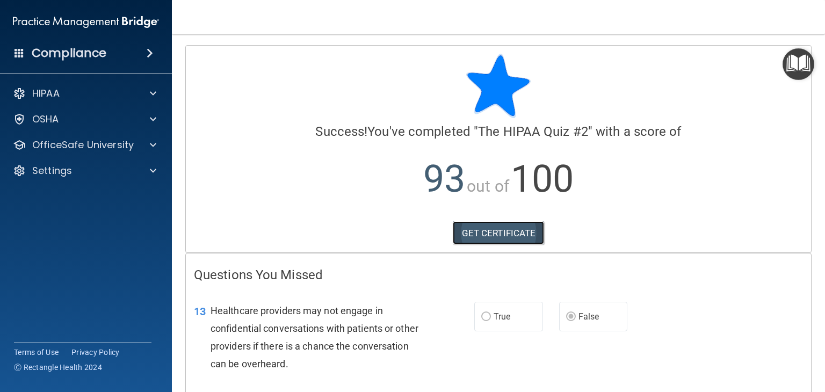
click at [497, 233] on link "GET CERTIFICATE" at bounding box center [499, 233] width 92 height 24
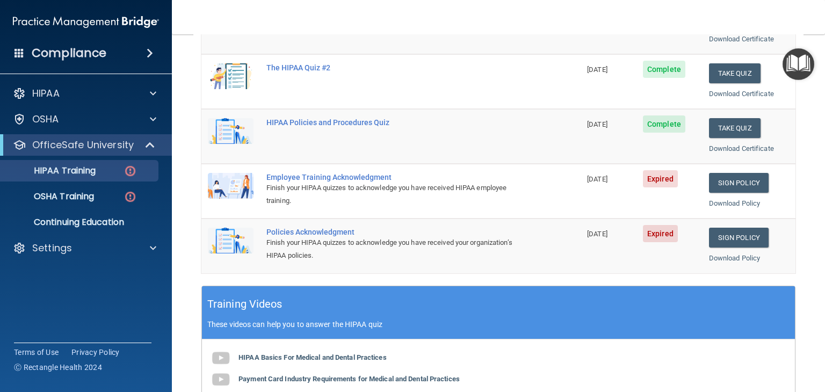
scroll to position [269, 0]
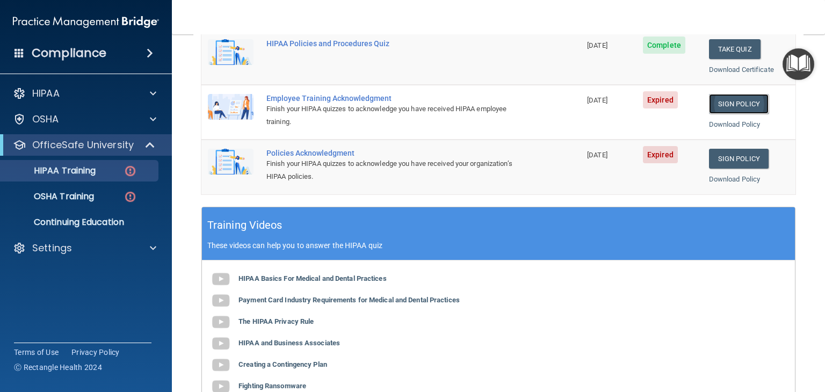
click at [738, 100] on link "Sign Policy" at bounding box center [739, 104] width 60 height 20
click at [721, 158] on link "Sign Policy" at bounding box center [739, 159] width 60 height 20
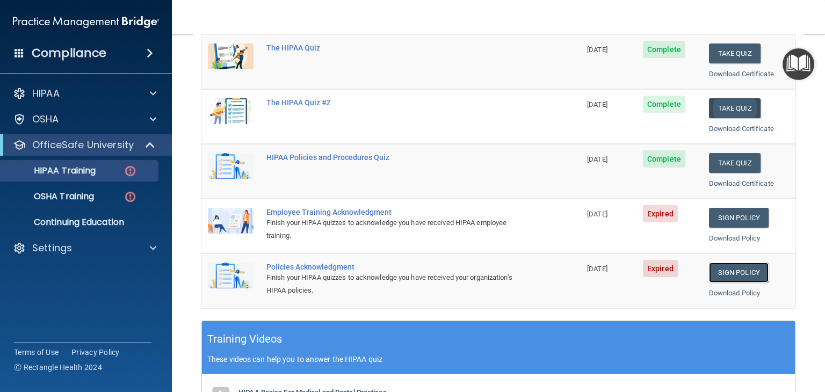
scroll to position [39, 0]
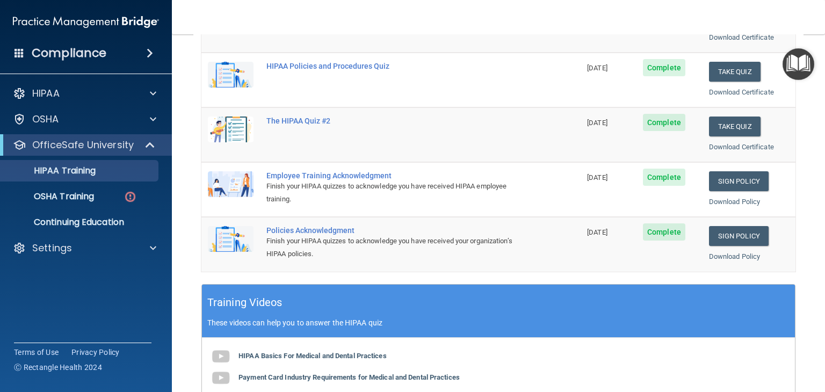
scroll to position [269, 0]
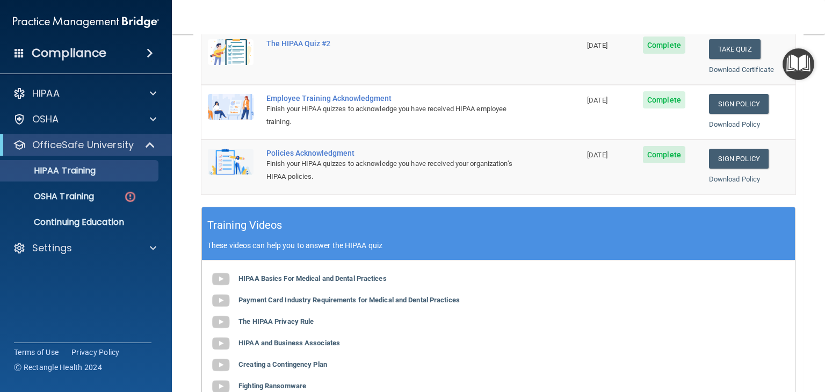
click at [800, 62] on img "Open Resource Center" at bounding box center [799, 64] width 32 height 32
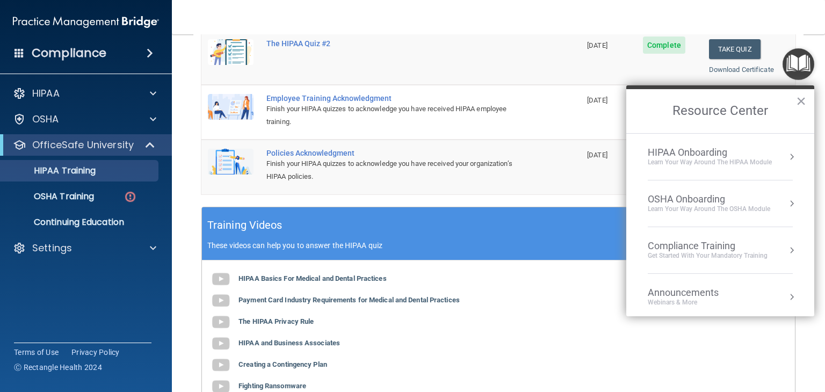
click at [786, 200] on button "Resource Center" at bounding box center [791, 203] width 11 height 11
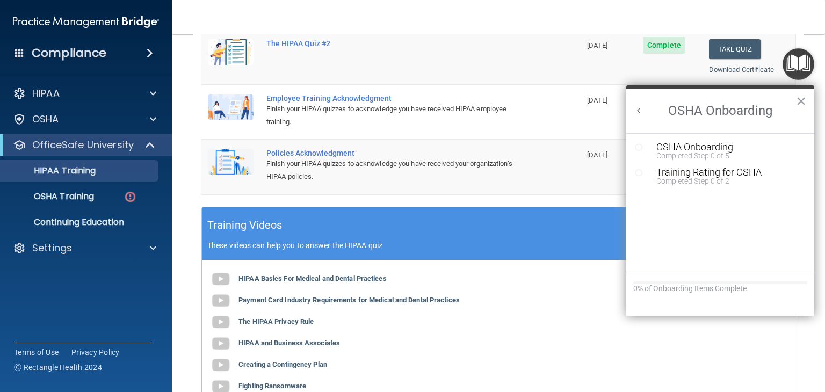
scroll to position [0, 0]
click at [680, 146] on div "OSHA Onboarding" at bounding box center [728, 147] width 144 height 10
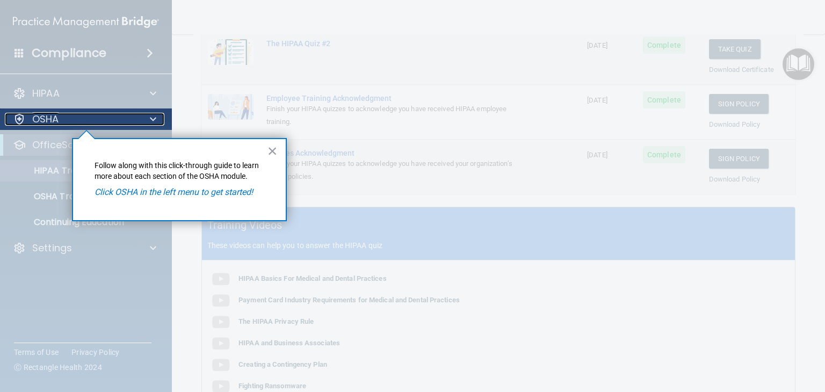
click at [56, 120] on p "OSHA" at bounding box center [45, 119] width 27 height 13
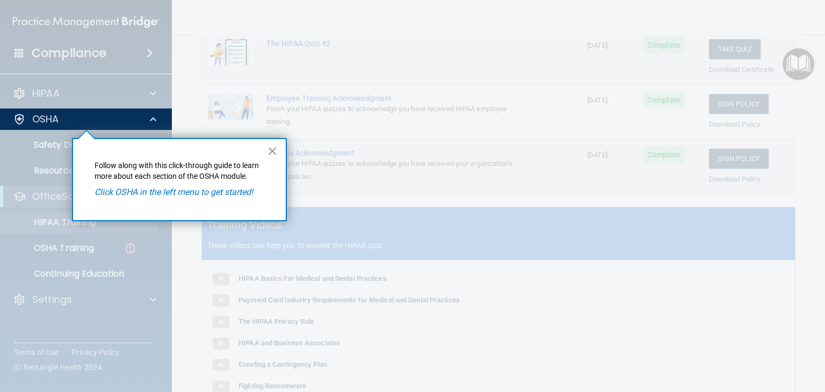
click at [275, 149] on button "×" at bounding box center [273, 150] width 10 height 17
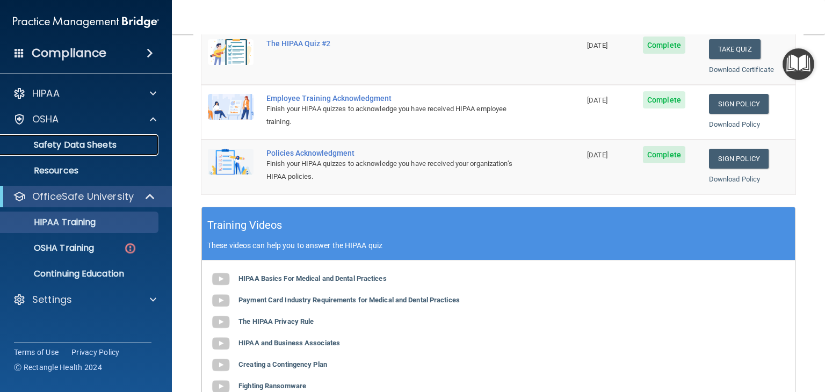
click at [85, 146] on p "Safety Data Sheets" at bounding box center [80, 145] width 147 height 11
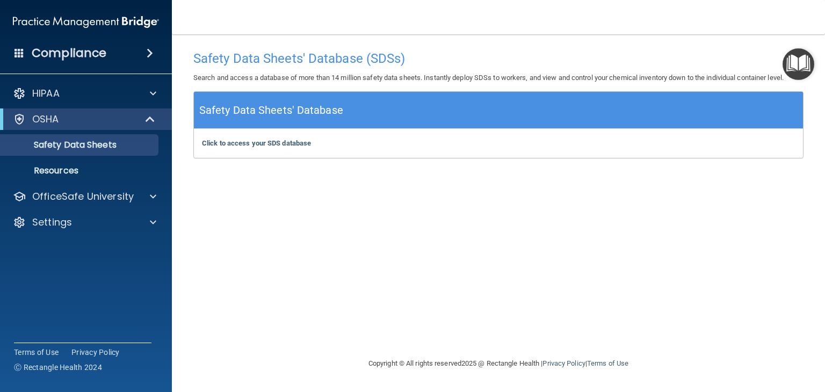
click at [800, 67] on img "Open Resource Center" at bounding box center [799, 64] width 32 height 32
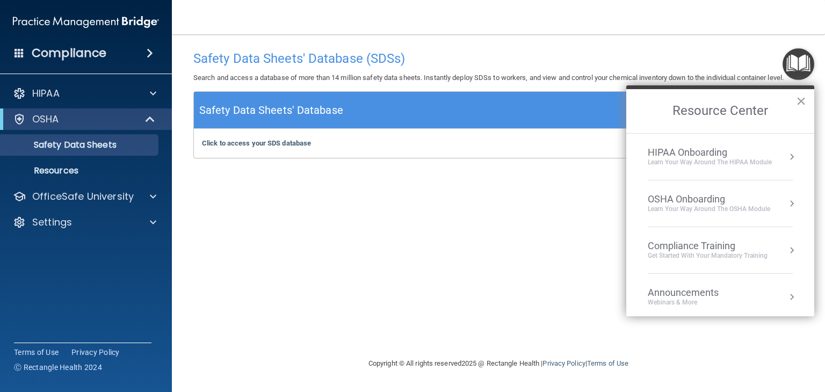
click at [786, 203] on button "Resource Center" at bounding box center [791, 203] width 11 height 11
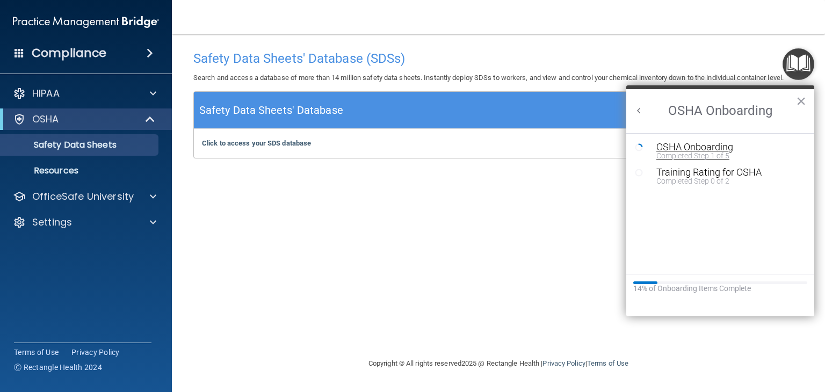
click at [687, 148] on div "OSHA Onboarding" at bounding box center [728, 147] width 144 height 10
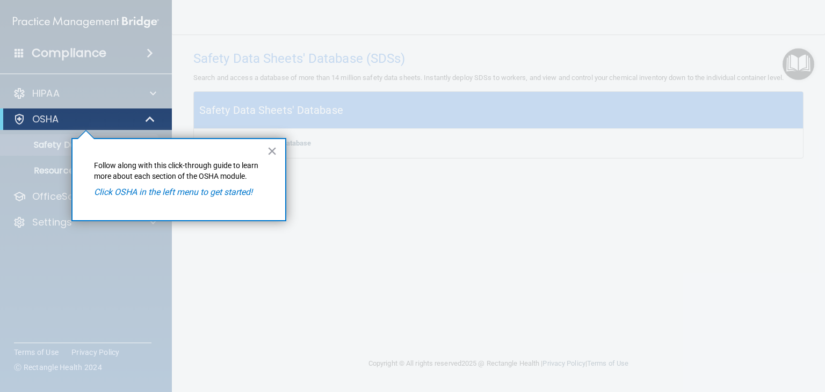
click at [146, 192] on em "Click OSHA in the left menu to get started!" at bounding box center [173, 192] width 158 height 10
click at [37, 120] on p "OSHA" at bounding box center [45, 119] width 27 height 13
click at [112, 122] on div "OSHA" at bounding box center [71, 119] width 133 height 13
click at [269, 153] on button "×" at bounding box center [272, 150] width 10 height 17
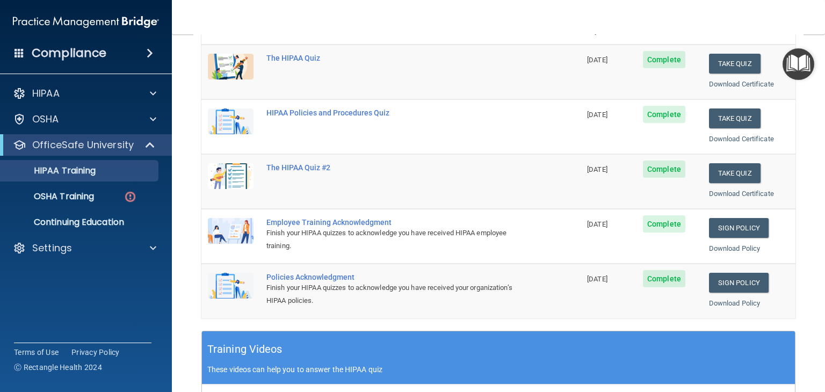
scroll to position [39, 0]
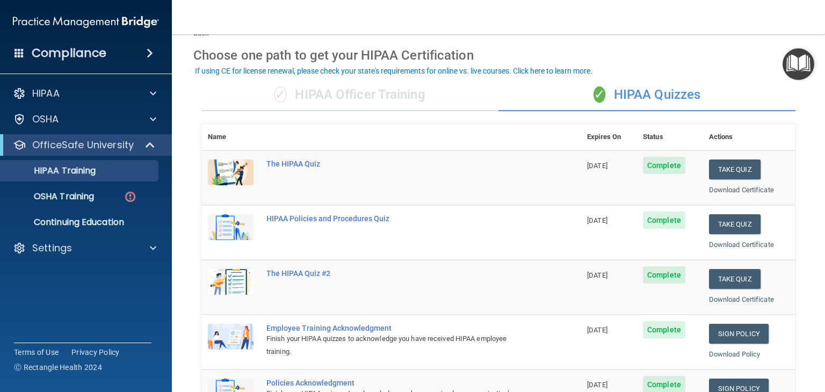
click at [801, 63] on img "Open Resource Center" at bounding box center [799, 64] width 32 height 32
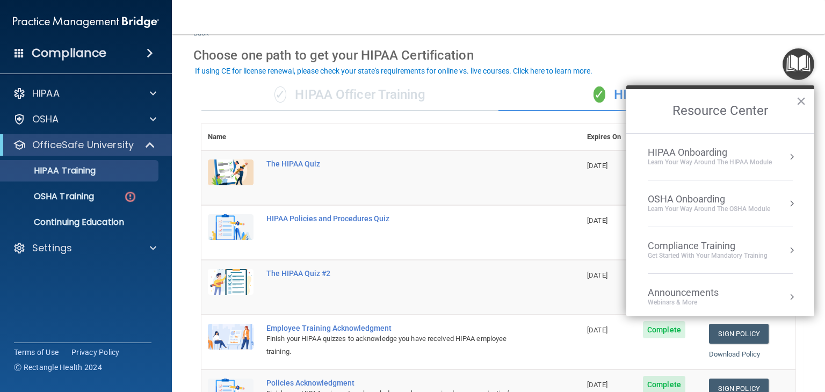
click at [661, 197] on div "OSHA Onboarding" at bounding box center [709, 199] width 122 height 12
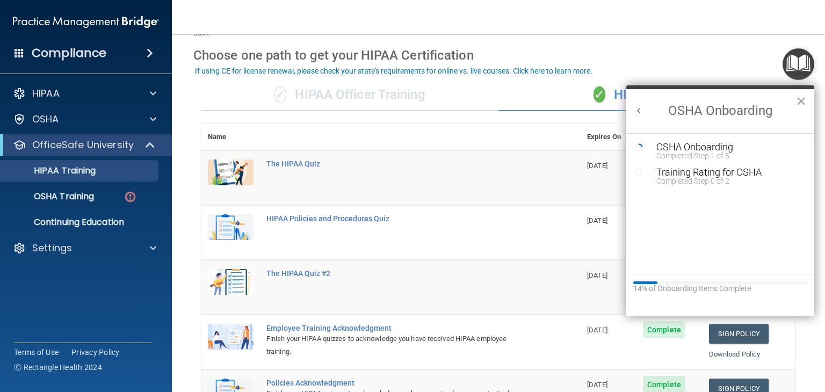
scroll to position [0, 0]
click at [712, 148] on div "OSHA Onboarding" at bounding box center [728, 147] width 144 height 10
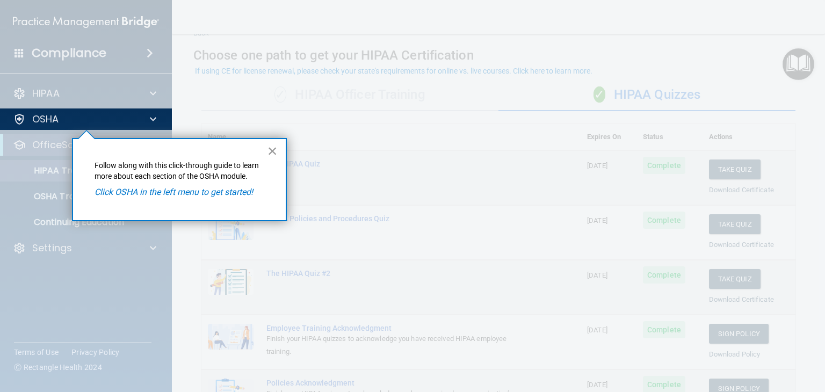
drag, startPoint x: 276, startPoint y: 153, endPoint x: 288, endPoint y: 151, distance: 12.0
click at [277, 153] on button "×" at bounding box center [273, 150] width 10 height 17
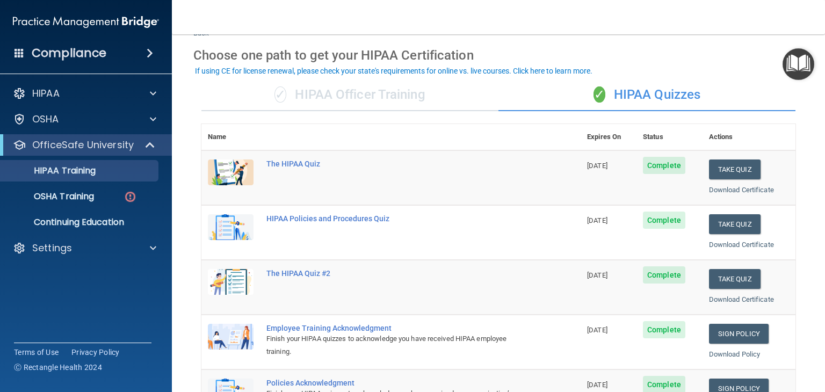
click at [801, 69] on img "Open Resource Center" at bounding box center [799, 64] width 32 height 32
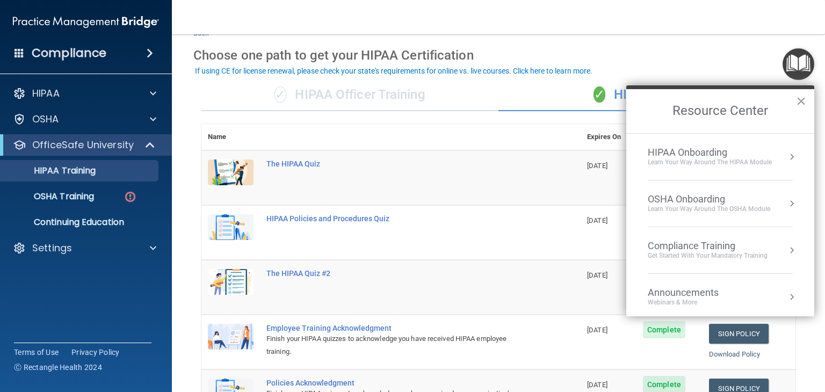
click at [713, 249] on div "Compliance Training" at bounding box center [708, 246] width 120 height 12
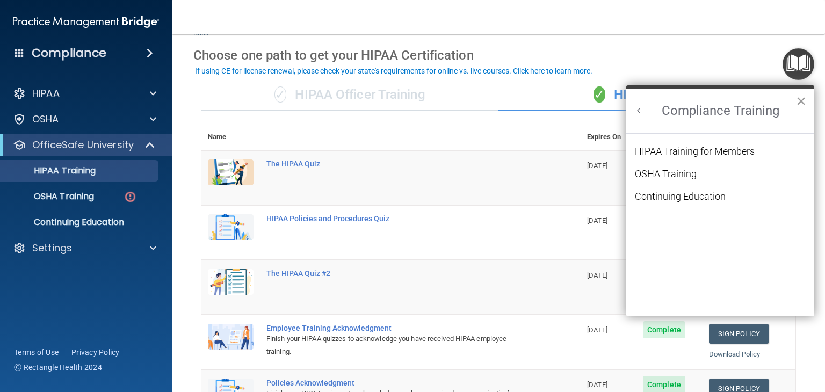
click at [803, 101] on button "×" at bounding box center [801, 100] width 10 height 17
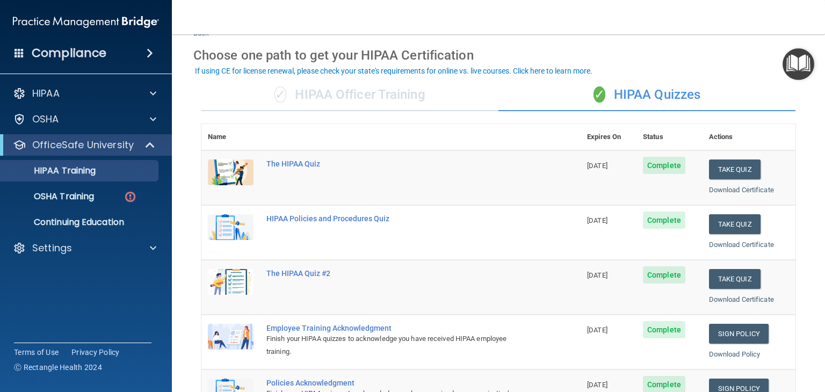
click at [801, 68] on img "Open Resource Center" at bounding box center [799, 64] width 32 height 32
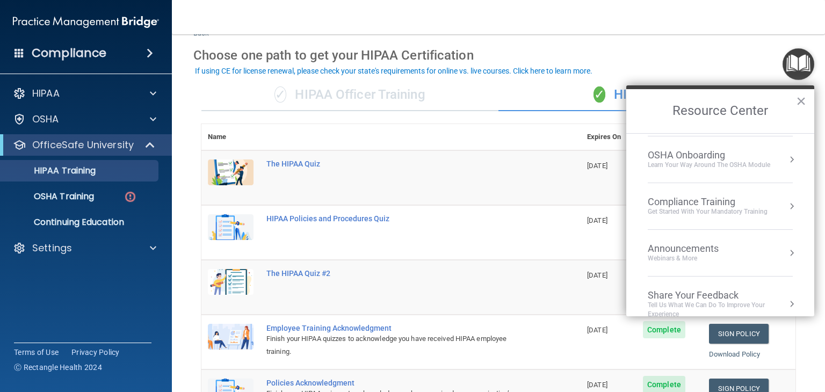
scroll to position [59, 0]
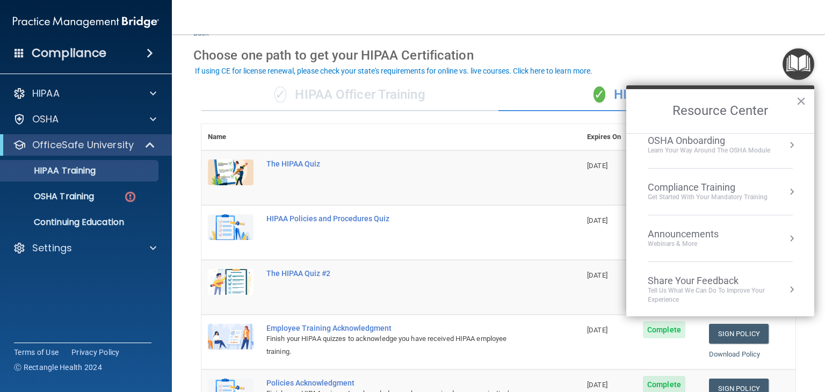
click at [505, 279] on td "The HIPAA Quiz #2" at bounding box center [420, 287] width 321 height 55
click at [80, 199] on p "OSHA Training" at bounding box center [50, 196] width 87 height 11
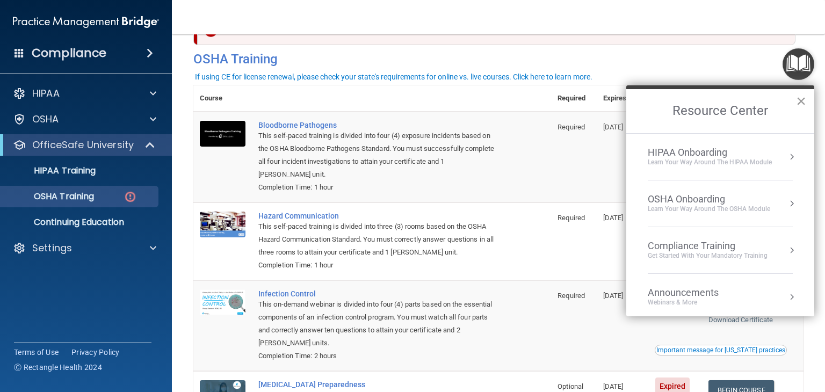
click at [801, 102] on button "×" at bounding box center [801, 100] width 10 height 17
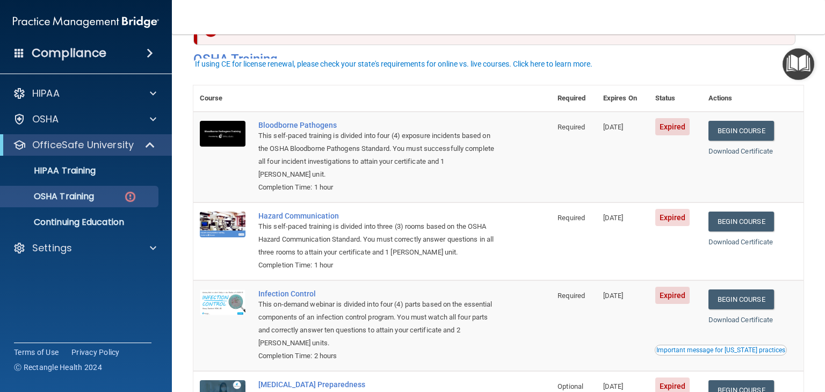
scroll to position [92, 0]
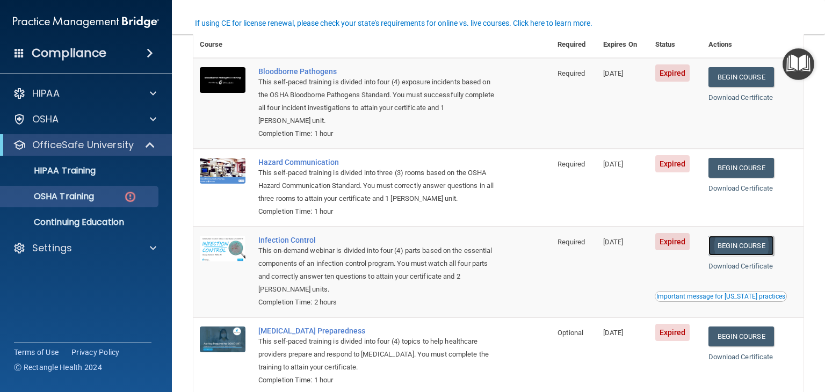
click at [746, 248] on link "Begin Course" at bounding box center [742, 246] width 66 height 20
click at [719, 98] on link "Download Certificate" at bounding box center [741, 97] width 65 height 8
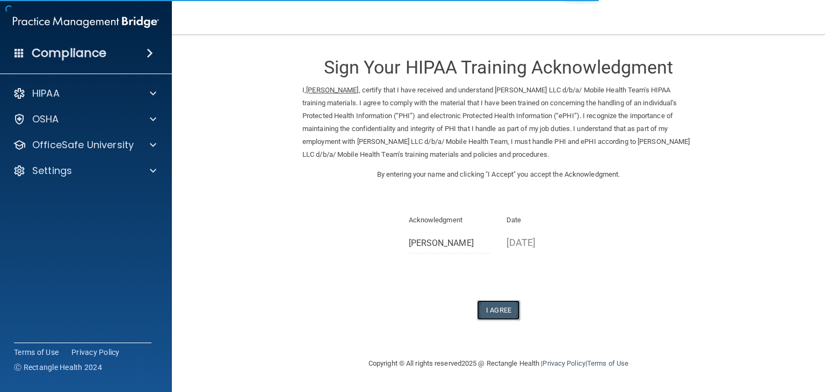
click at [501, 314] on button "I Agree" at bounding box center [498, 310] width 43 height 20
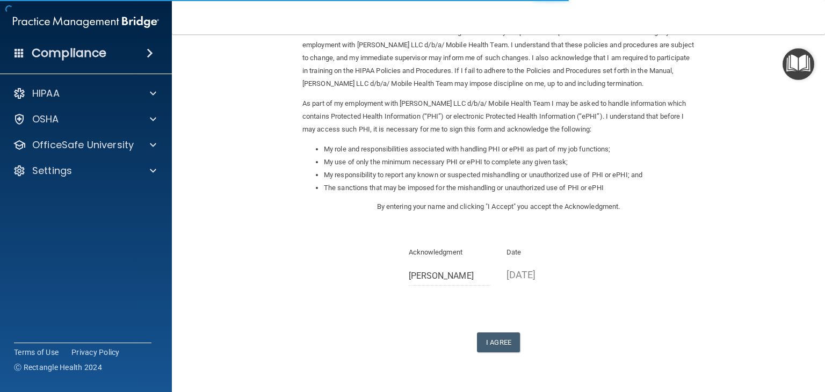
scroll to position [100, 0]
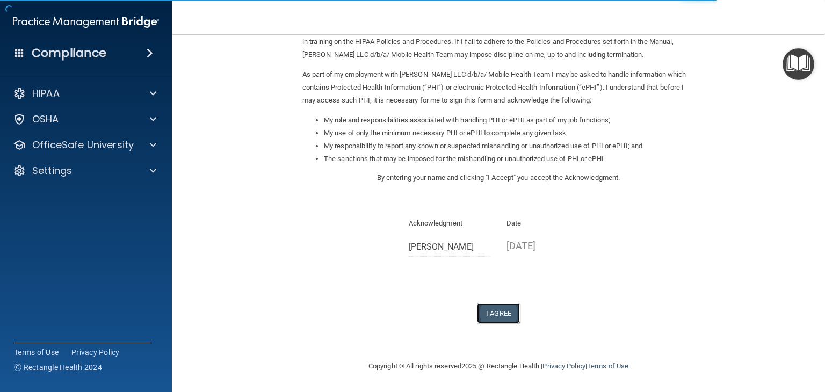
click at [492, 313] on button "I Agree" at bounding box center [498, 314] width 43 height 20
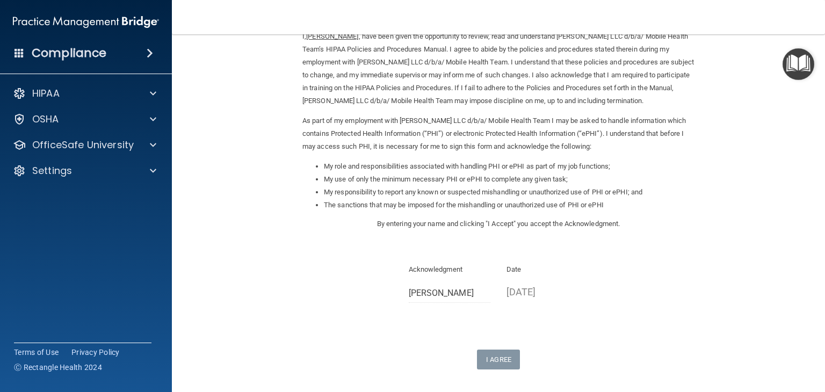
scroll to position [54, 0]
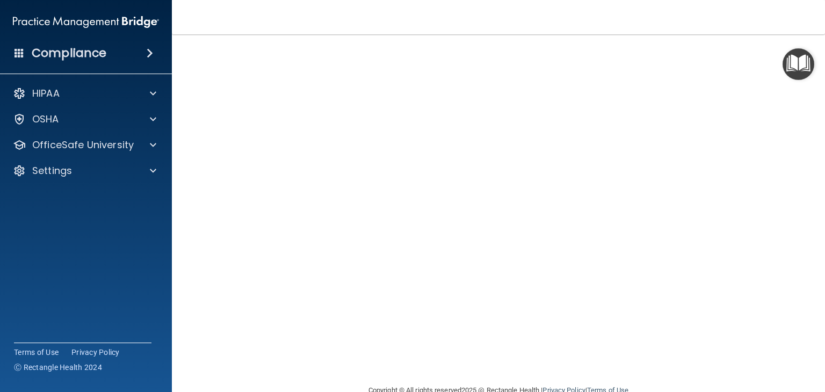
scroll to position [68, 0]
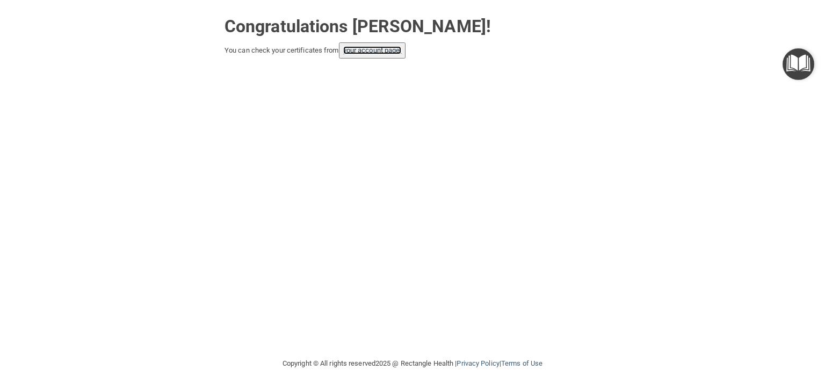
click at [367, 50] on link "your account page!" at bounding box center [372, 50] width 59 height 8
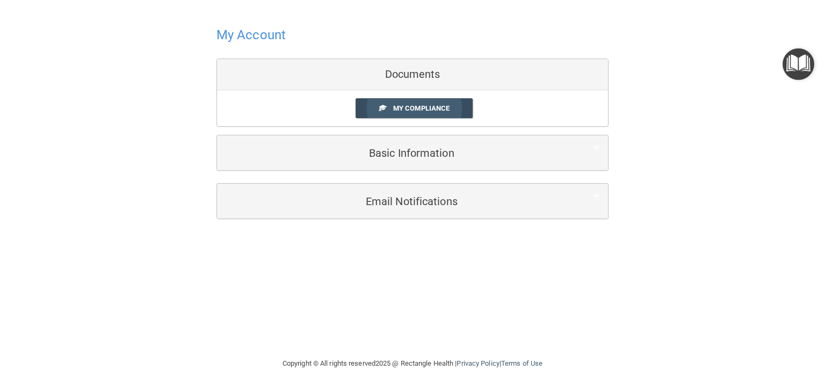
click at [397, 103] on link "My Compliance" at bounding box center [415, 108] width 118 height 20
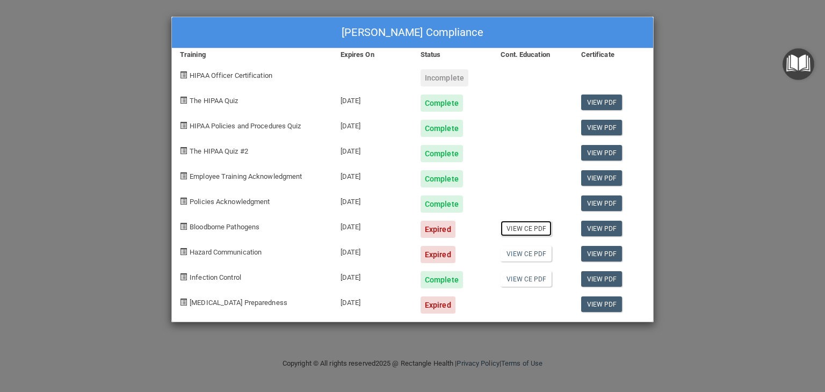
click at [544, 232] on link "View CE PDF" at bounding box center [526, 229] width 51 height 16
click at [612, 231] on link "View PDF" at bounding box center [601, 229] width 41 height 16
click at [604, 308] on link "View PDF" at bounding box center [601, 305] width 41 height 16
click at [609, 301] on link "View PDF" at bounding box center [601, 305] width 41 height 16
click at [597, 256] on link "View PDF" at bounding box center [601, 254] width 41 height 16
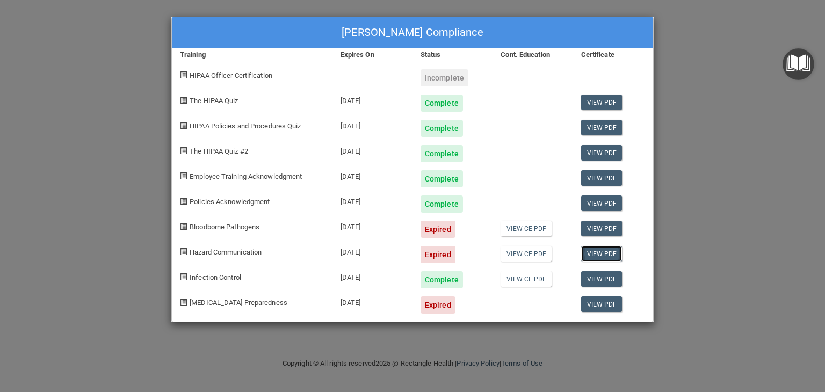
click at [595, 255] on link "View PDF" at bounding box center [601, 254] width 41 height 16
click at [540, 233] on link "View CE PDF" at bounding box center [526, 229] width 51 height 16
click at [226, 227] on span "Bloodborne Pathogens" at bounding box center [225, 227] width 70 height 8
click at [180, 226] on span at bounding box center [183, 226] width 7 height 7
click at [612, 310] on link "View PDF" at bounding box center [601, 305] width 41 height 16
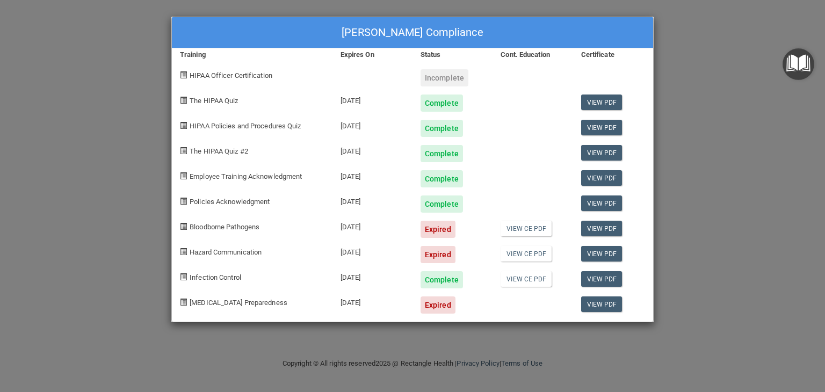
click at [438, 228] on div "Expired" at bounding box center [438, 229] width 35 height 17
click at [439, 230] on div "Expired" at bounding box center [438, 229] width 35 height 17
click at [206, 226] on span "Bloodborne Pathogens" at bounding box center [225, 227] width 70 height 8
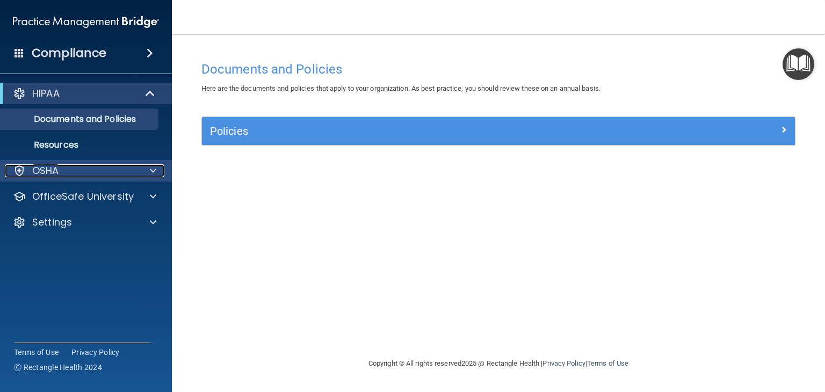
click at [155, 172] on span at bounding box center [153, 170] width 6 height 13
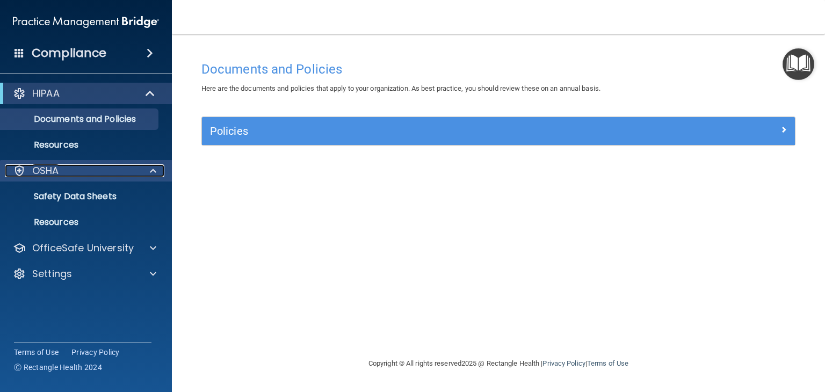
click at [106, 174] on div "OSHA" at bounding box center [71, 170] width 133 height 13
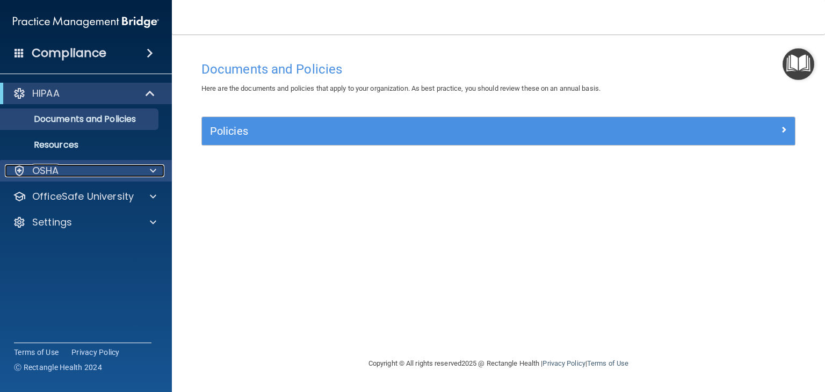
click at [105, 174] on div "OSHA" at bounding box center [71, 170] width 133 height 13
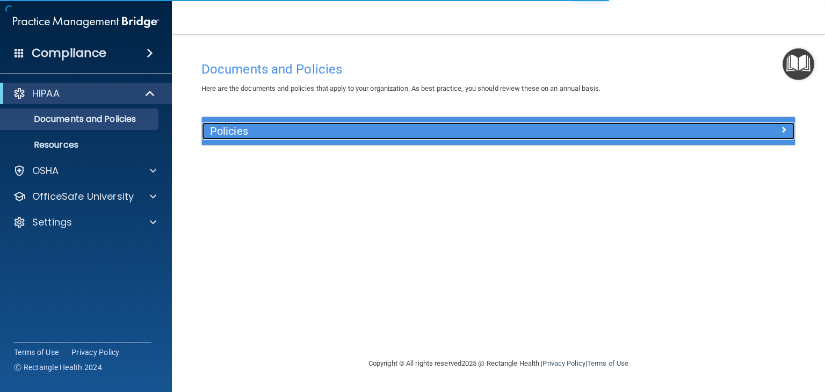
click at [789, 128] on div at bounding box center [721, 128] width 148 height 13
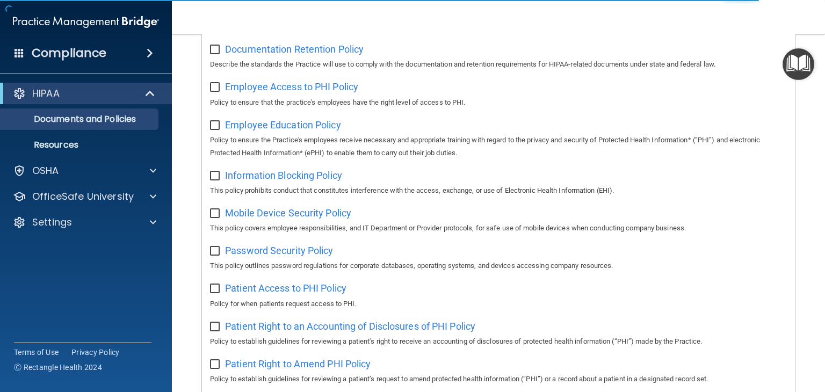
scroll to position [376, 0]
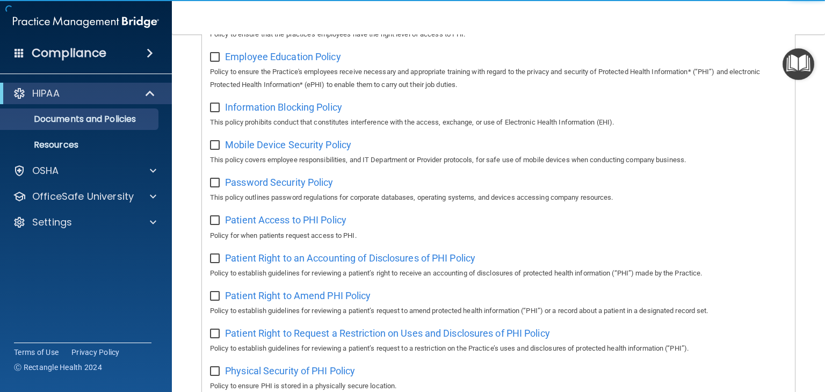
click at [800, 65] on img "Open Resource Center" at bounding box center [799, 64] width 32 height 32
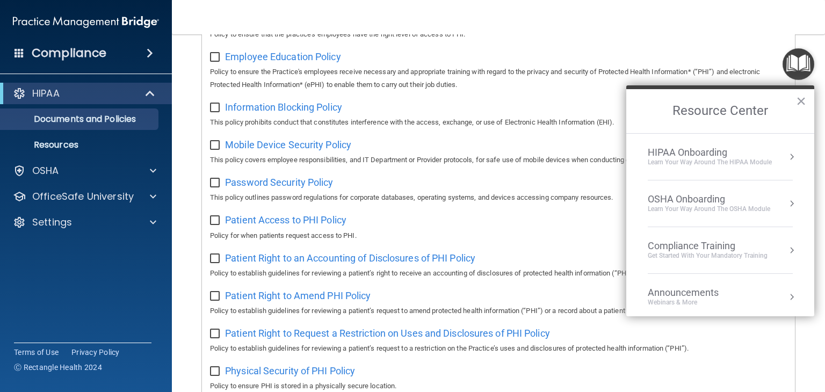
click at [788, 203] on button "Resource Center" at bounding box center [791, 203] width 11 height 11
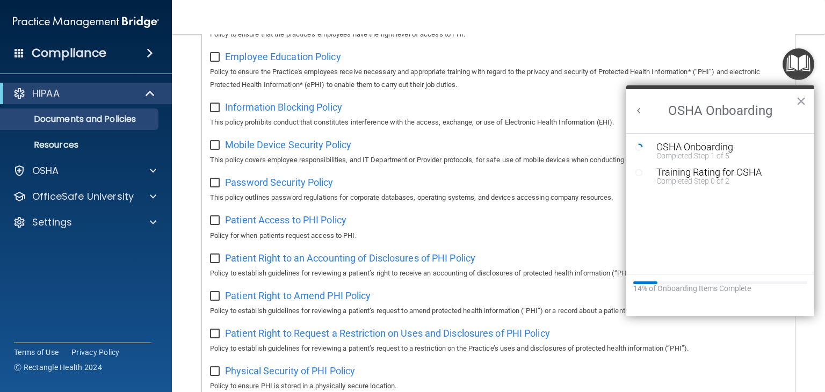
scroll to position [0, 0]
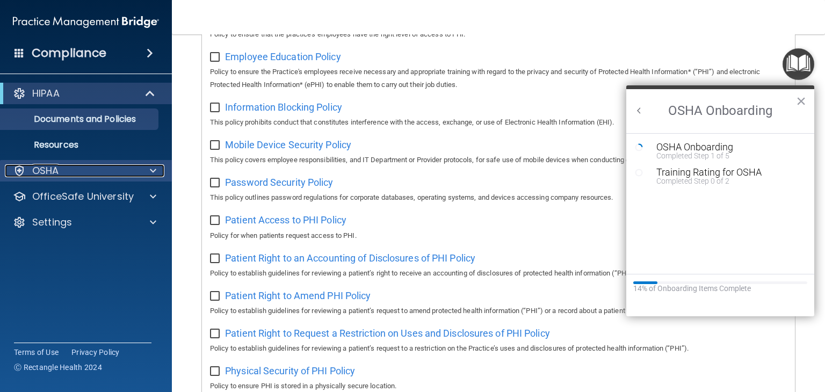
click at [46, 169] on p "OSHA" at bounding box center [45, 170] width 27 height 13
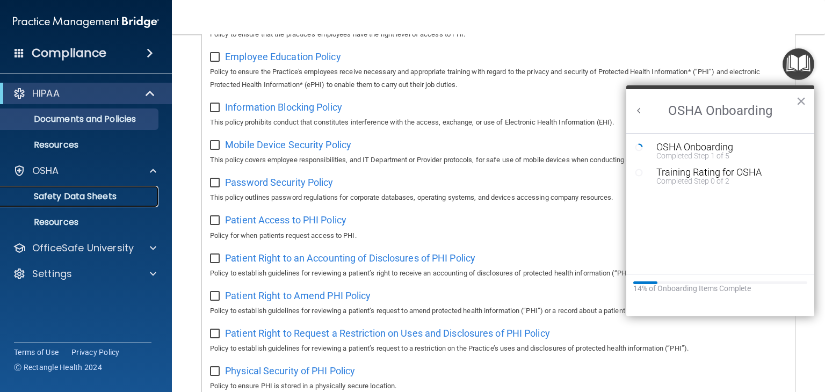
click at [64, 197] on p "Safety Data Sheets" at bounding box center [80, 196] width 147 height 11
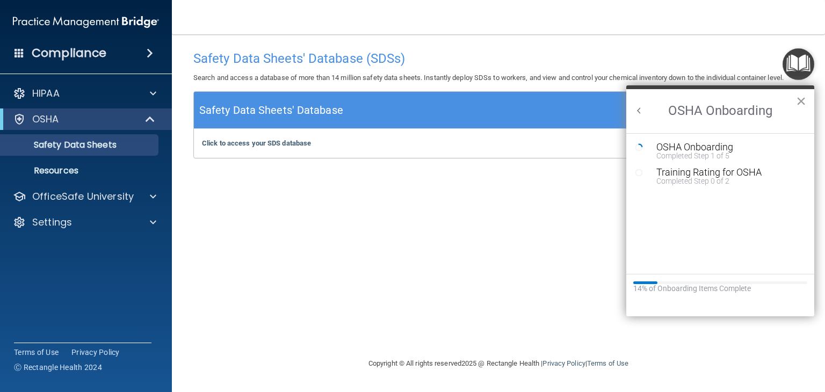
click at [804, 99] on button "×" at bounding box center [801, 100] width 10 height 17
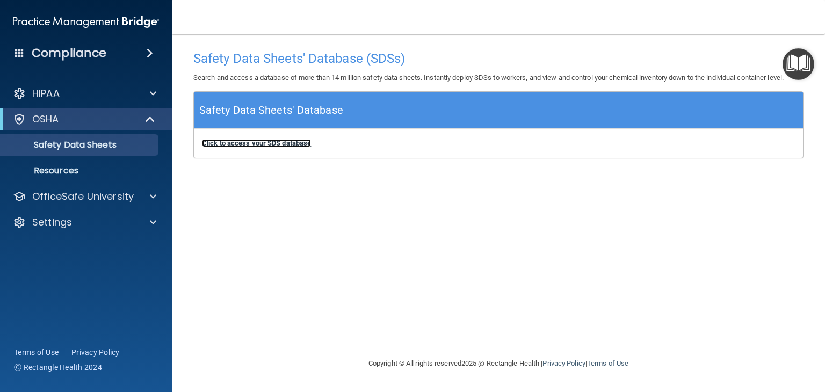
click at [254, 141] on b "Click to access your SDS database" at bounding box center [256, 143] width 109 height 8
click at [72, 124] on div "OSHA" at bounding box center [71, 119] width 133 height 13
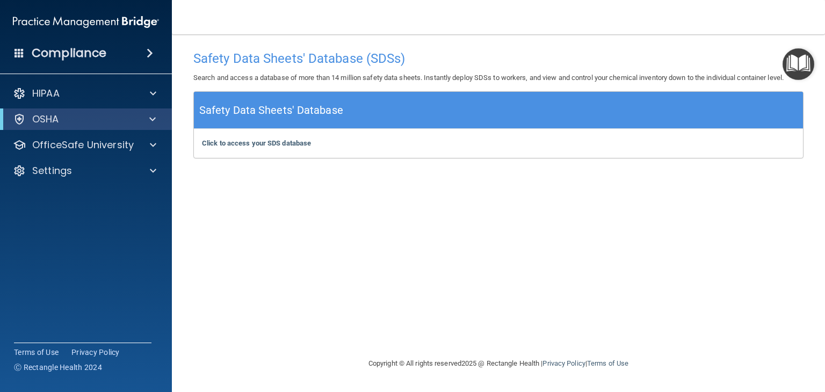
click at [75, 127] on div "OSHA" at bounding box center [86, 119] width 172 height 21
click at [150, 120] on span at bounding box center [152, 119] width 6 height 13
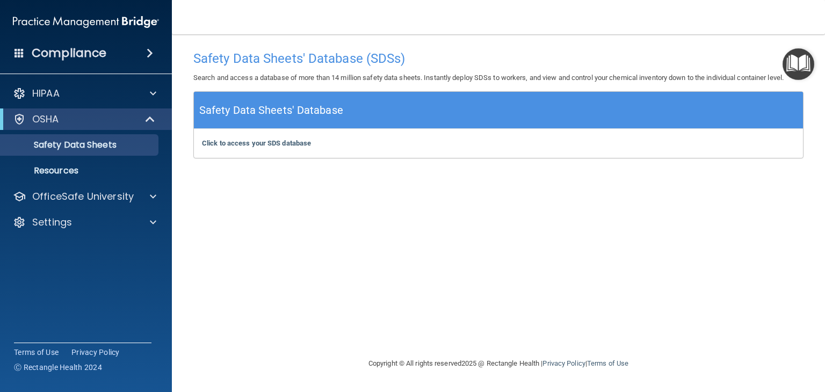
click at [147, 49] on span at bounding box center [150, 53] width 6 height 13
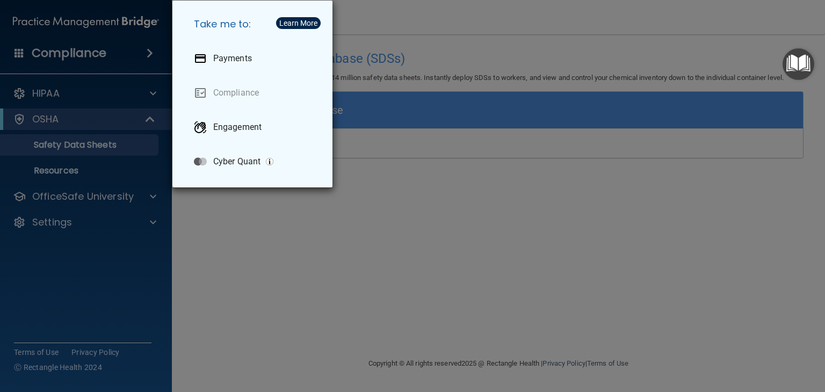
click at [148, 50] on div "Take me to: Payments Compliance Engagement Cyber Quant" at bounding box center [412, 196] width 825 height 392
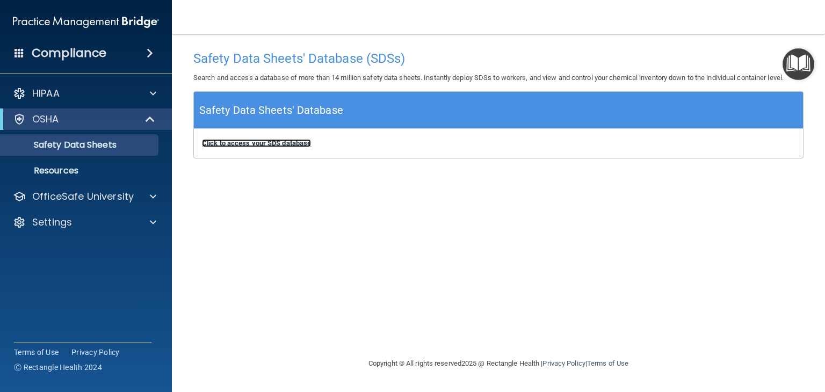
click at [229, 145] on b "Click to access your SDS database" at bounding box center [256, 143] width 109 height 8
click at [151, 118] on span at bounding box center [151, 119] width 9 height 13
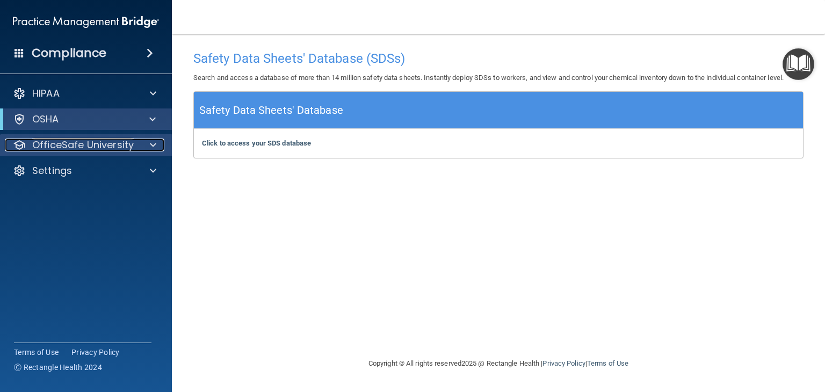
click at [156, 149] on span at bounding box center [153, 145] width 6 height 13
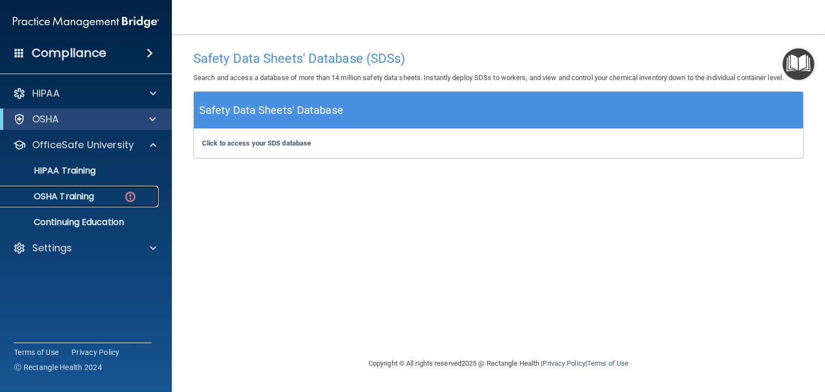
click at [82, 200] on p "OSHA Training" at bounding box center [50, 196] width 87 height 11
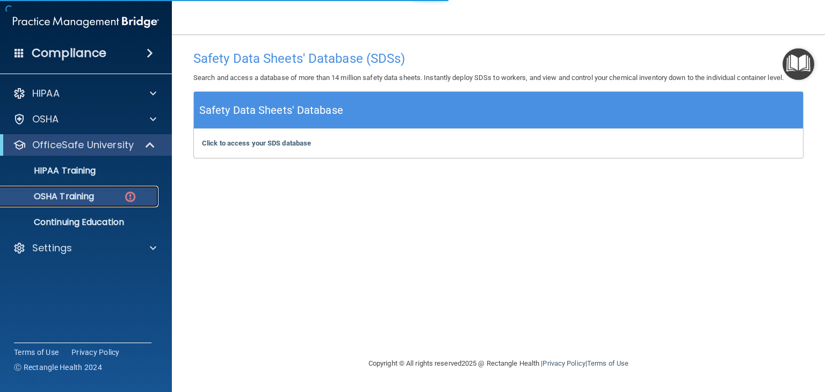
click at [82, 200] on p "OSHA Training" at bounding box center [50, 196] width 87 height 11
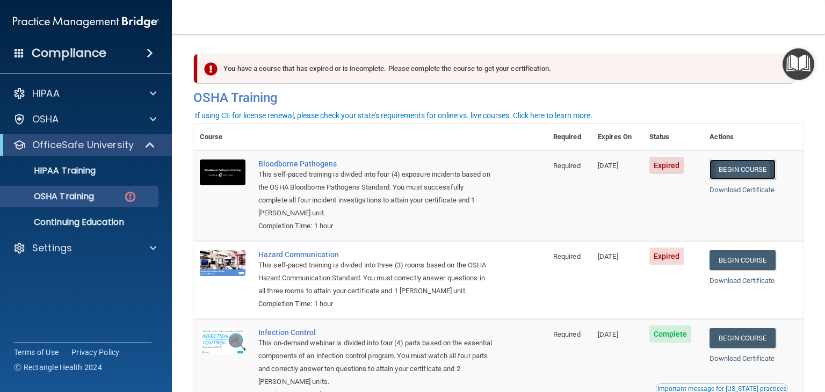
click at [727, 171] on link "Begin Course" at bounding box center [743, 170] width 66 height 20
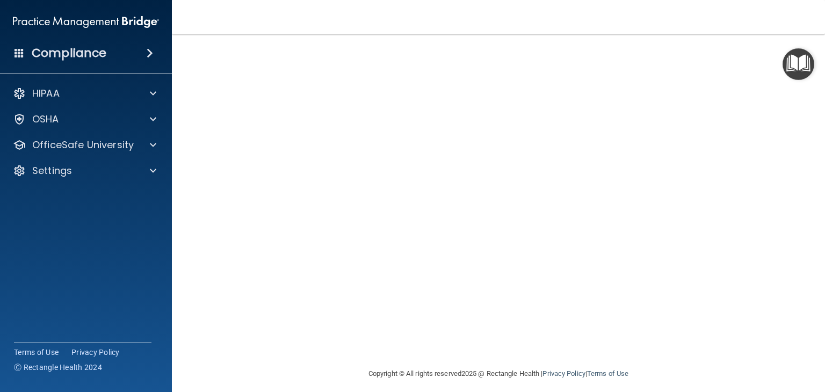
scroll to position [68, 0]
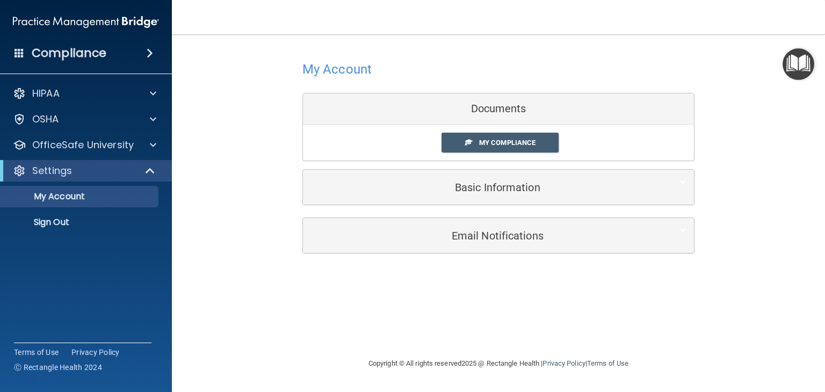
click at [460, 112] on div "Documents" at bounding box center [498, 108] width 391 height 31
click at [488, 141] on span "My Compliance" at bounding box center [507, 143] width 56 height 8
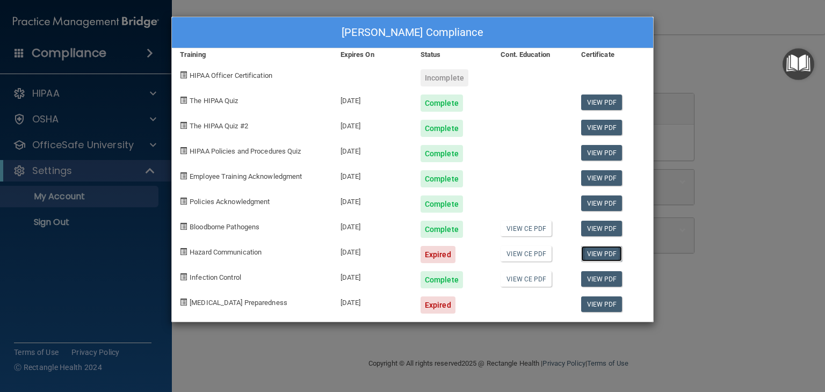
click at [595, 254] on link "View PDF" at bounding box center [601, 254] width 41 height 16
drag, startPoint x: 440, startPoint y: 256, endPoint x: 456, endPoint y: 256, distance: 15.1
click at [441, 256] on div "Expired" at bounding box center [438, 254] width 35 height 17
click at [521, 252] on link "View CE PDF" at bounding box center [526, 254] width 51 height 16
click at [599, 306] on link "View PDF" at bounding box center [601, 305] width 41 height 16
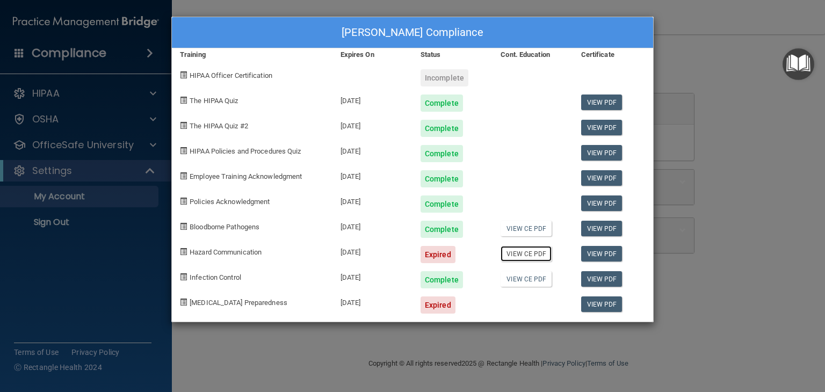
click at [522, 254] on link "View CE PDF" at bounding box center [526, 254] width 51 height 16
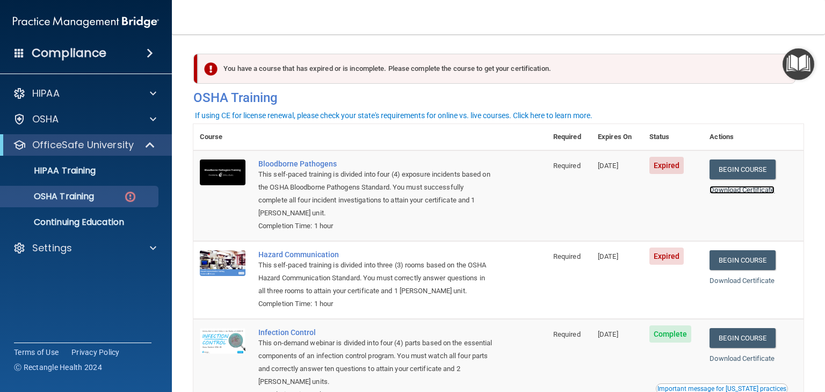
click at [749, 190] on link "Download Certificate" at bounding box center [742, 190] width 65 height 8
click at [743, 267] on link "Begin Course" at bounding box center [743, 260] width 66 height 20
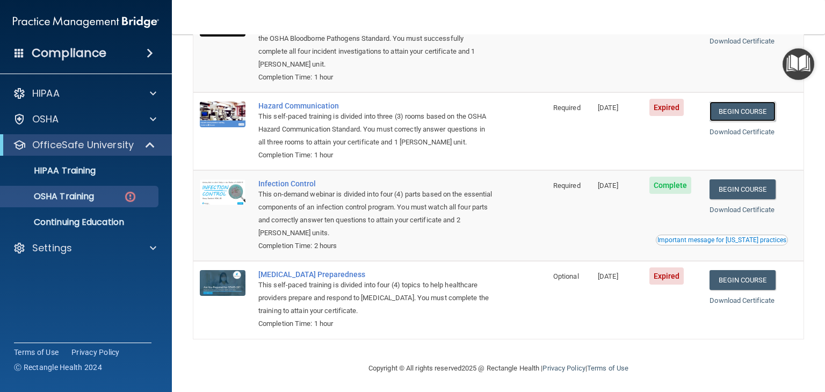
scroll to position [153, 0]
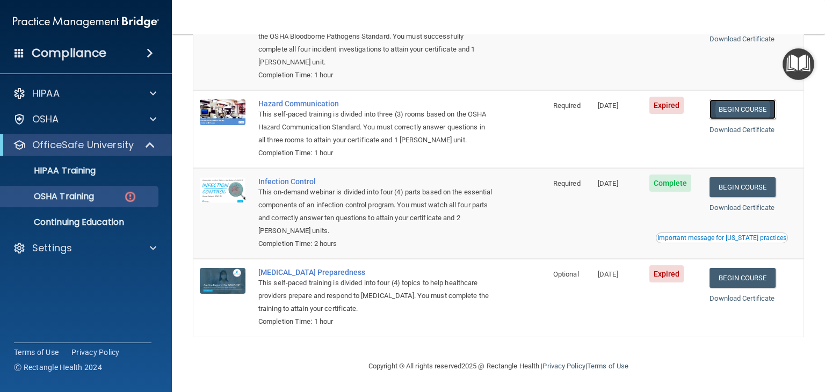
click at [735, 110] on link "Begin Course" at bounding box center [743, 109] width 66 height 20
click at [748, 129] on link "Download Certificate" at bounding box center [742, 130] width 65 height 8
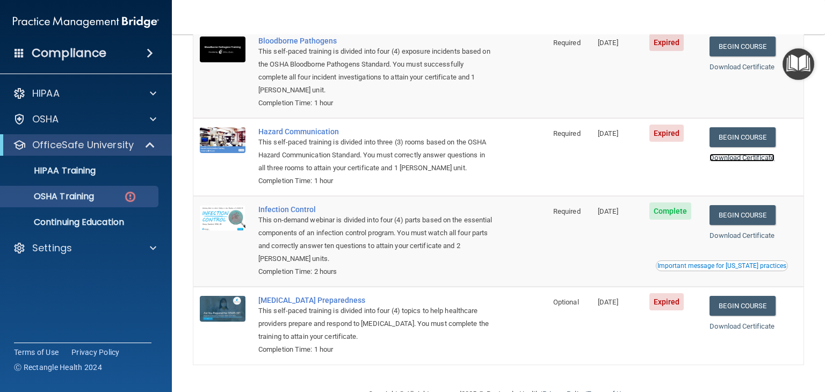
scroll to position [45, 0]
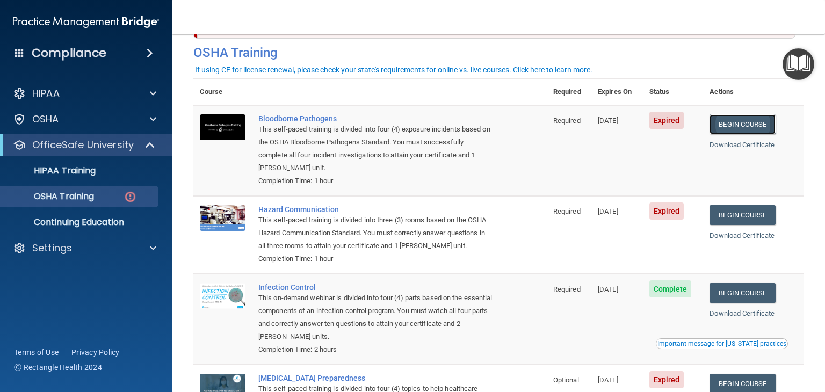
click at [727, 121] on link "Begin Course" at bounding box center [743, 124] width 66 height 20
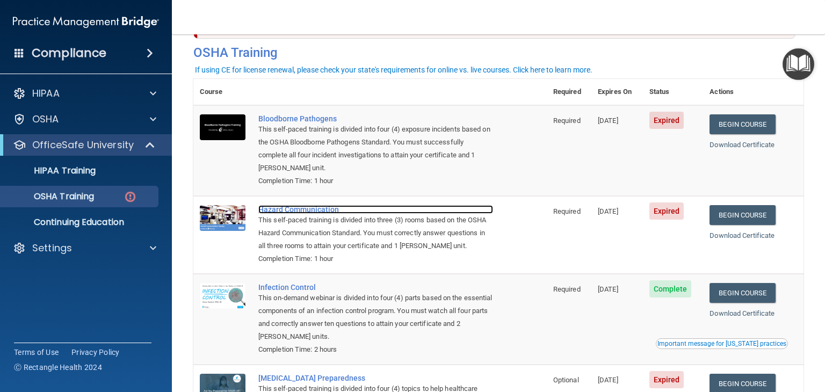
click at [288, 208] on div "Hazard Communication" at bounding box center [375, 209] width 235 height 9
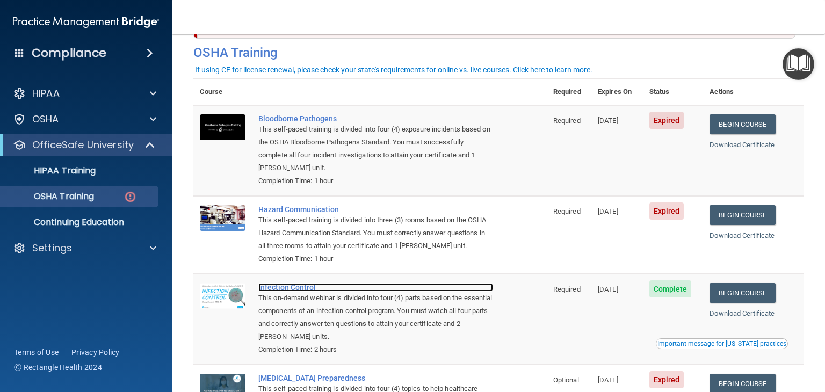
click at [297, 290] on div "Infection Control" at bounding box center [375, 287] width 235 height 9
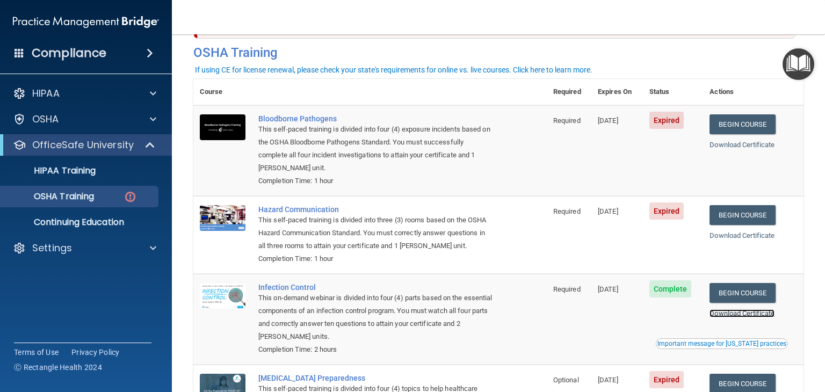
click at [748, 311] on link "Download Certificate" at bounding box center [742, 313] width 65 height 8
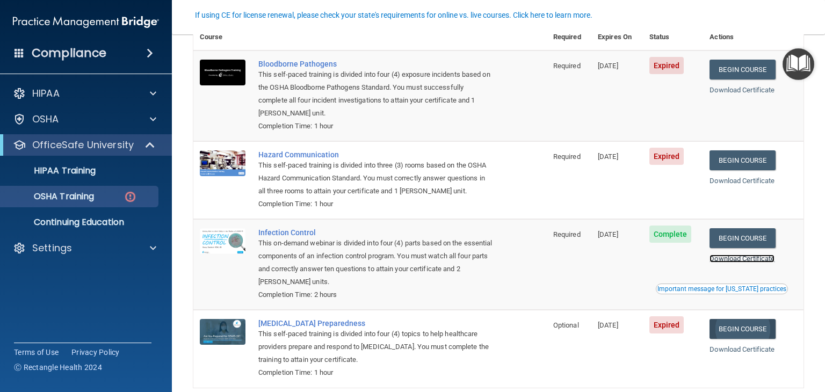
scroll to position [153, 0]
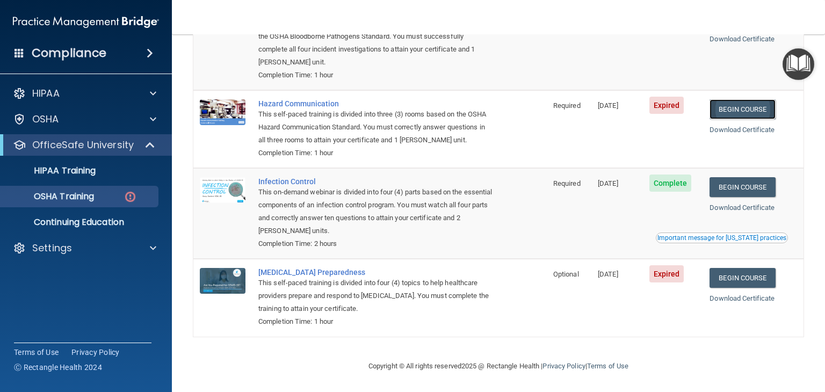
click at [756, 110] on link "Begin Course" at bounding box center [743, 109] width 66 height 20
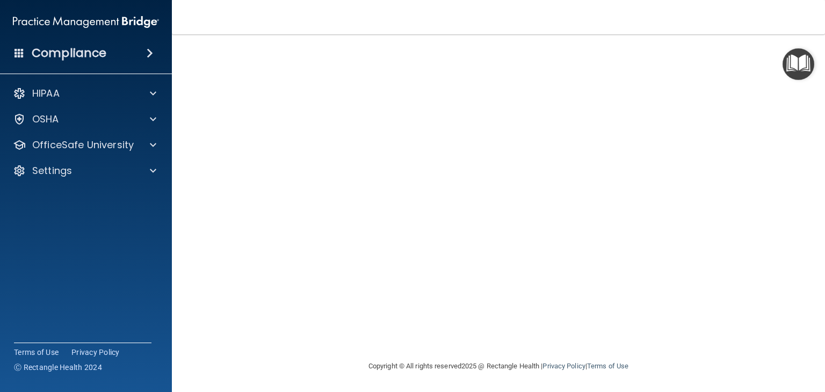
scroll to position [12, 0]
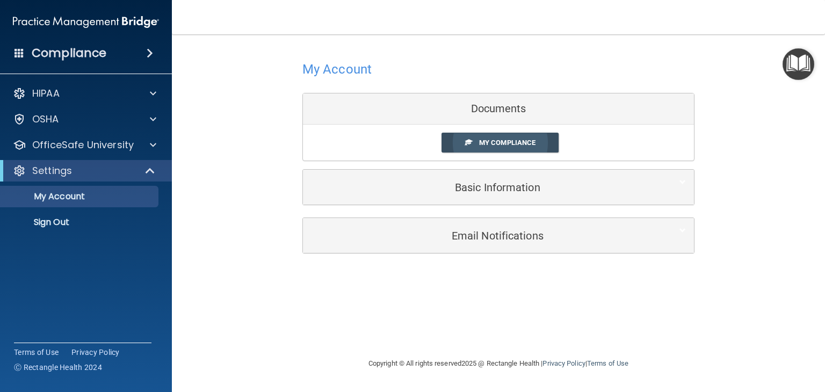
click at [472, 141] on span at bounding box center [468, 142] width 7 height 7
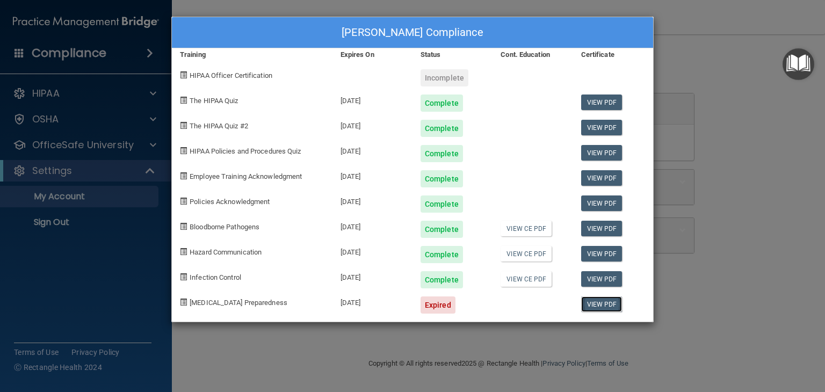
click at [609, 305] on link "View PDF" at bounding box center [601, 305] width 41 height 16
click at [436, 312] on div "Expired" at bounding box center [438, 305] width 35 height 17
click at [348, 306] on div "[DATE]" at bounding box center [373, 300] width 80 height 25
click at [444, 309] on div "Expired" at bounding box center [438, 305] width 35 height 17
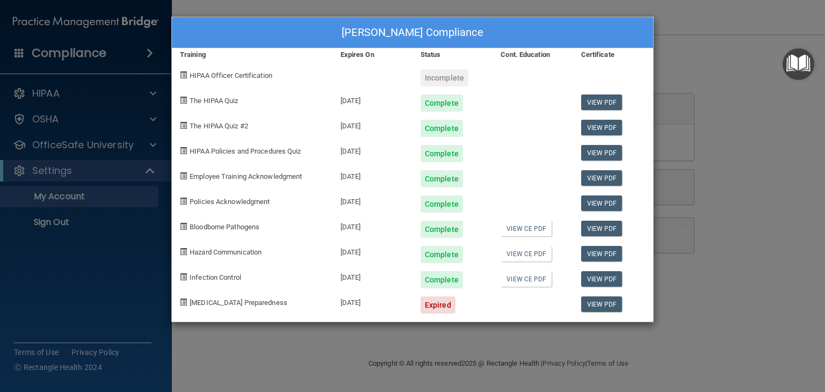
click at [444, 309] on div "Expired" at bounding box center [438, 305] width 35 height 17
click at [226, 301] on span "[MEDICAL_DATA] Preparedness" at bounding box center [239, 303] width 98 height 8
click at [183, 303] on span at bounding box center [183, 302] width 7 height 7
click at [784, 285] on div "Mary Coons's Compliance Training Expires On Status Cont. Education Certificate …" at bounding box center [412, 196] width 825 height 392
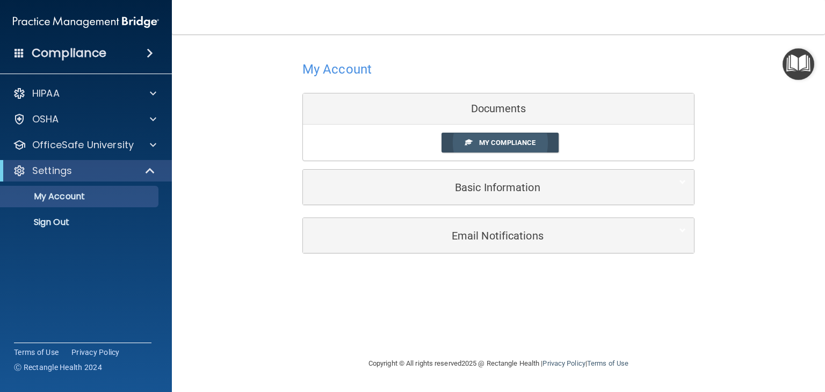
click at [533, 143] on span "My Compliance" at bounding box center [507, 143] width 56 height 8
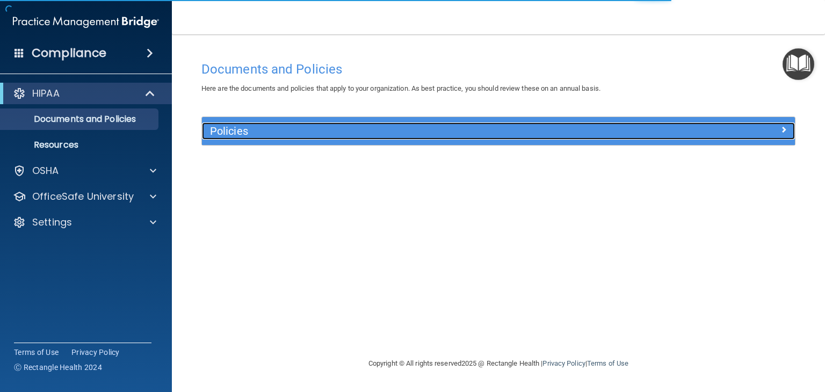
click at [782, 130] on span at bounding box center [784, 129] width 6 height 13
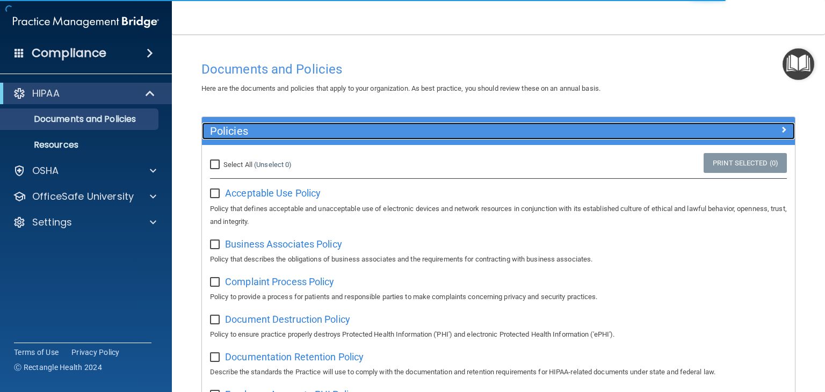
click at [779, 129] on div at bounding box center [721, 128] width 148 height 13
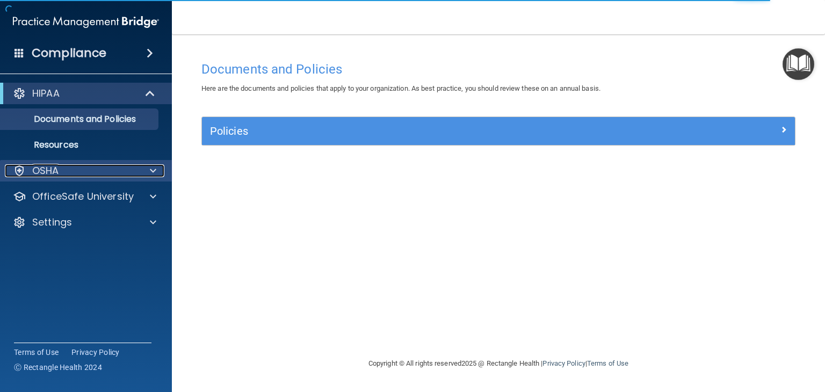
click at [155, 171] on span at bounding box center [153, 170] width 6 height 13
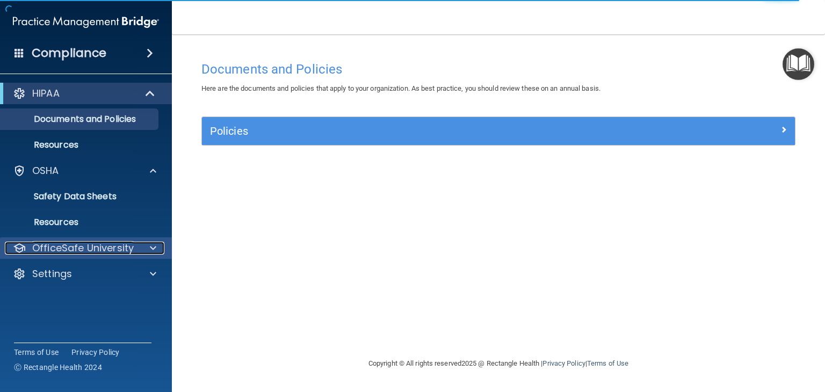
click at [158, 245] on div at bounding box center [151, 248] width 27 height 13
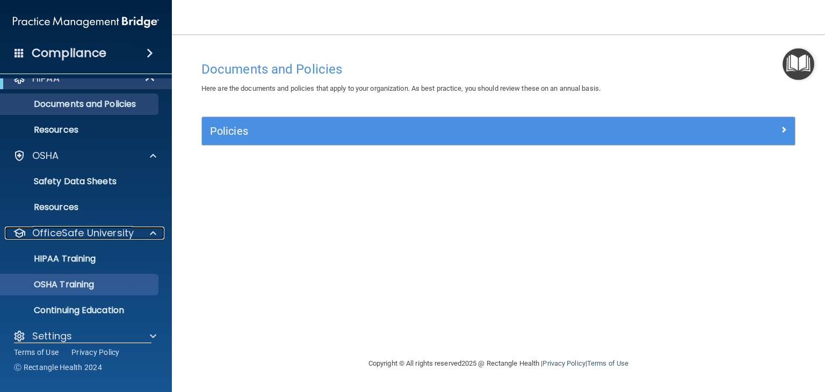
scroll to position [28, 0]
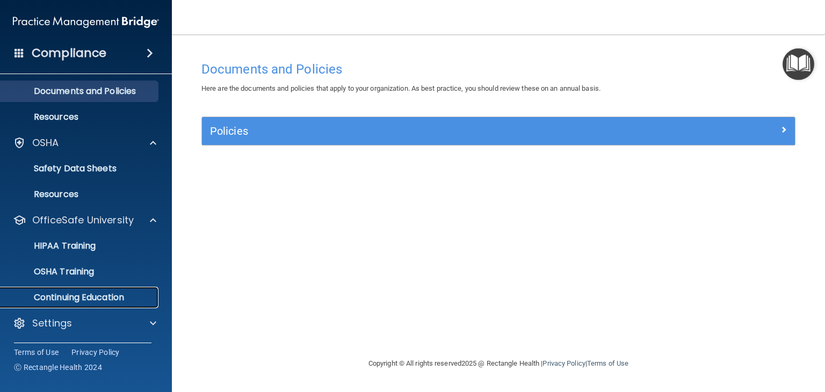
click at [104, 299] on p "Continuing Education" at bounding box center [80, 297] width 147 height 11
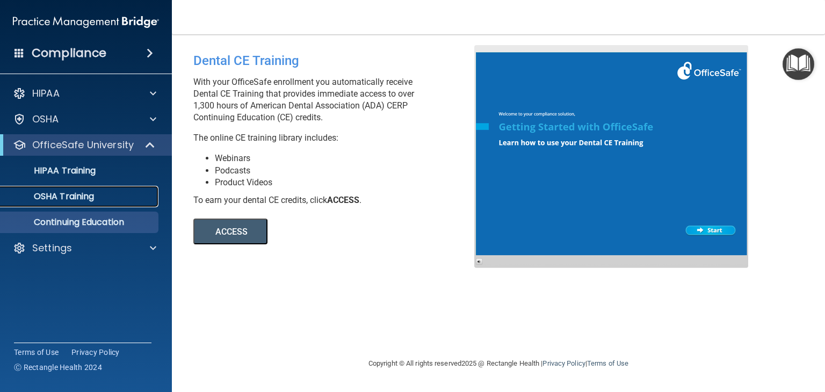
click at [94, 198] on p "OSHA Training" at bounding box center [50, 196] width 87 height 11
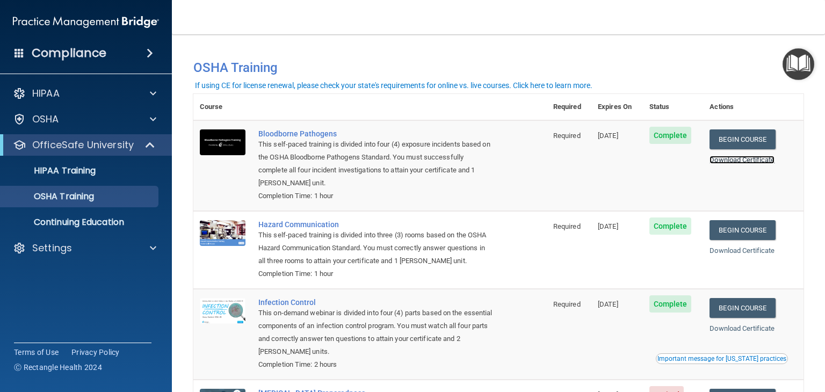
click at [748, 161] on link "Download Certificate" at bounding box center [742, 160] width 65 height 8
click at [752, 254] on link "Download Certificate" at bounding box center [742, 251] width 65 height 8
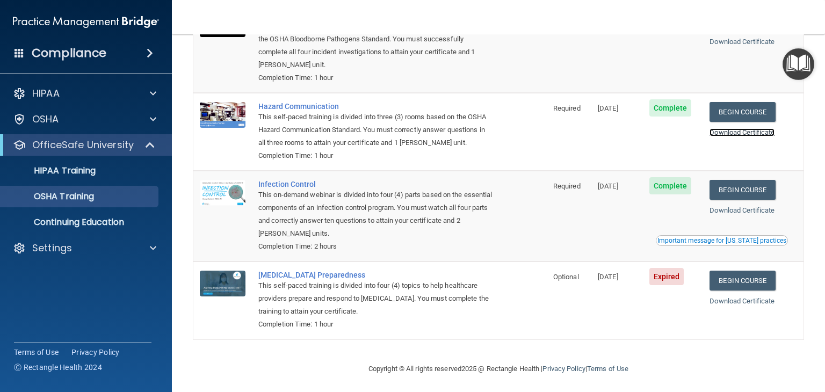
scroll to position [122, 0]
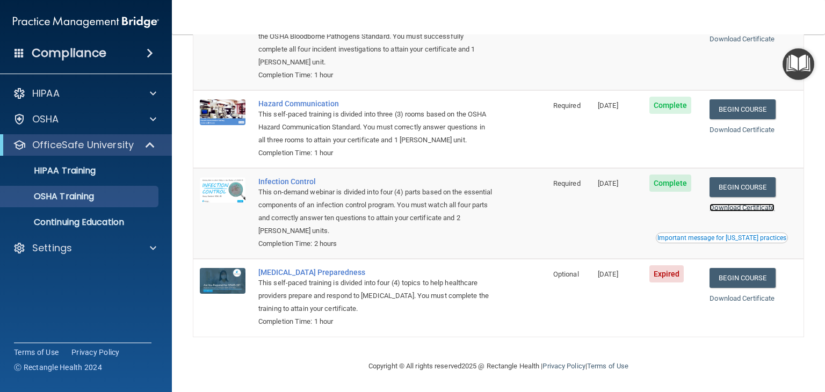
click at [753, 207] on link "Download Certificate" at bounding box center [742, 208] width 65 height 8
click at [749, 279] on link "Begin Course" at bounding box center [743, 278] width 66 height 20
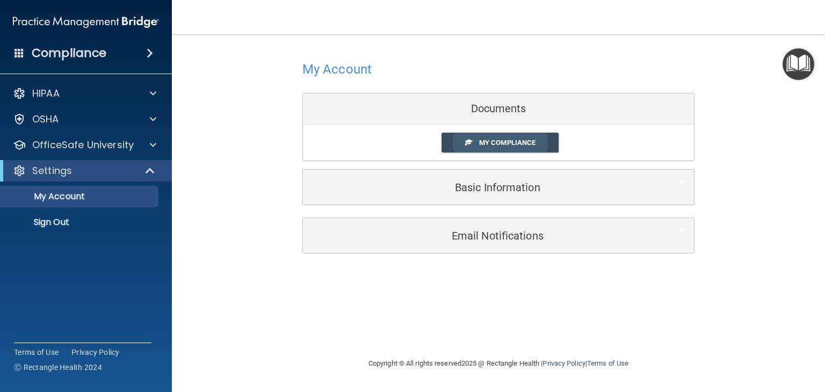
click at [462, 145] on link "My Compliance" at bounding box center [501, 143] width 118 height 20
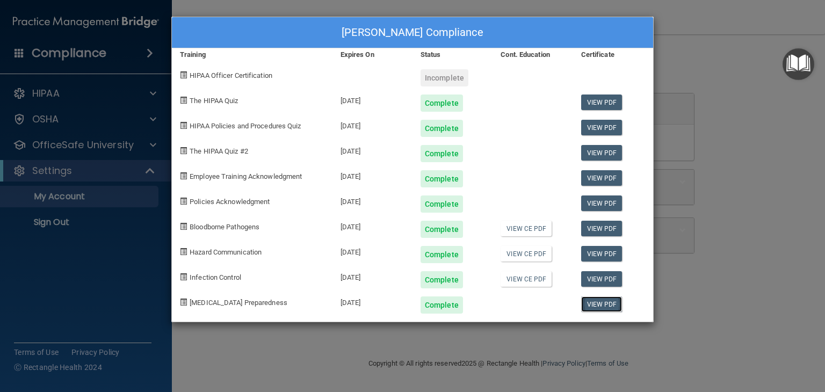
click at [610, 308] on link "View PDF" at bounding box center [601, 305] width 41 height 16
